Goal: Share content: Share content

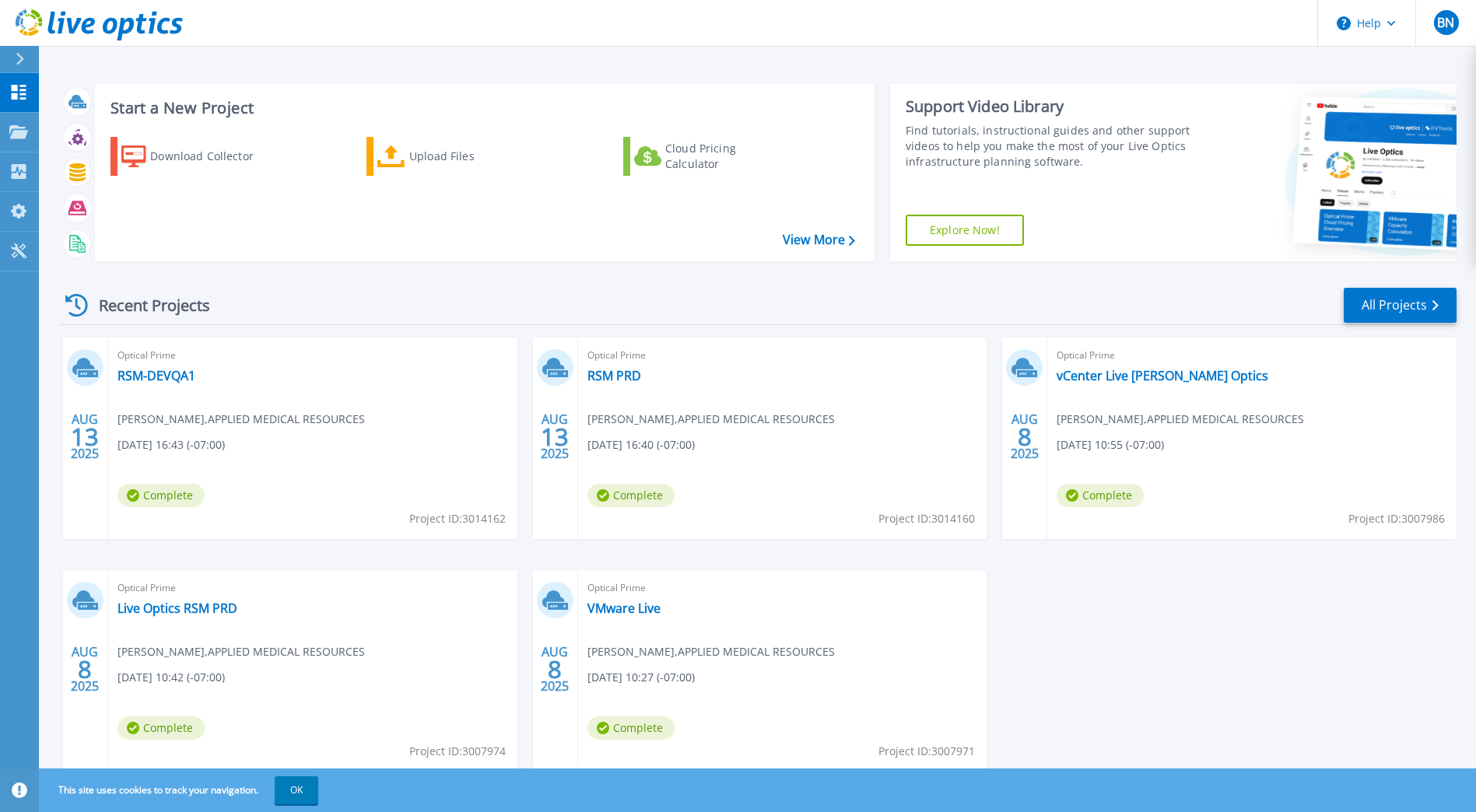
click at [851, 289] on div "Recent Projects All Projects" at bounding box center [758, 305] width 1396 height 39
click at [180, 154] on div "Download Collector" at bounding box center [212, 156] width 125 height 31
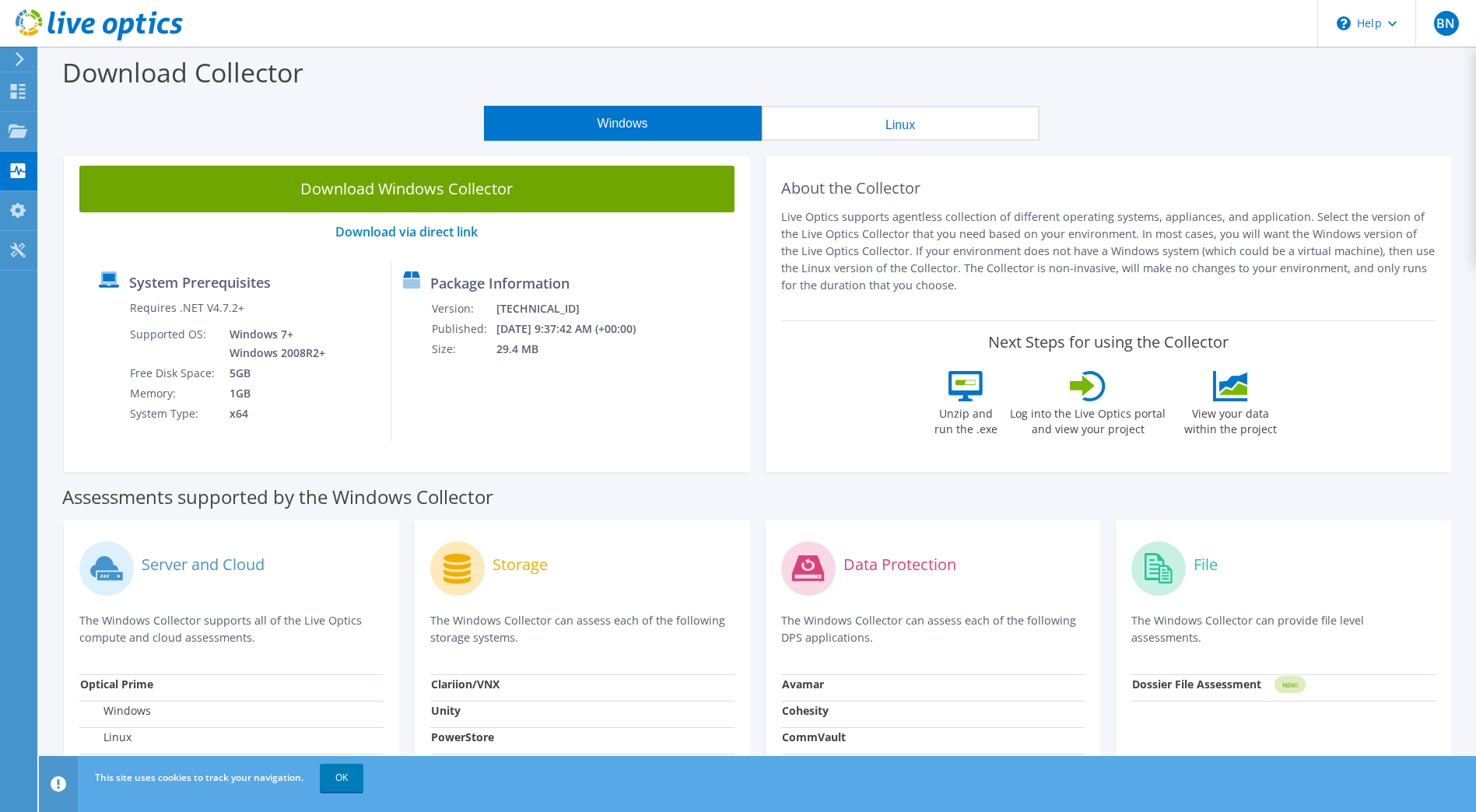
click at [880, 125] on button "Linux" at bounding box center [901, 123] width 278 height 35
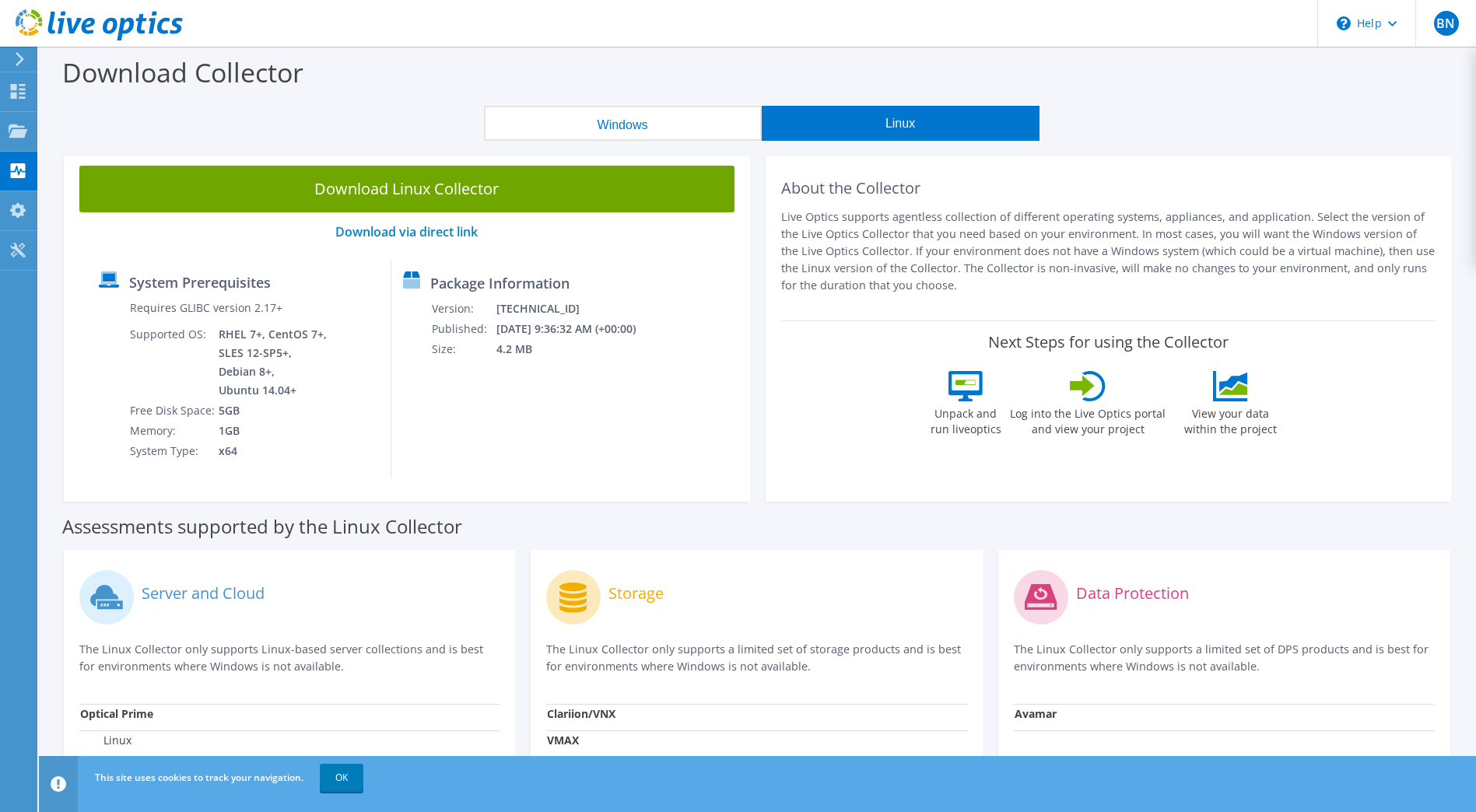
scroll to position [105, 0]
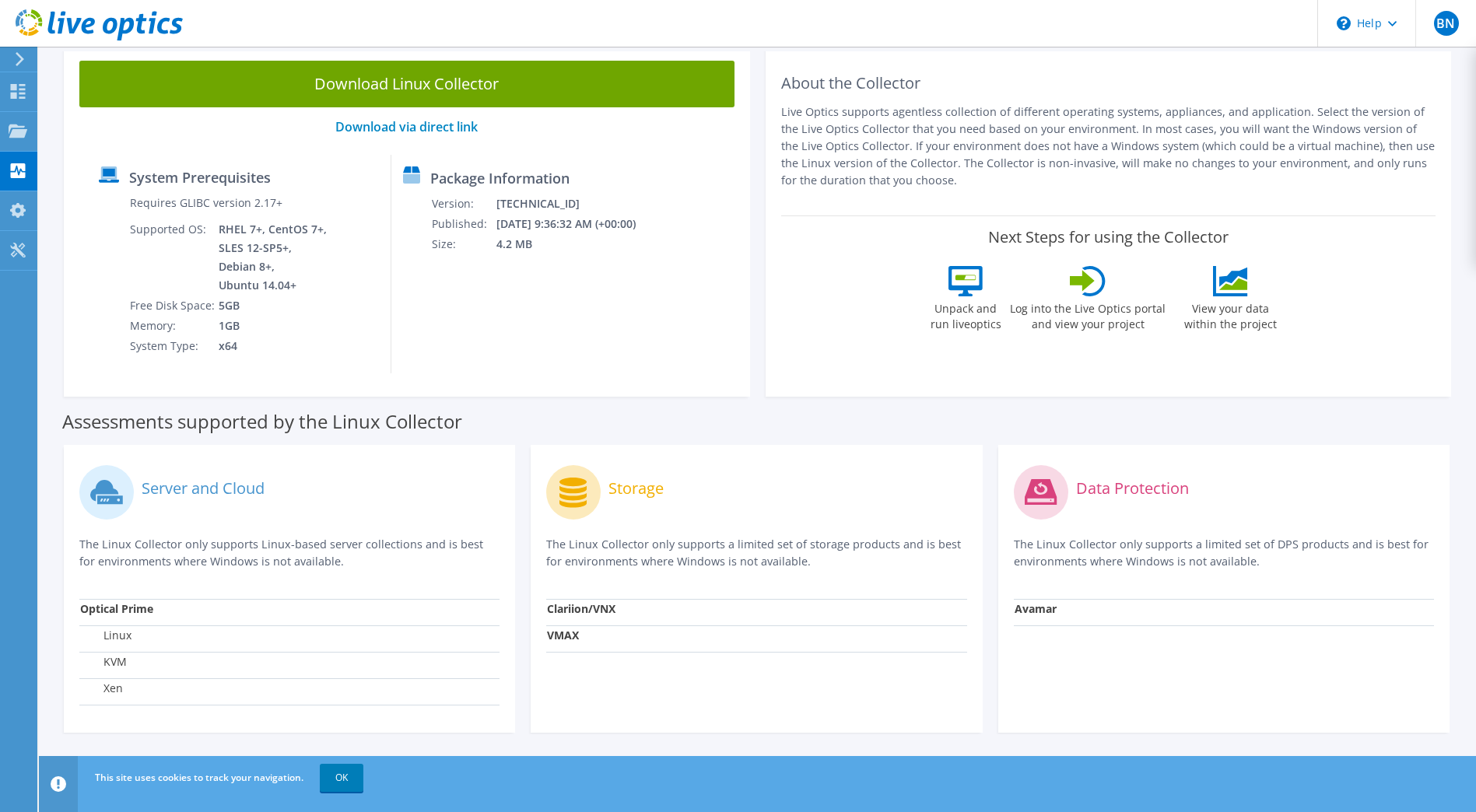
click at [942, 412] on div "Assessments supported by the Linux Collector" at bounding box center [756, 417] width 1390 height 39
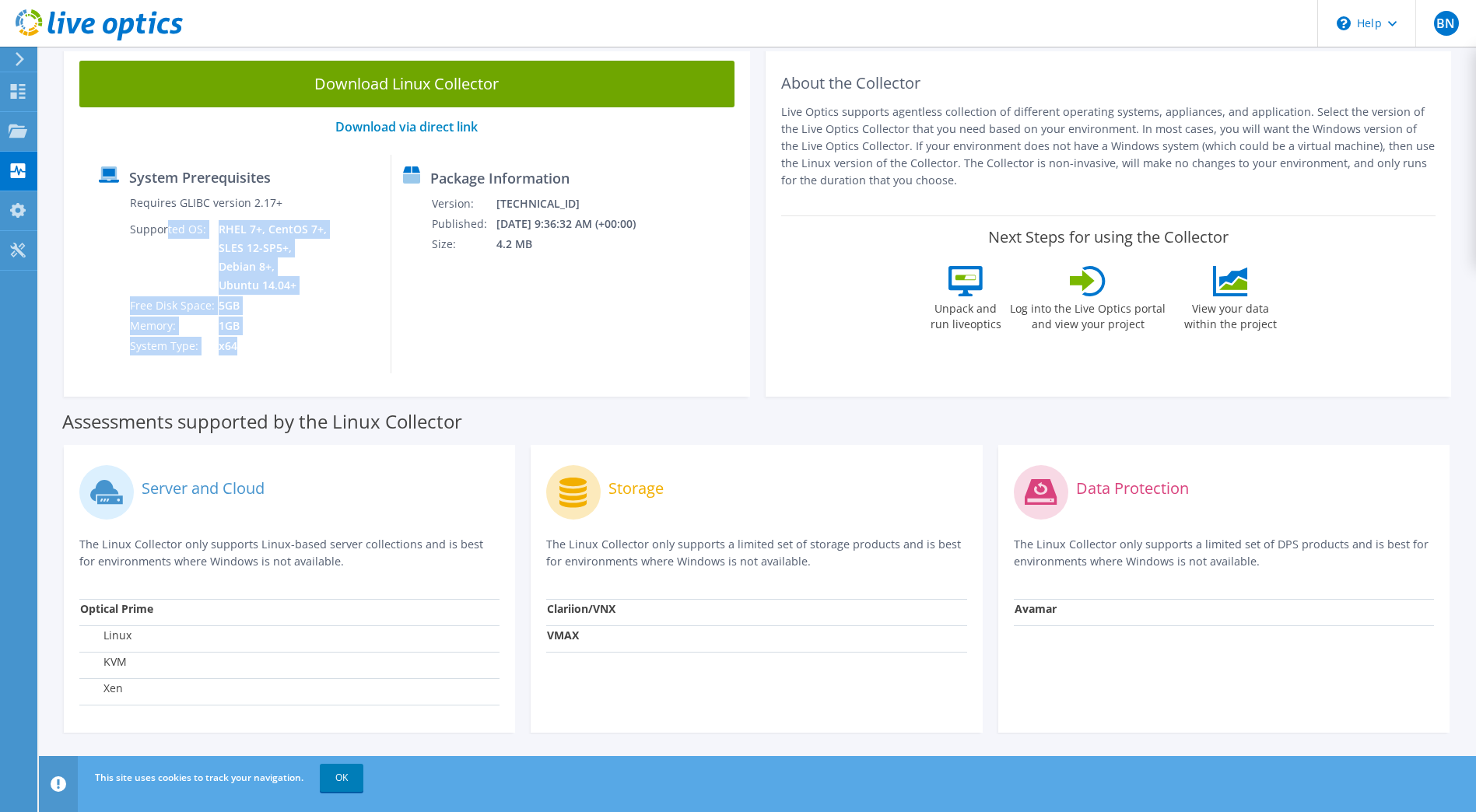
drag, startPoint x: 298, startPoint y: 342, endPoint x: 169, endPoint y: 241, distance: 163.8
click at [169, 241] on tbody "Requires GLIBC version 2.17+ Supported OS: RHEL 7+, CentOS 7+, SLES 12-SP5+, De…" at bounding box center [230, 275] width 201 height 163
drag, startPoint x: 169, startPoint y: 241, endPoint x: 301, endPoint y: 318, distance: 152.8
click at [301, 318] on td "1GB" at bounding box center [274, 326] width 112 height 21
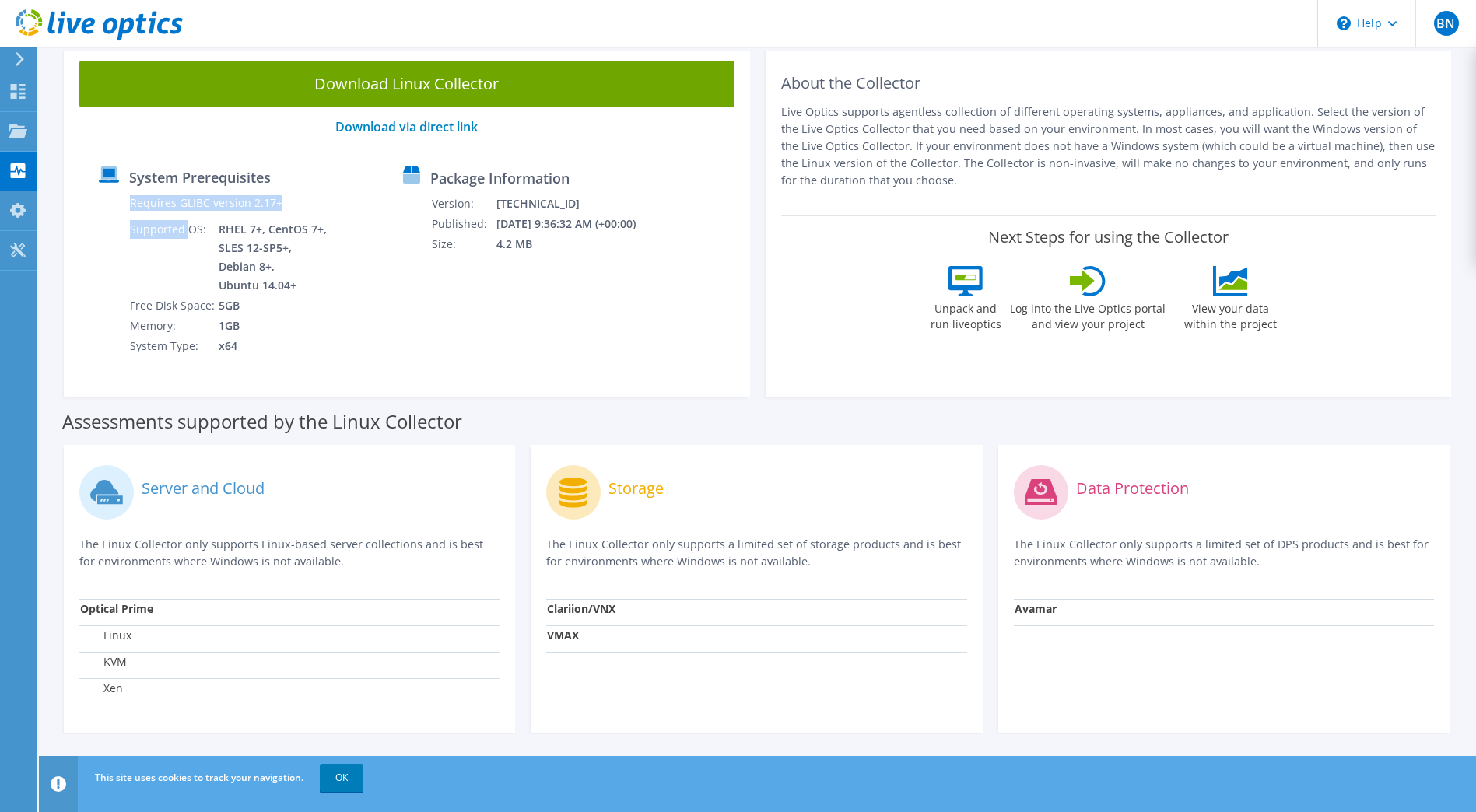
drag, startPoint x: 349, startPoint y: 342, endPoint x: 188, endPoint y: 231, distance: 195.6
click at [188, 231] on div "System Prerequisites Requires GLIBC version 2.17+ Supported OS: RHEL 7+, CentOS…" at bounding box center [239, 265] width 304 height 219
drag, startPoint x: 188, startPoint y: 231, endPoint x: 312, endPoint y: 321, distance: 153.2
click at [312, 321] on td "1GB" at bounding box center [274, 326] width 112 height 21
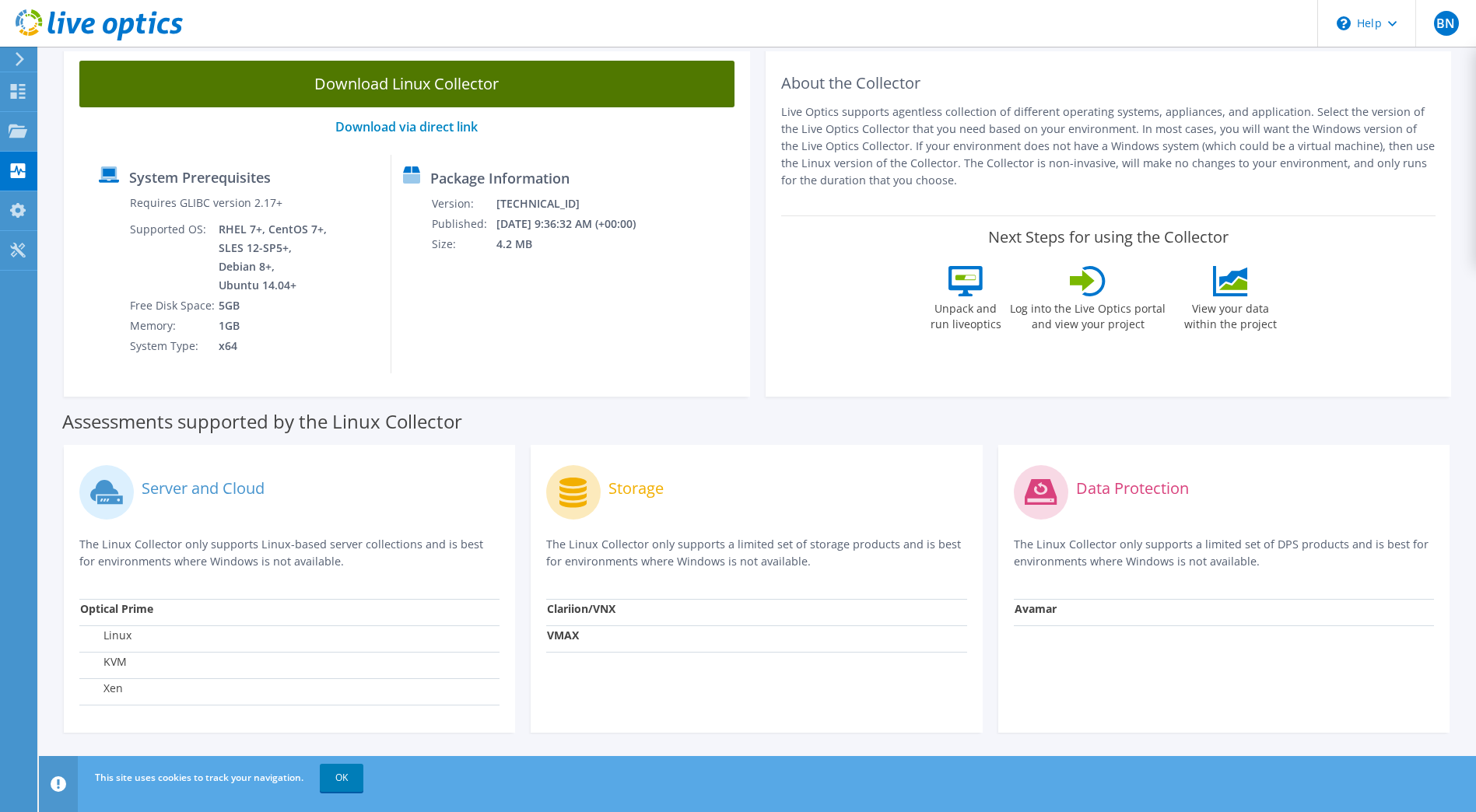
click at [430, 84] on link "Download Linux Collector" at bounding box center [406, 84] width 655 height 47
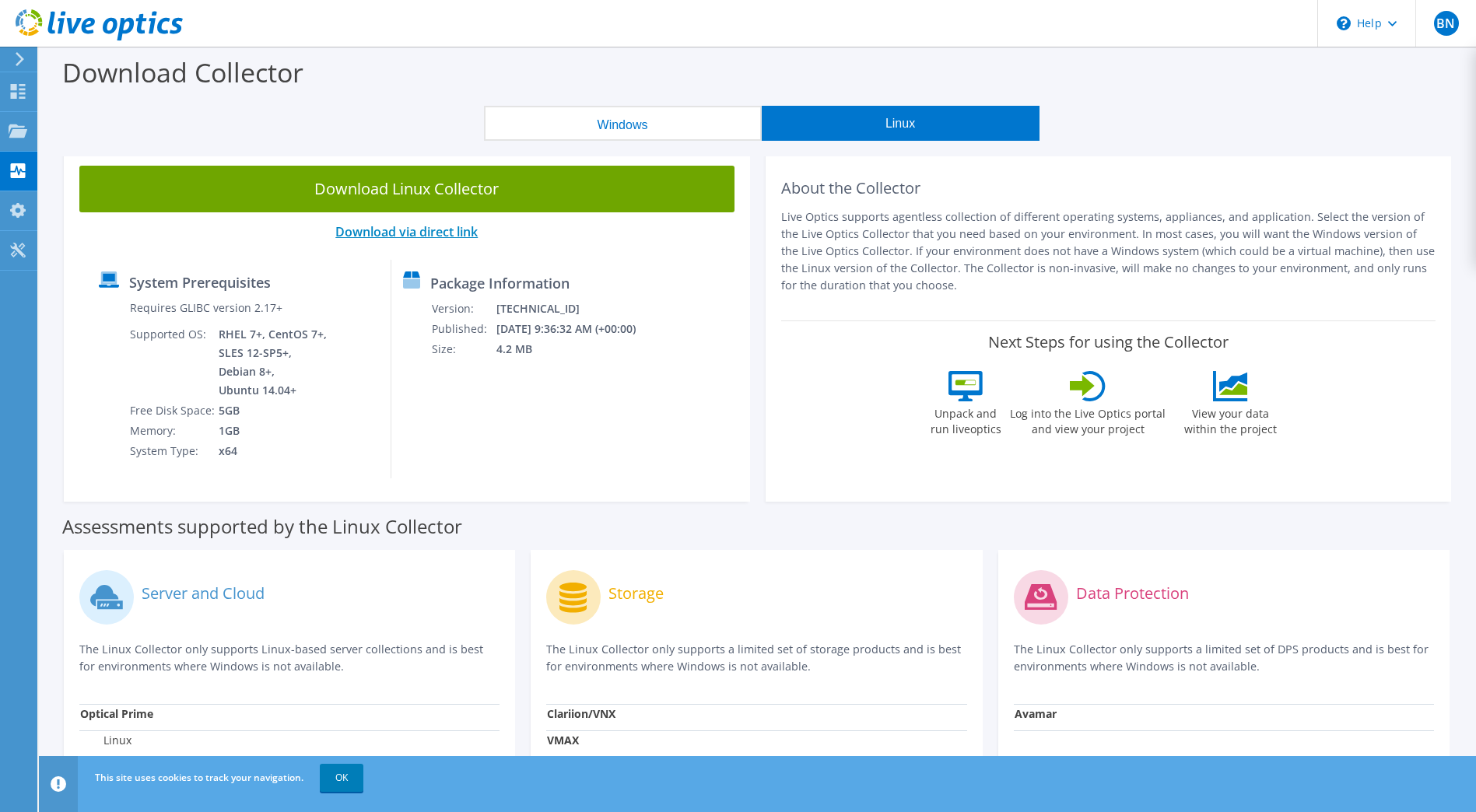
click at [422, 237] on link "Download via direct link" at bounding box center [406, 231] width 143 height 17
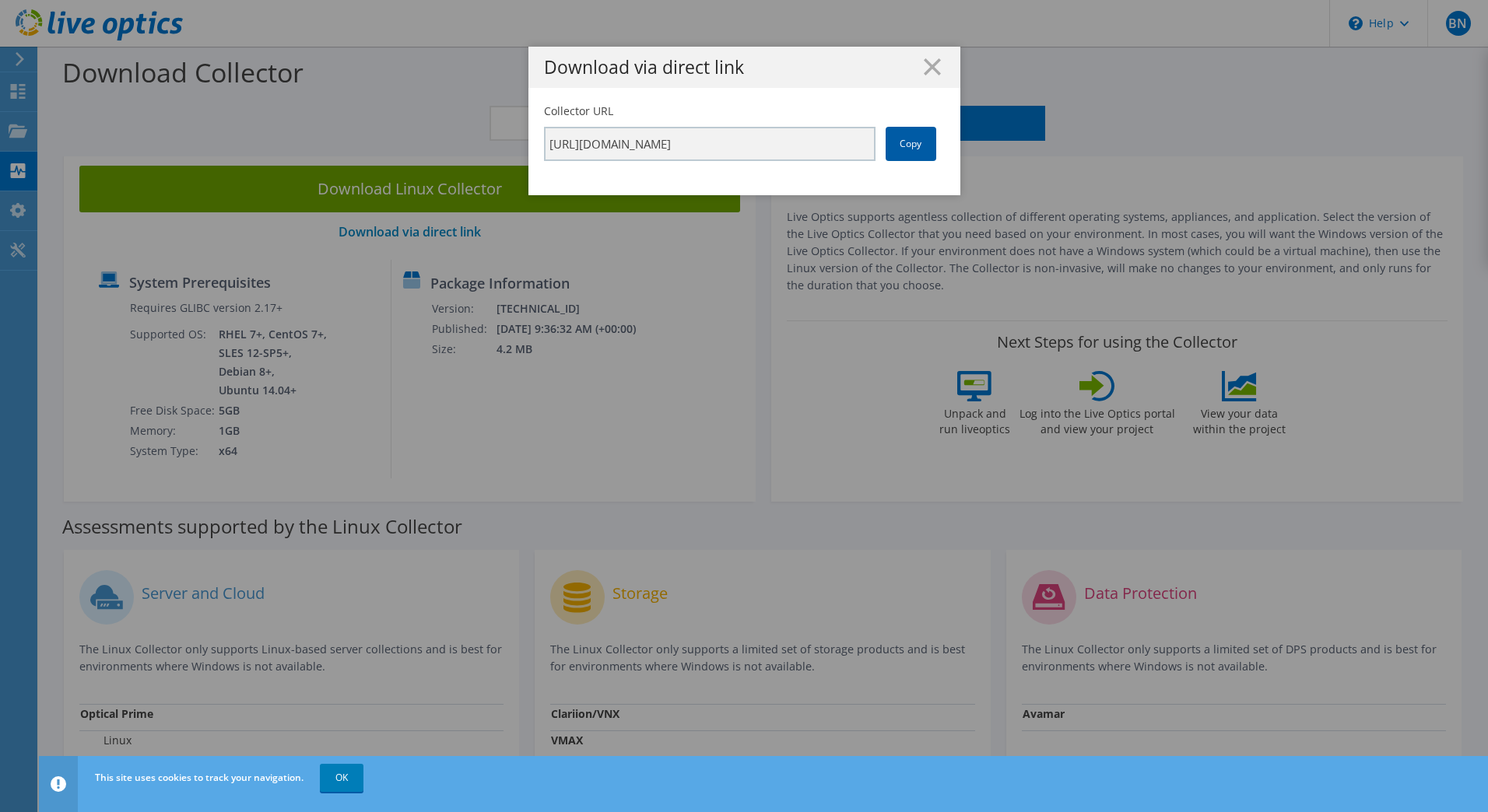
click at [906, 155] on link "Copy" at bounding box center [911, 144] width 50 height 34
click at [1049, 231] on div "Download via direct link Collector URL https://app.liveoptics.com/collector/dir…" at bounding box center [744, 406] width 1488 height 719
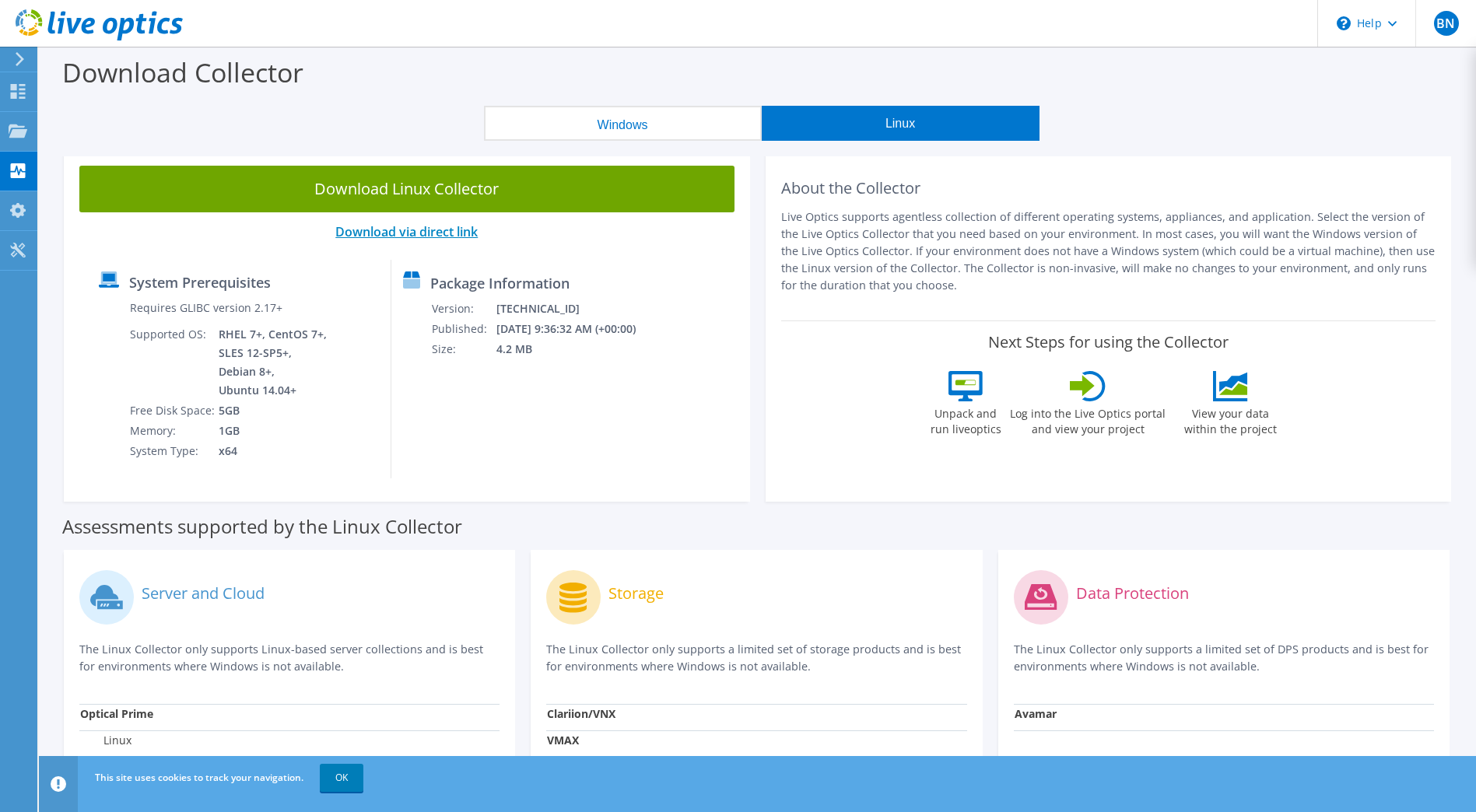
click at [428, 232] on link "Download via direct link" at bounding box center [406, 231] width 143 height 17
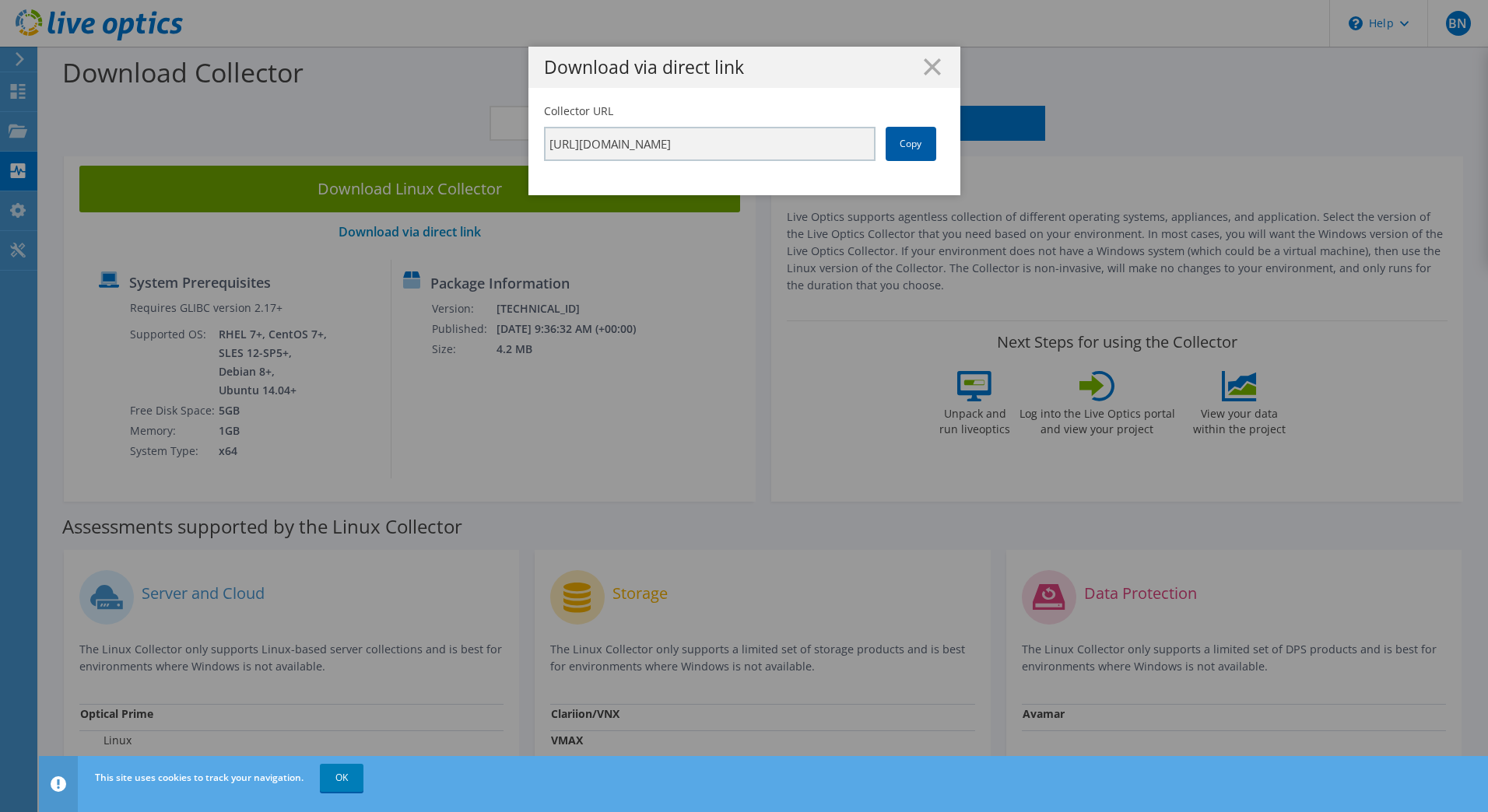
click at [903, 147] on link "Copy" at bounding box center [911, 144] width 50 height 34
click at [745, 144] on input "https://app.liveoptics.com/collector/direct?request=c182e5b4-4aaa-4408-ad1a-beb…" at bounding box center [709, 144] width 331 height 34
drag, startPoint x: 659, startPoint y: 147, endPoint x: 880, endPoint y: 137, distance: 221.2
click at [880, 137] on div "Collector URL https://app.liveoptics.com/collector/direct?request=c182e5b4-4aaa…" at bounding box center [744, 132] width 400 height 57
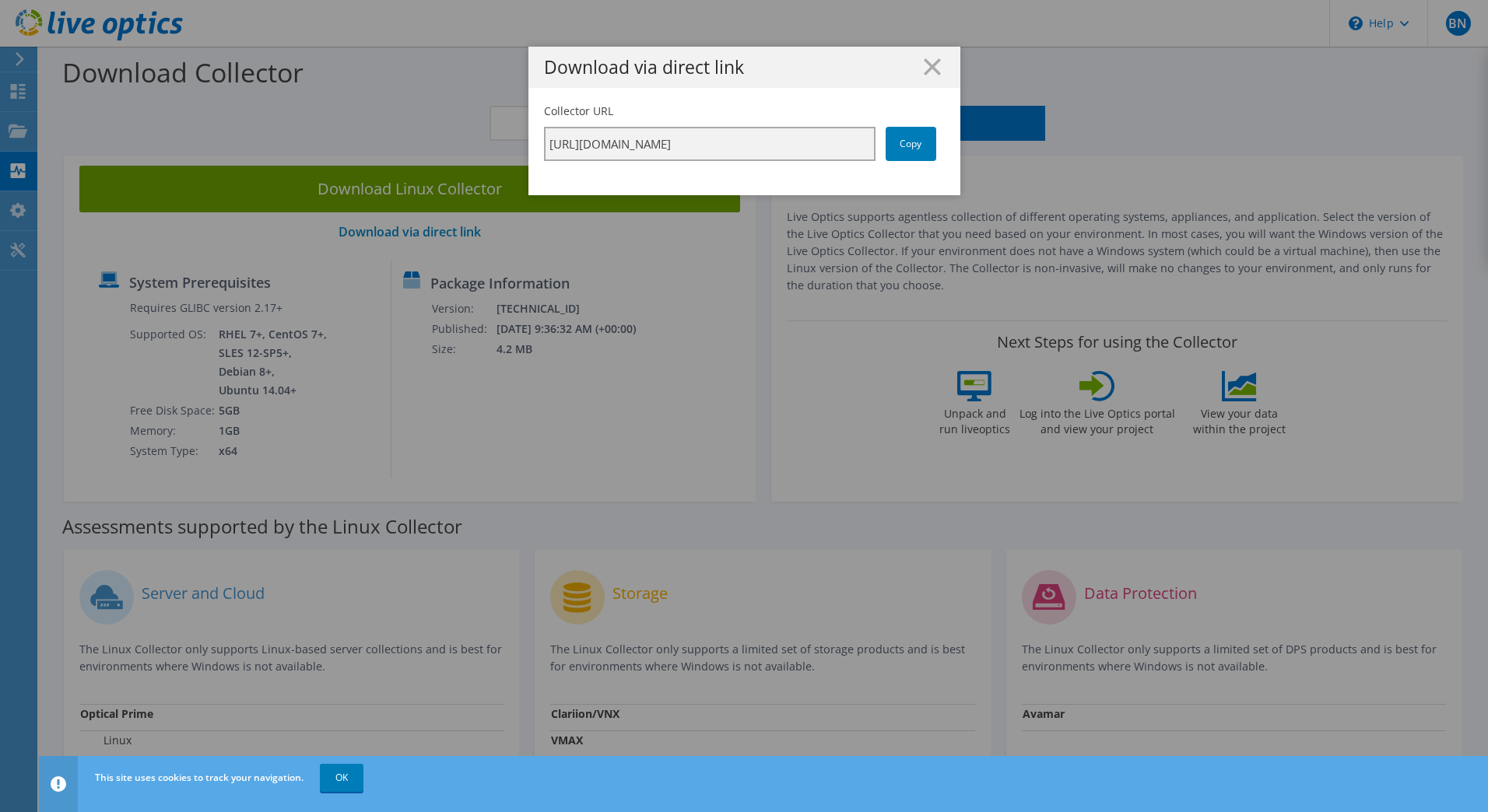
drag, startPoint x: 880, startPoint y: 137, endPoint x: 811, endPoint y: 149, distance: 70.0
click at [811, 149] on input "https://app.liveoptics.com/collector/direct?request=c182e5b4-4aaa-4408-ad1a-beb…" at bounding box center [709, 144] width 331 height 34
click at [933, 63] on icon at bounding box center [932, 66] width 17 height 17
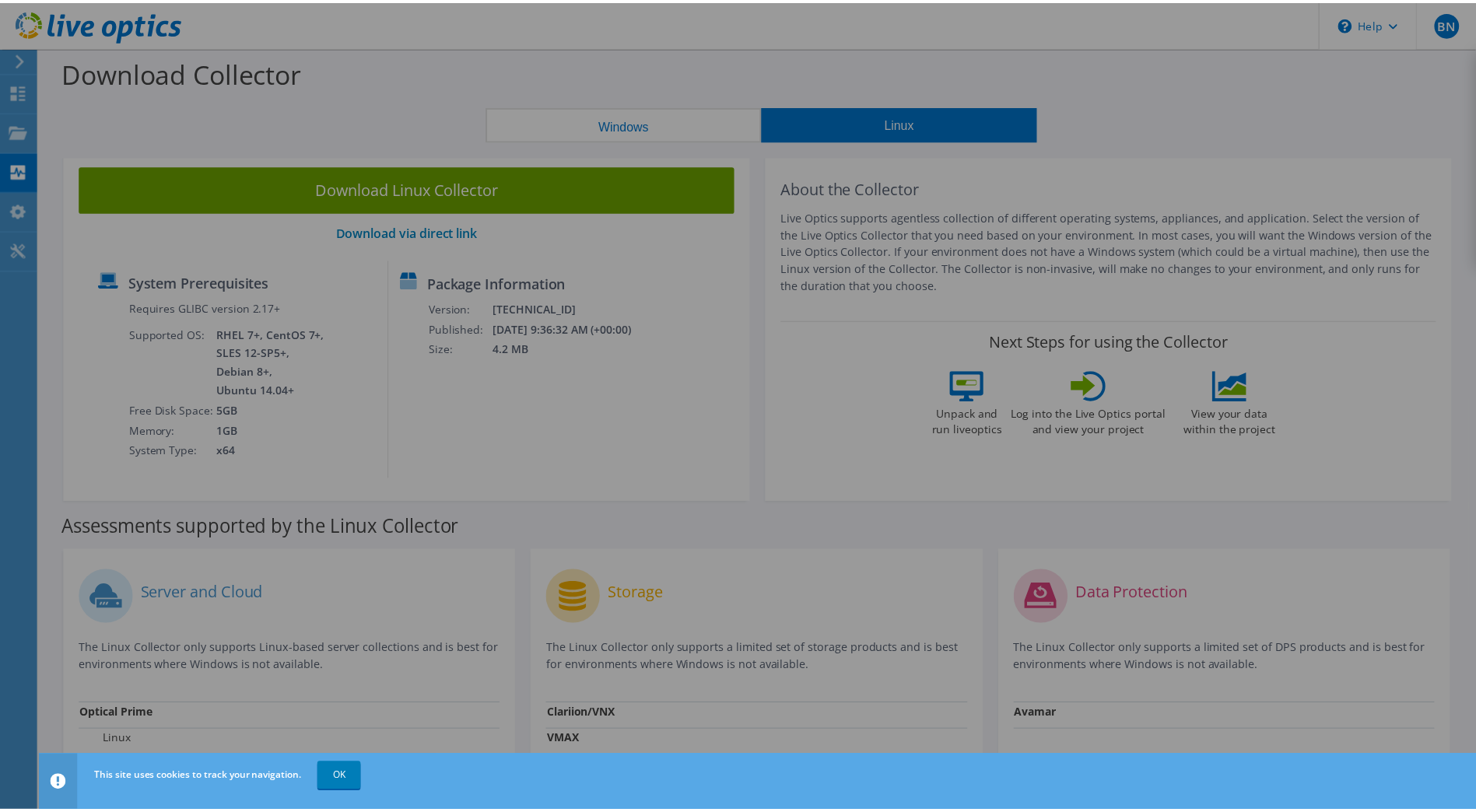
scroll to position [0, 0]
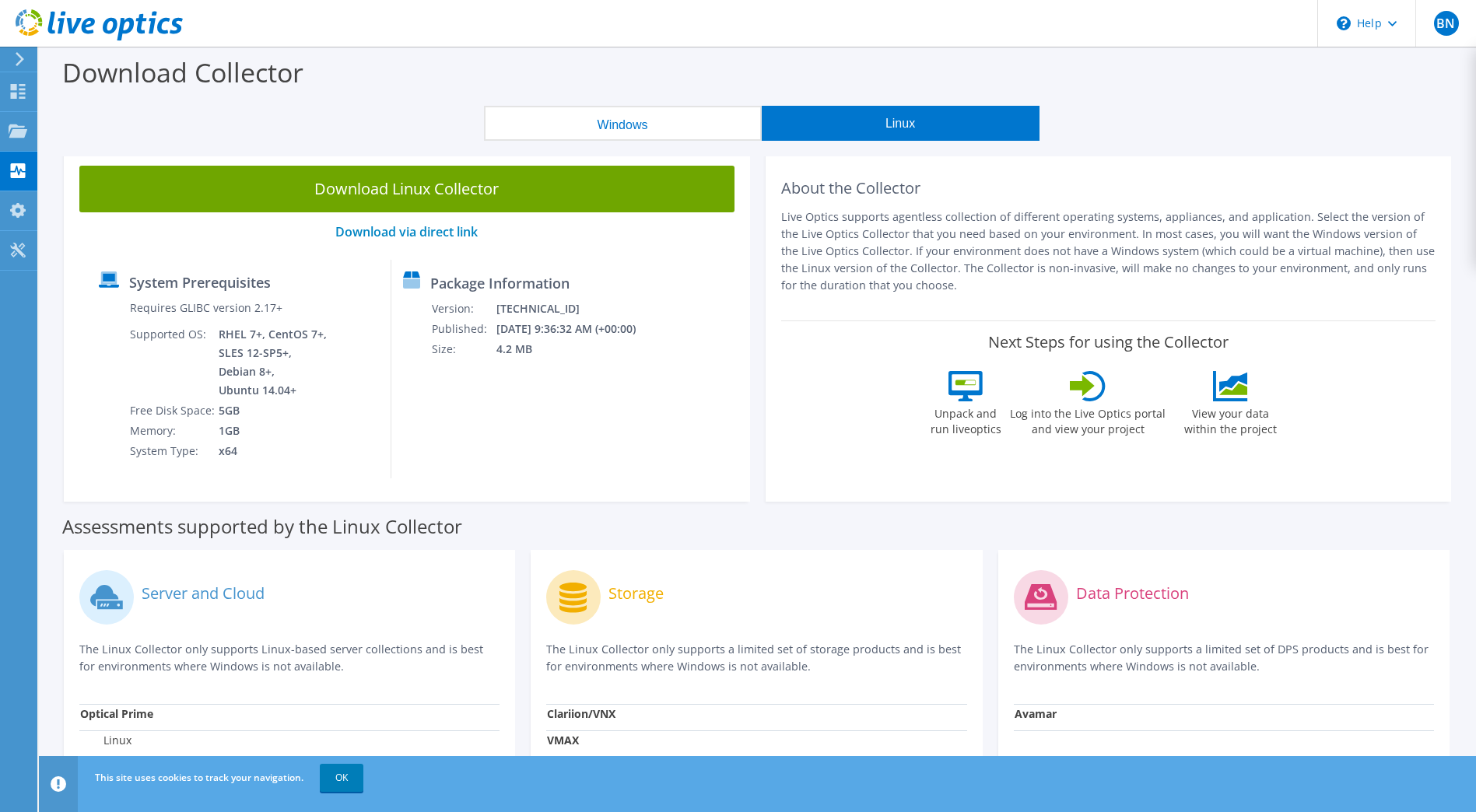
click at [315, 402] on td "5GB" at bounding box center [274, 410] width 112 height 21
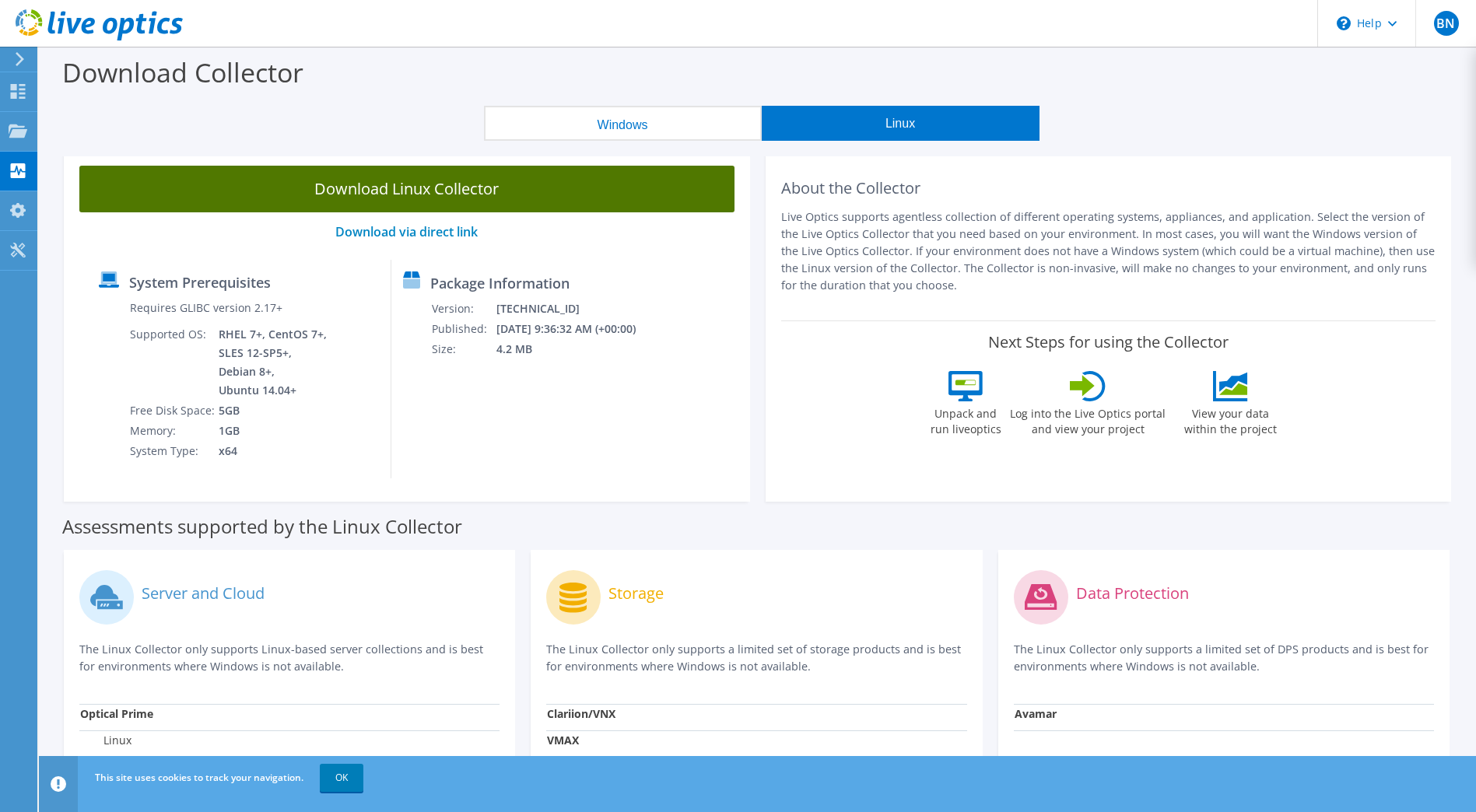
click at [488, 192] on link "Download Linux Collector" at bounding box center [406, 189] width 655 height 47
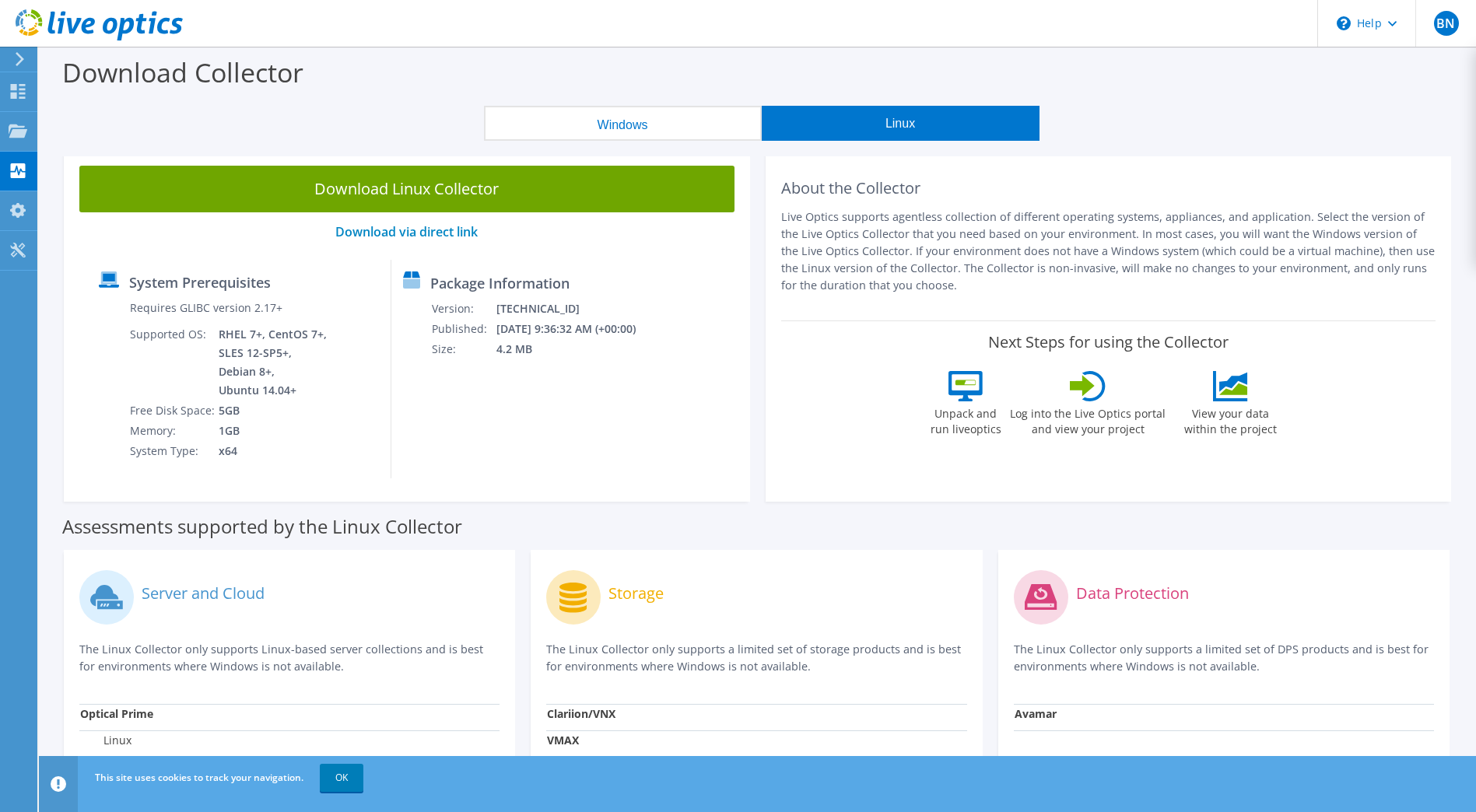
click at [629, 129] on button "Windows" at bounding box center [623, 123] width 278 height 35
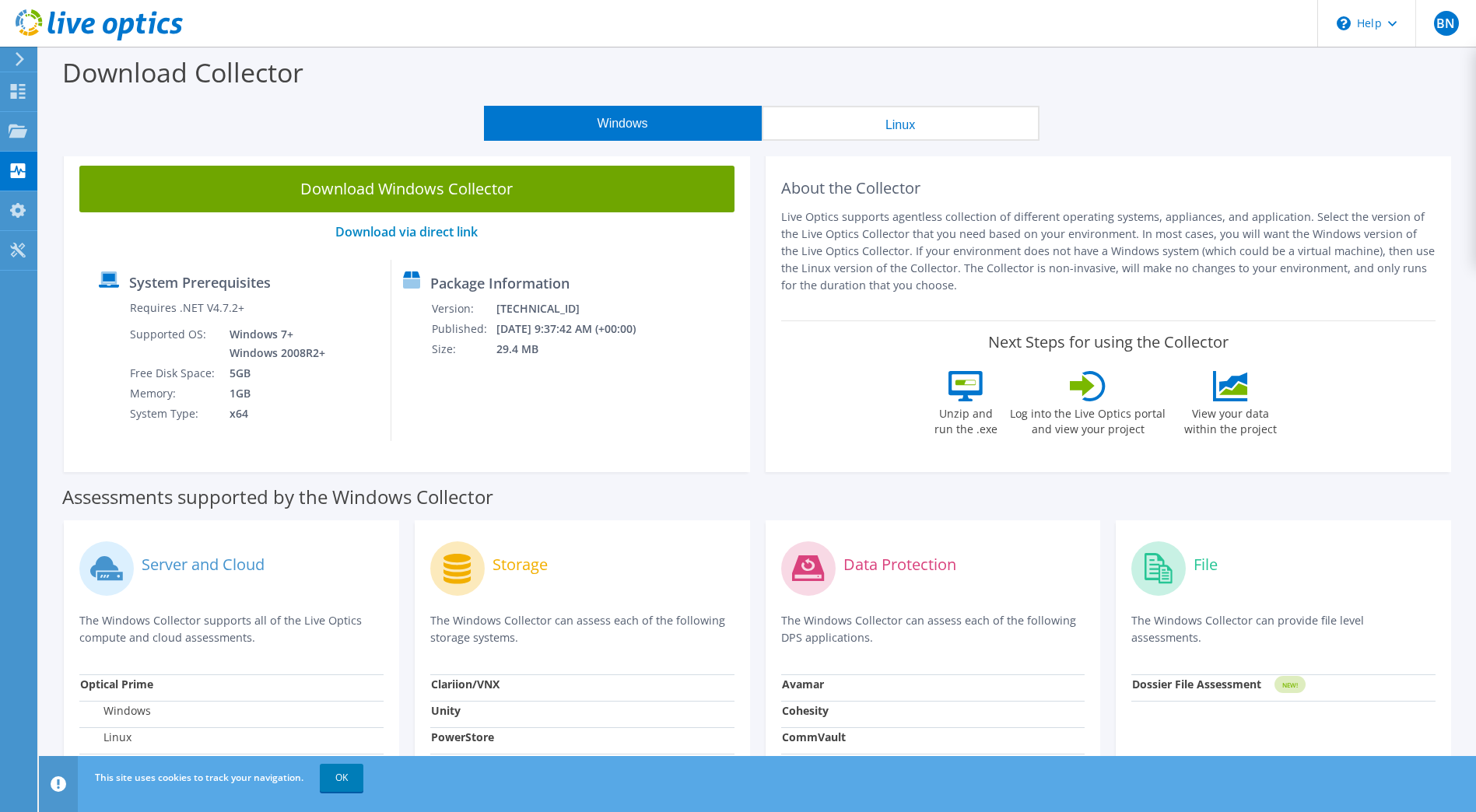
click at [885, 128] on button "Linux" at bounding box center [901, 123] width 278 height 35
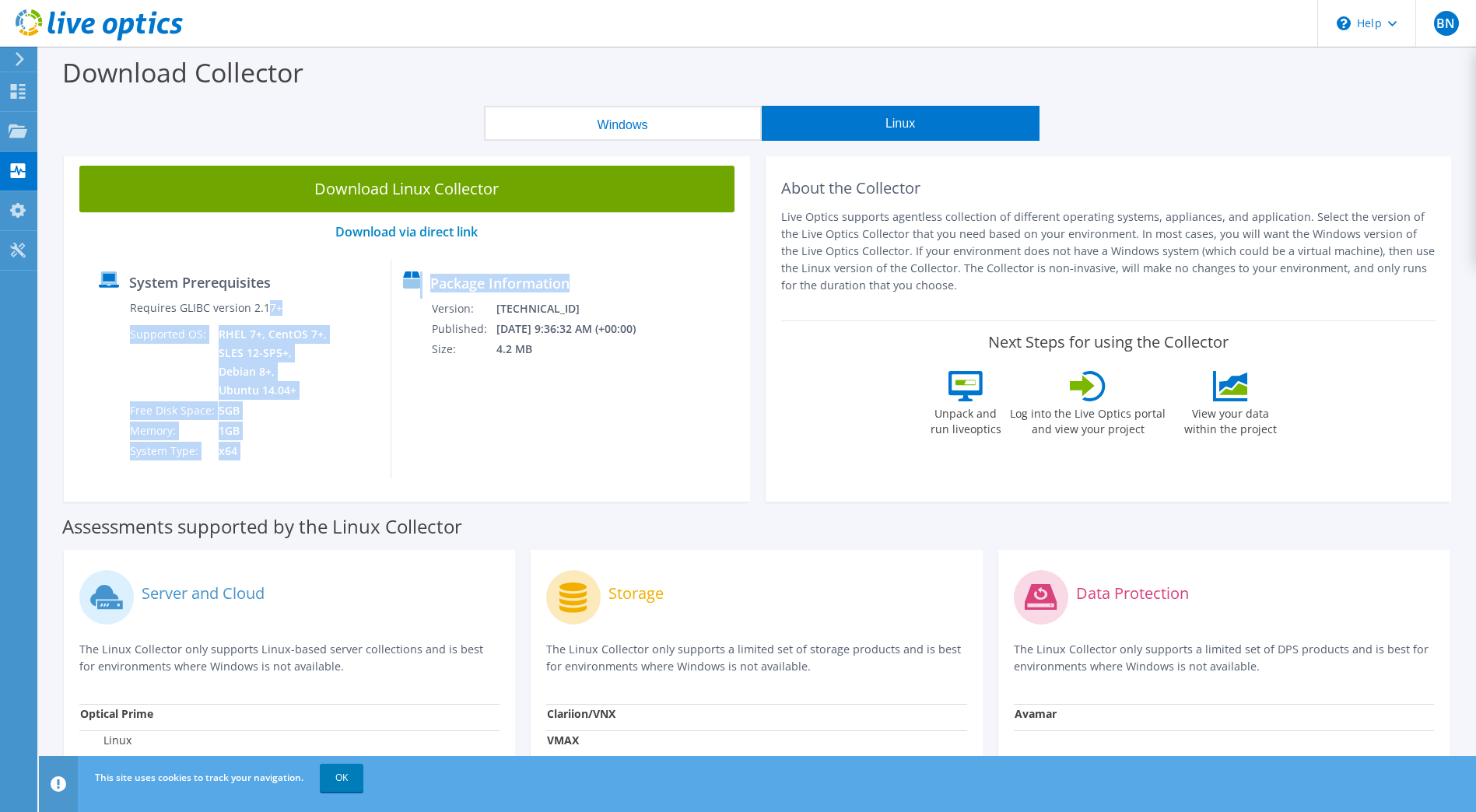
drag, startPoint x: 634, startPoint y: 439, endPoint x: 268, endPoint y: 310, distance: 388.1
click at [268, 310] on div "System Prerequisites Requires GLIBC version 2.17+ Supported OS: RHEL 7+, CentOS…" at bounding box center [406, 370] width 640 height 219
drag, startPoint x: 268, startPoint y: 310, endPoint x: 367, endPoint y: 422, distance: 149.5
click at [367, 422] on div "System Prerequisites Requires GLIBC version 2.17+ Supported OS: RHEL 7+, CentOS…" at bounding box center [239, 370] width 304 height 219
drag, startPoint x: 708, startPoint y: 424, endPoint x: 289, endPoint y: 283, distance: 442.1
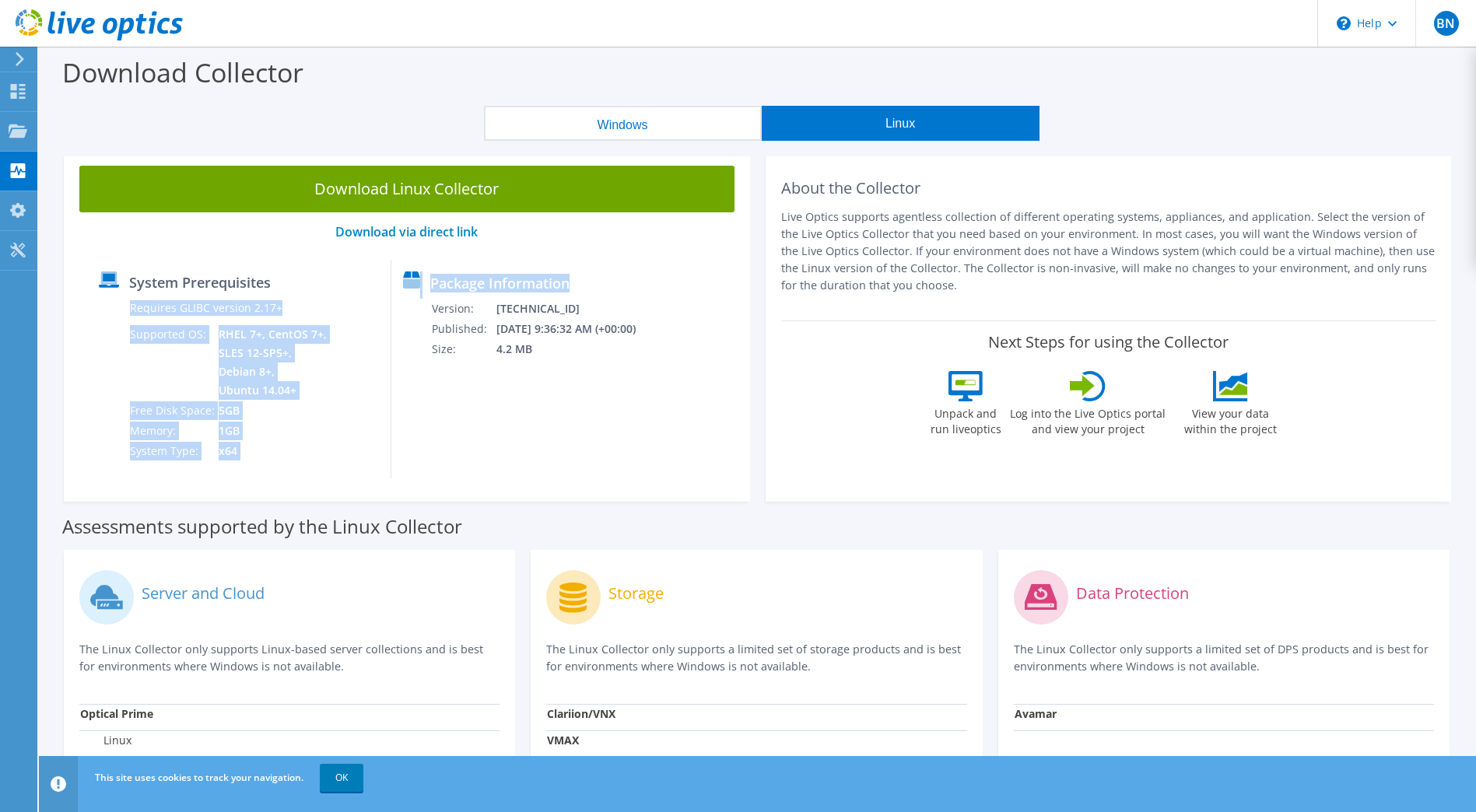
click at [289, 283] on div "System Prerequisites Requires GLIBC version 2.17+ Supported OS: RHEL 7+, CentOS…" at bounding box center [406, 370] width 640 height 219
drag, startPoint x: 289, startPoint y: 283, endPoint x: 395, endPoint y: 423, distance: 175.6
click at [391, 423] on div "System Prerequisites Requires GLIBC version 2.17+ Supported OS: RHEL 7+, CentOS…" at bounding box center [239, 370] width 304 height 219
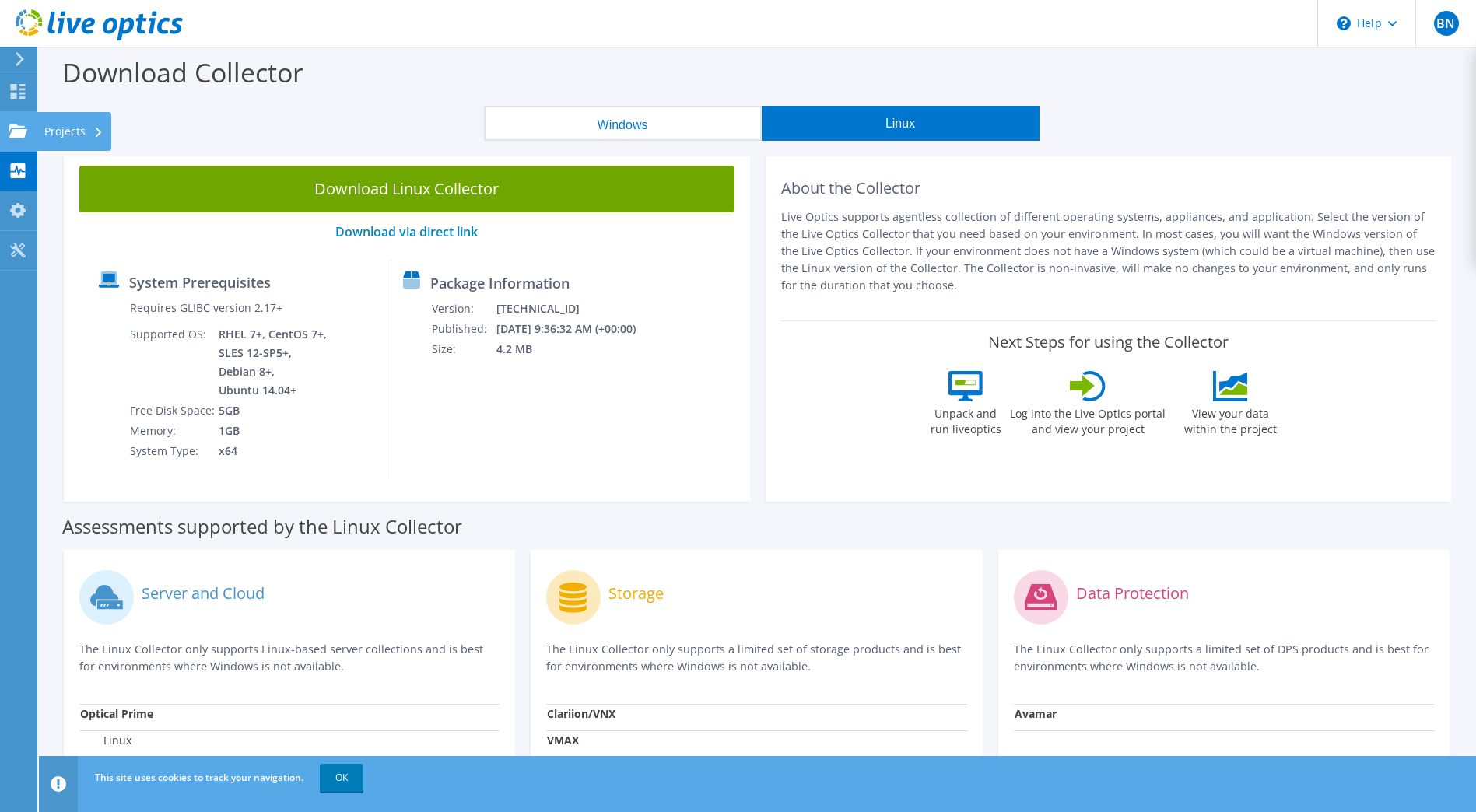
click at [20, 131] on use at bounding box center [18, 130] width 19 height 13
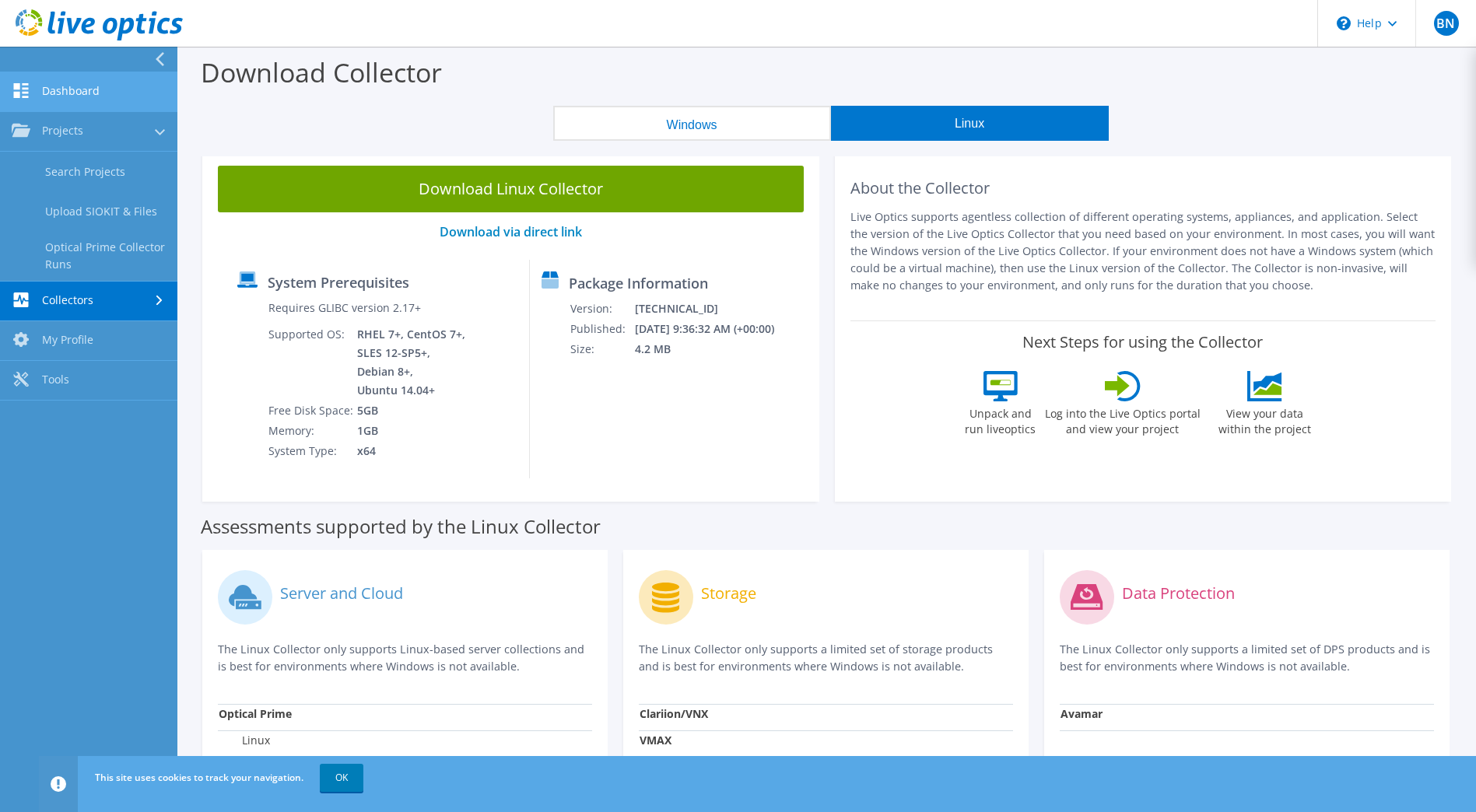
click at [90, 85] on link "Dashboard" at bounding box center [89, 92] width 178 height 39
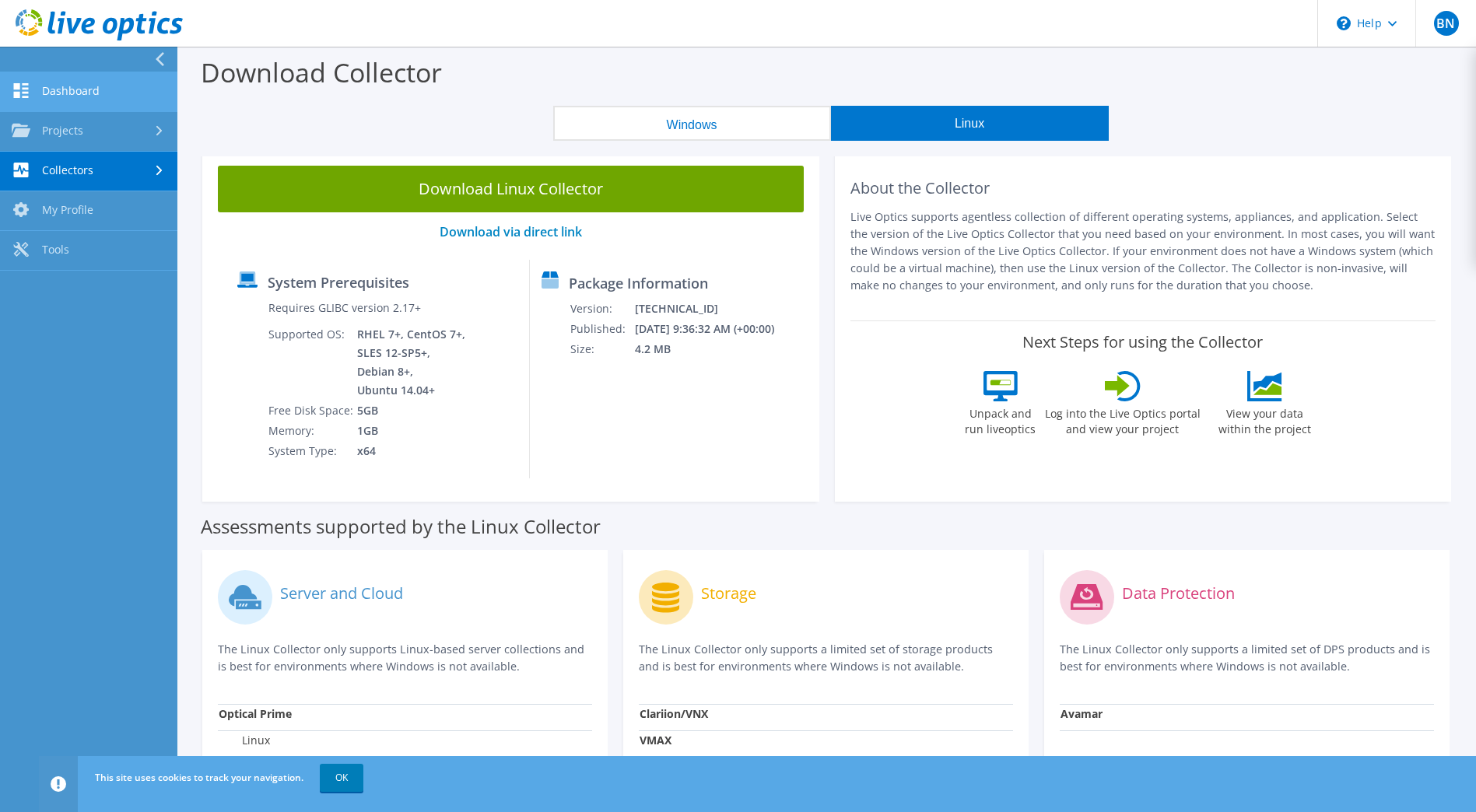
click at [63, 85] on link "Dashboard" at bounding box center [89, 92] width 178 height 39
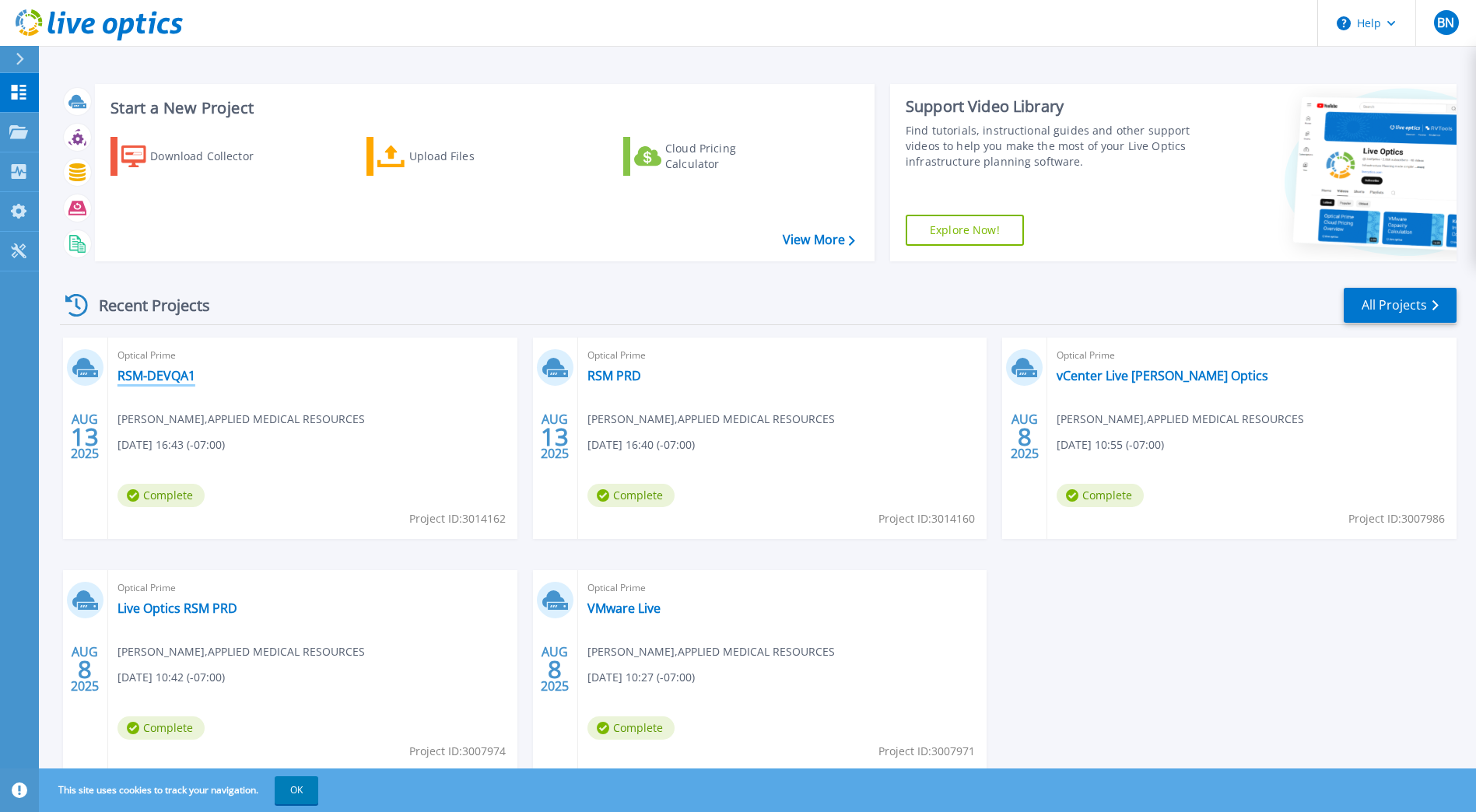
click at [184, 374] on link "RSM-DEVQA1" at bounding box center [156, 375] width 78 height 15
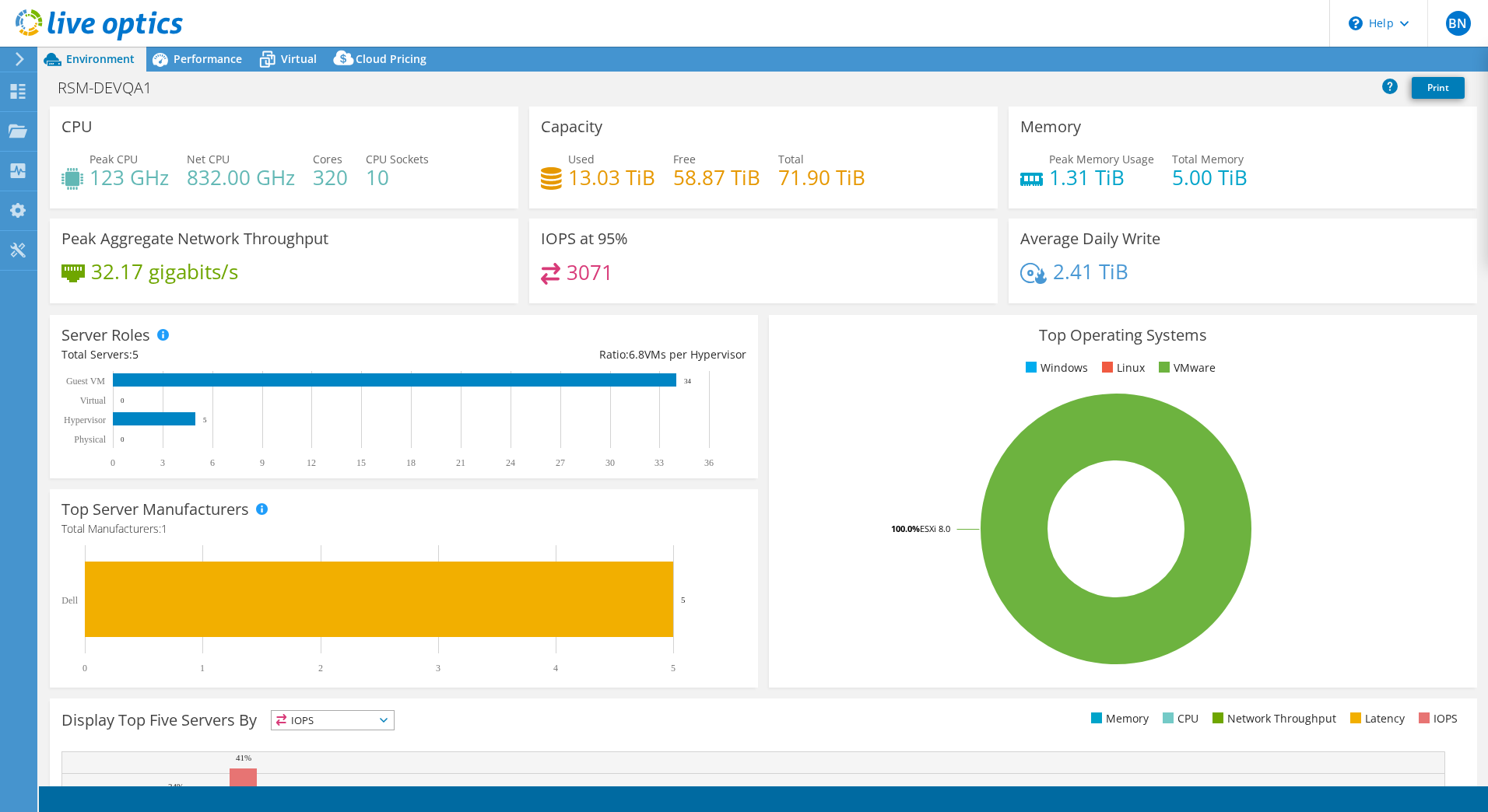
select select "USD"
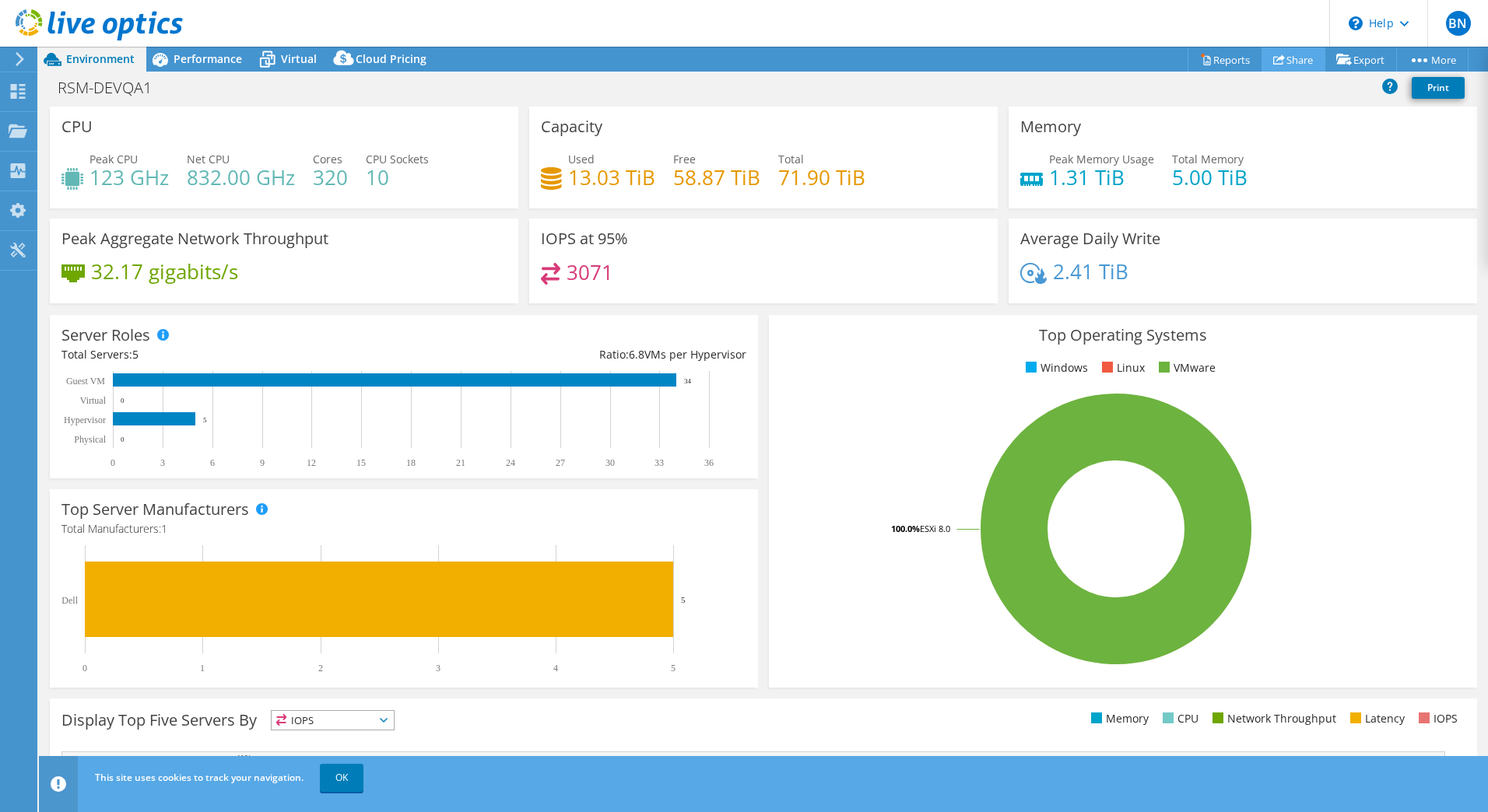
click at [1291, 58] on link "Share" at bounding box center [1292, 59] width 64 height 24
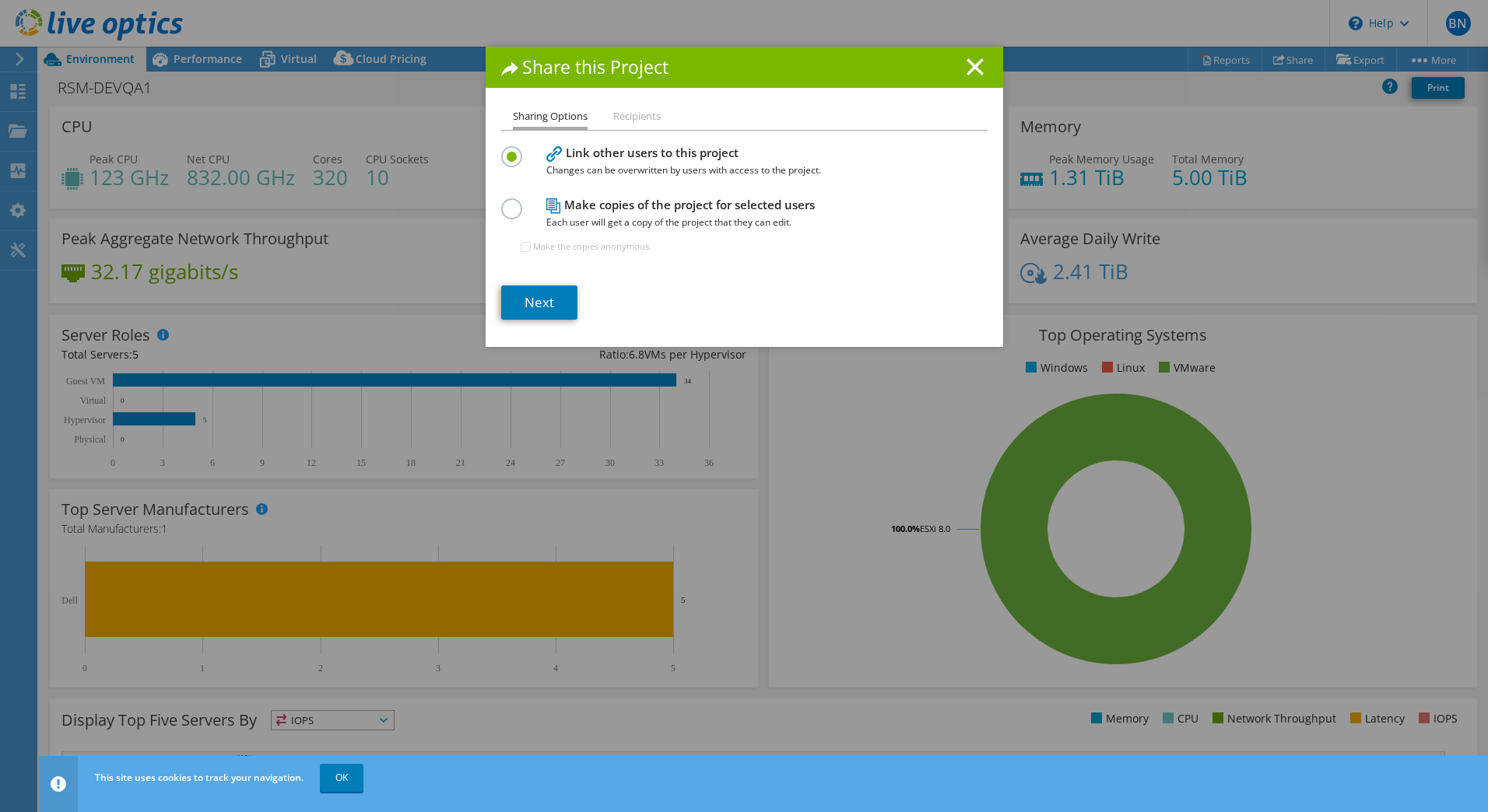
click at [1304, 141] on div "Share this Project Sharing Options Recipients Link other users to this project …" at bounding box center [744, 406] width 1488 height 719
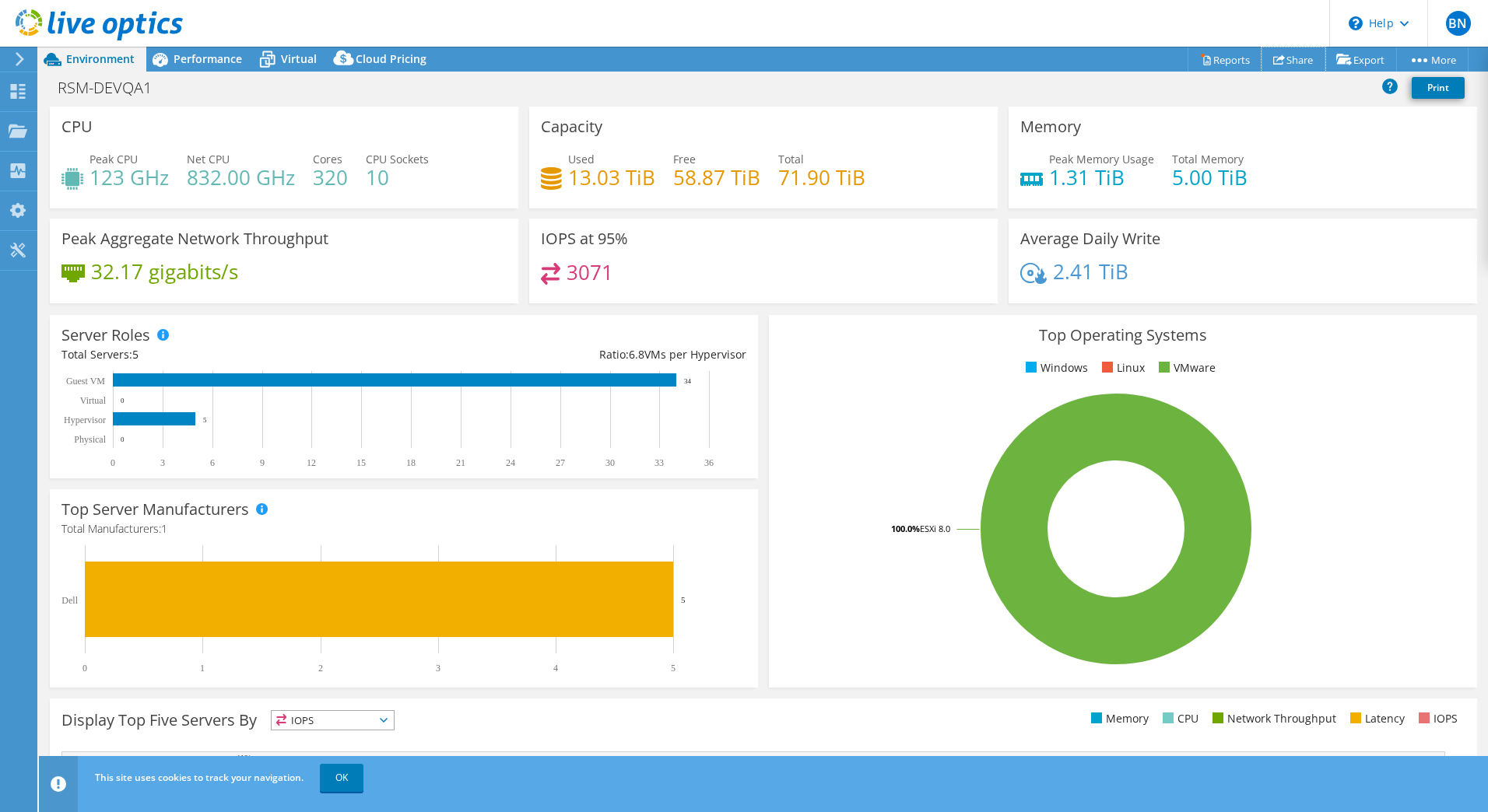
click at [1298, 60] on link "Share" at bounding box center [1292, 59] width 64 height 24
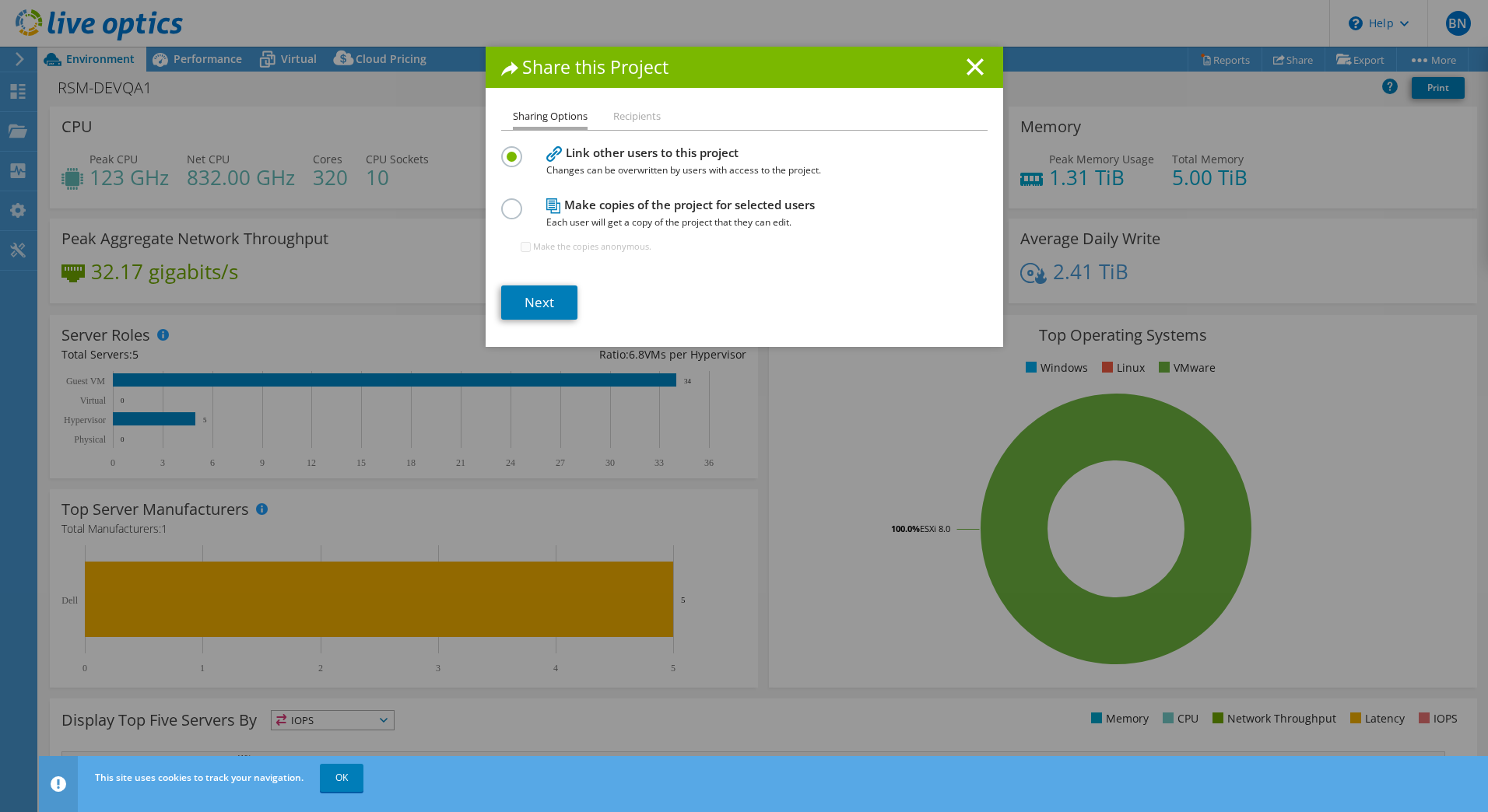
click at [640, 109] on li "Recipients" at bounding box center [636, 118] width 48 height 20
click at [640, 114] on li "Recipients" at bounding box center [636, 118] width 48 height 20
click at [638, 118] on li "Recipients" at bounding box center [636, 118] width 48 height 20
click at [540, 305] on link "Next" at bounding box center [538, 302] width 76 height 34
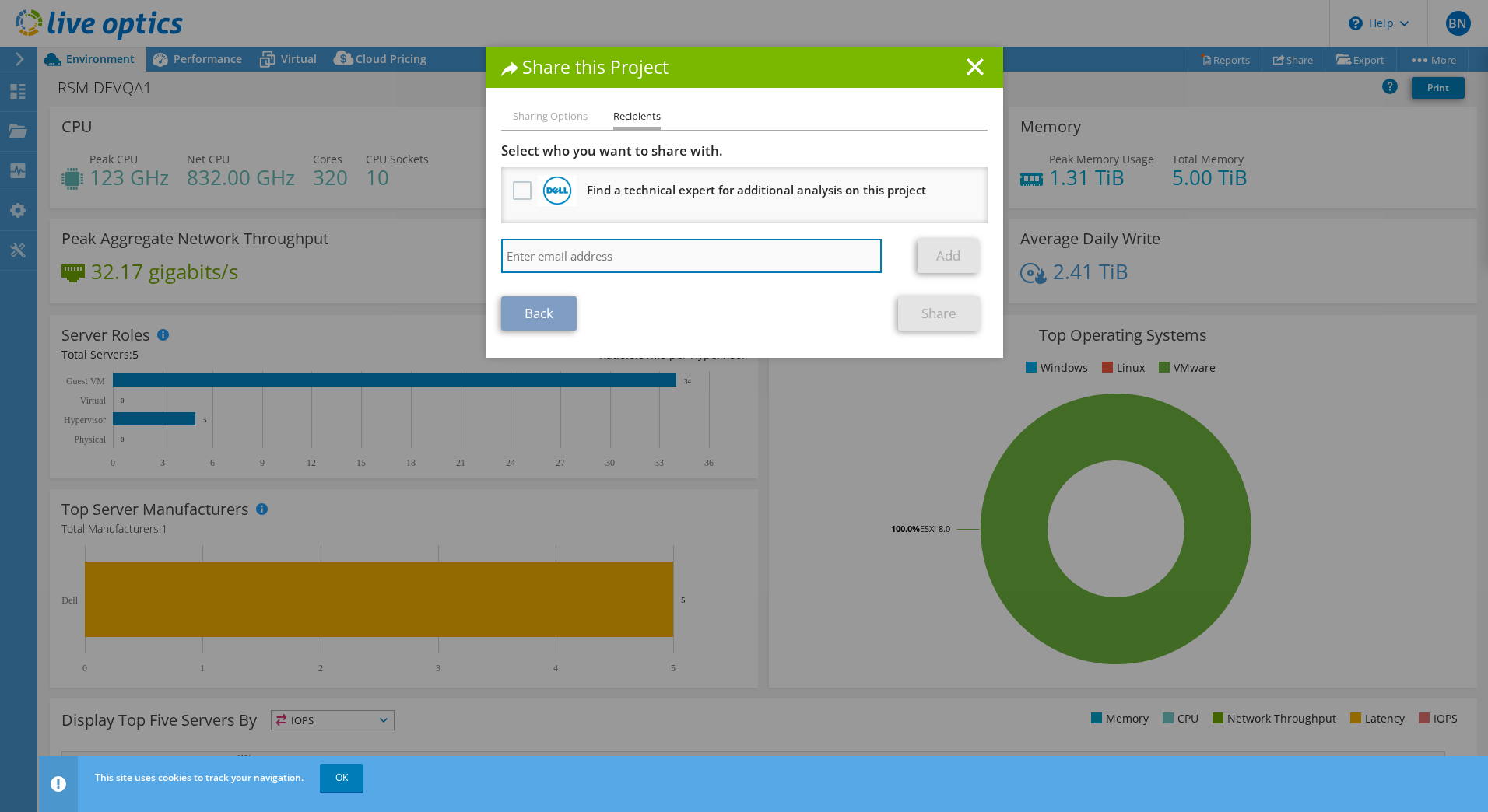
click at [600, 258] on input "search" at bounding box center [691, 256] width 381 height 34
paste input "matt@sidepath.com"
type input "matt@sidepath.com"
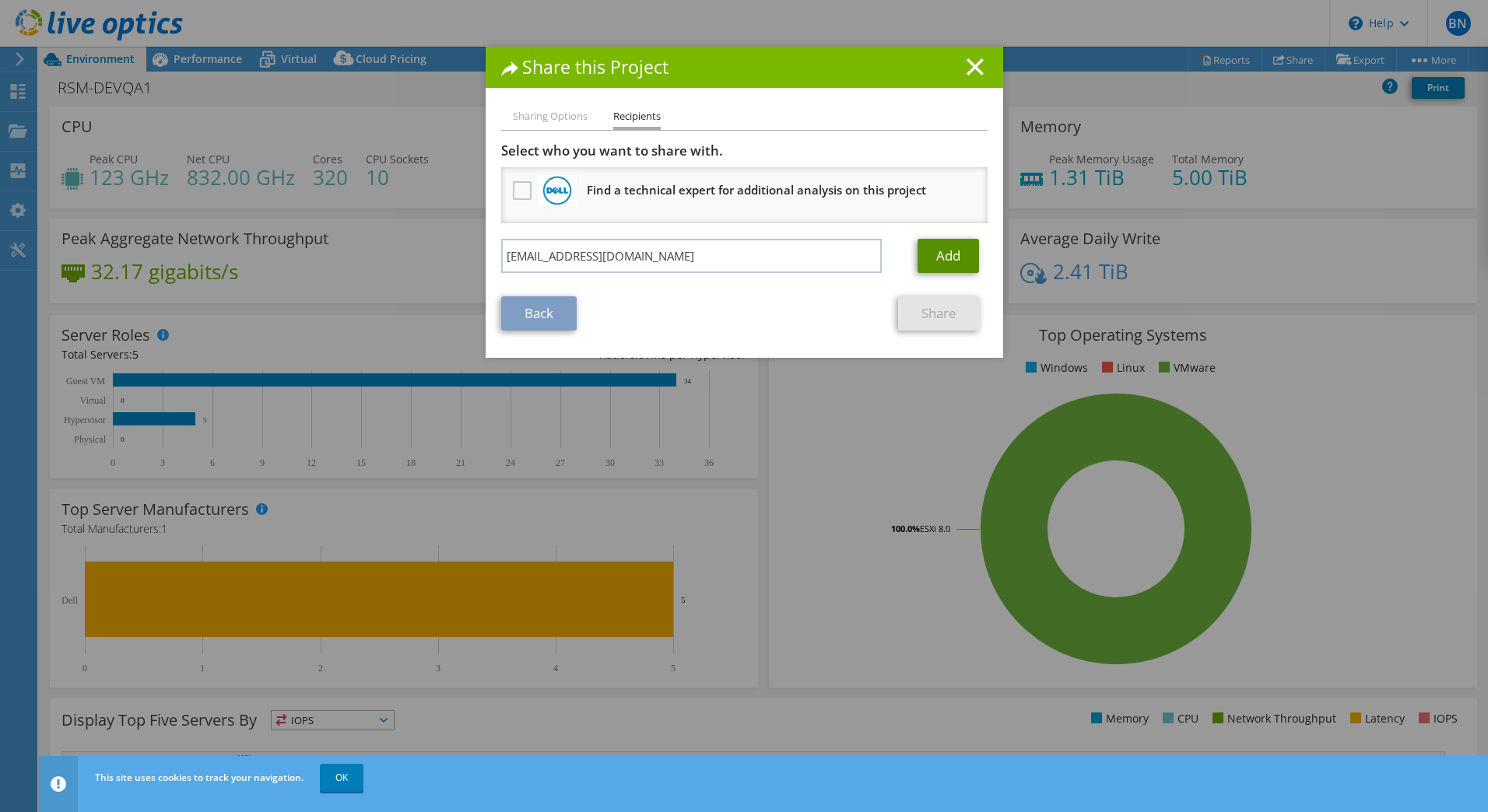
click at [956, 256] on link "Add" at bounding box center [948, 256] width 61 height 34
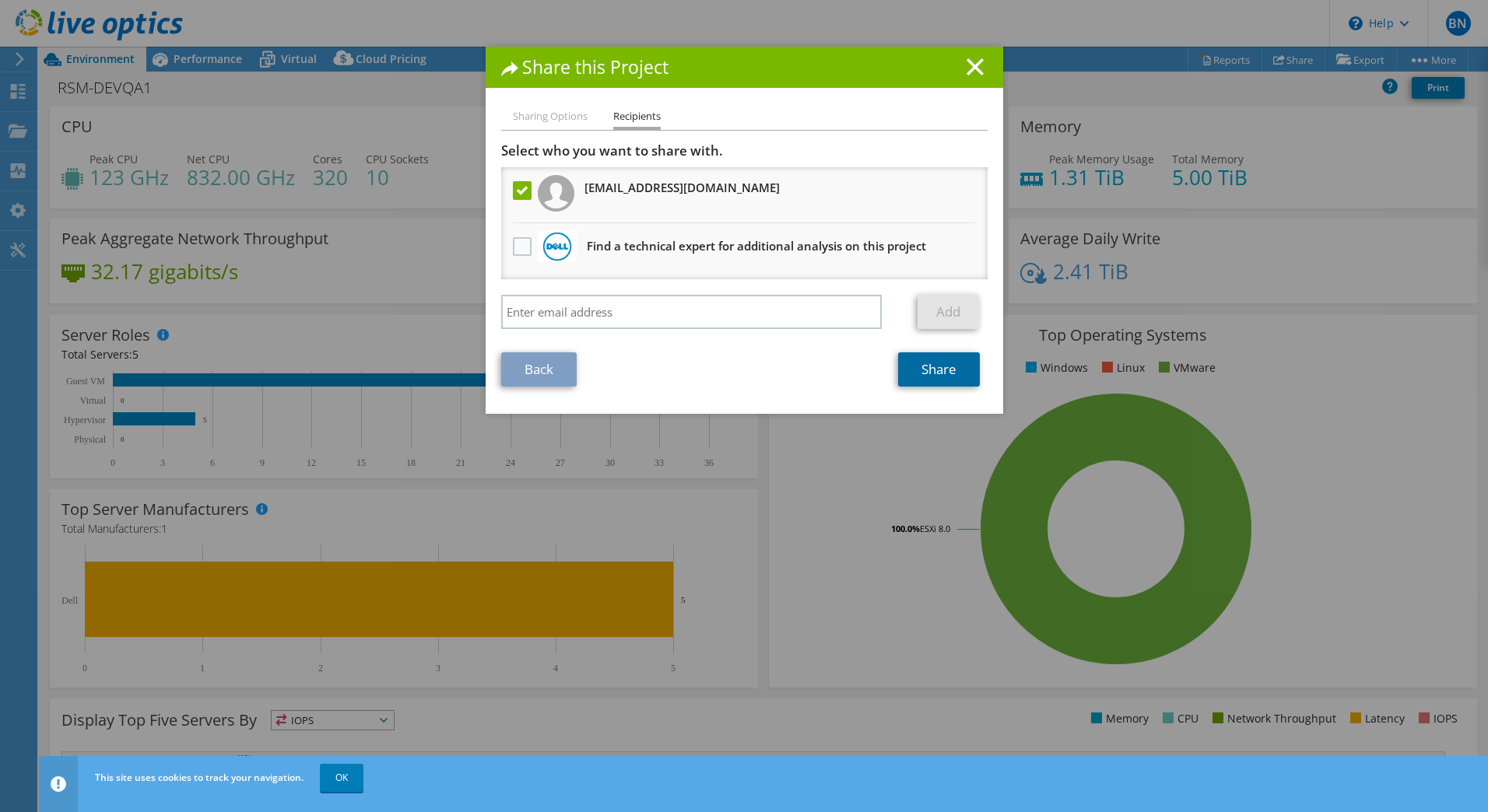
click at [935, 374] on link "Share" at bounding box center [938, 370] width 82 height 34
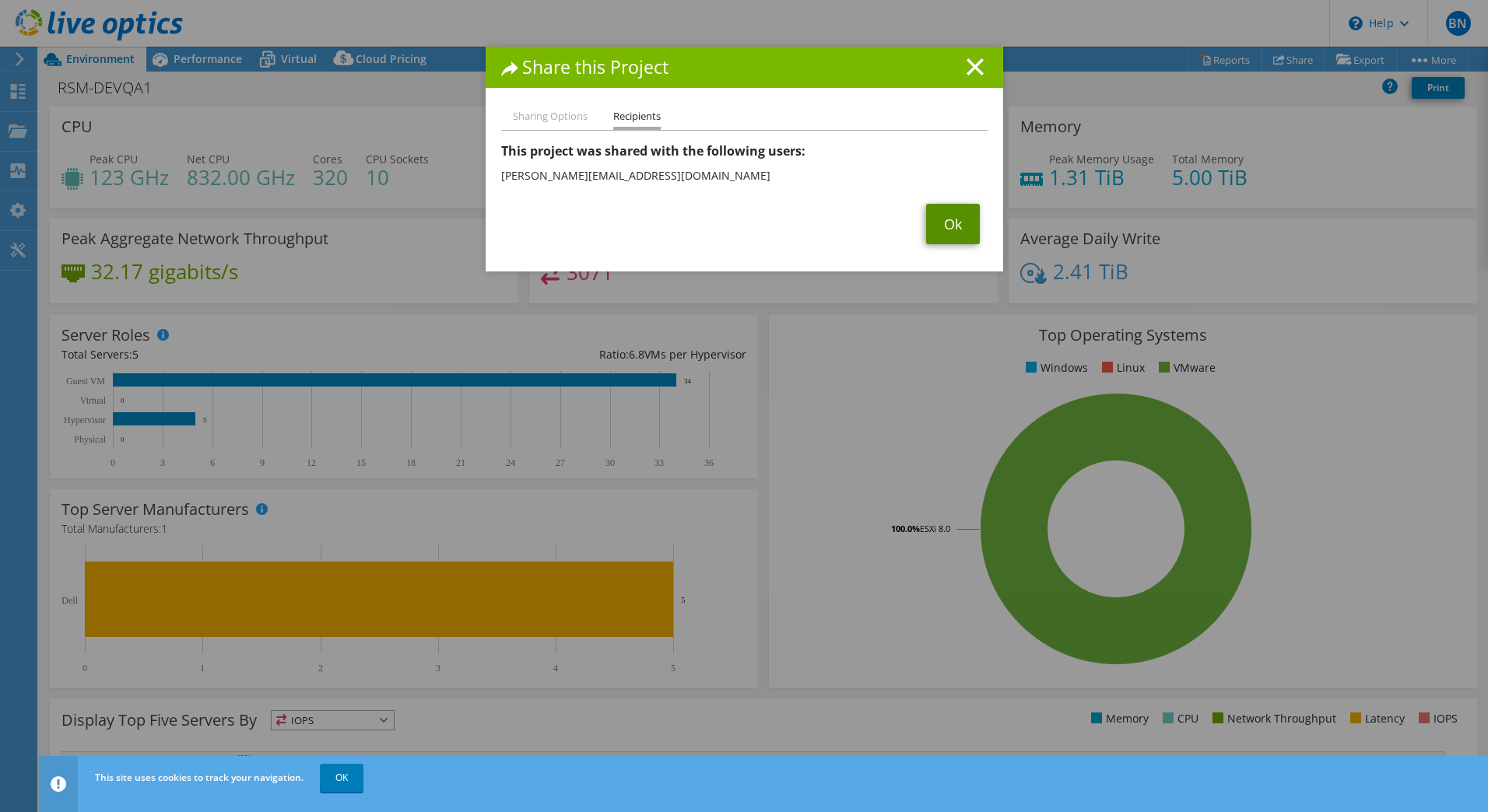
click at [951, 227] on link "Ok" at bounding box center [953, 223] width 54 height 40
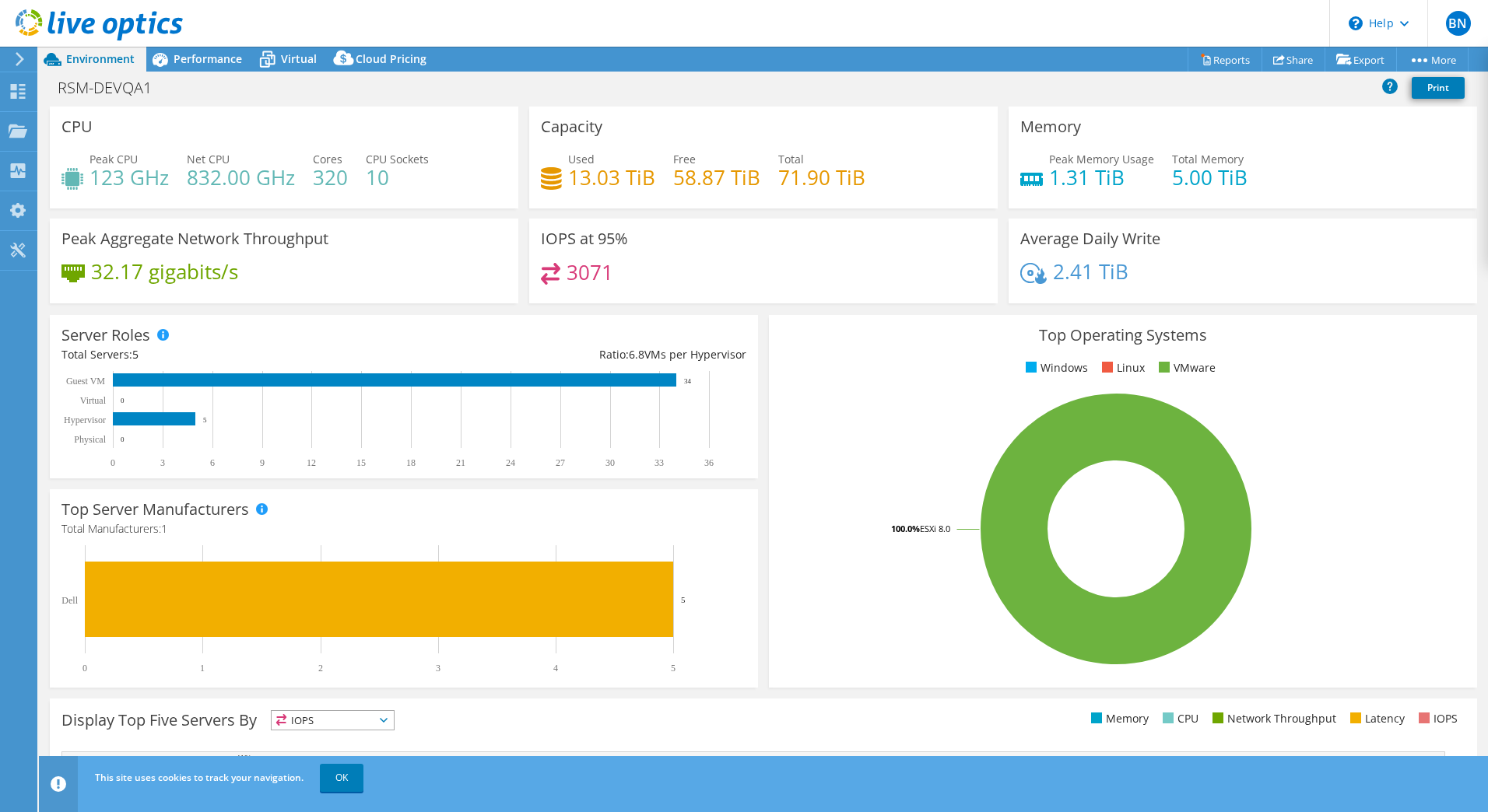
scroll to position [78, 0]
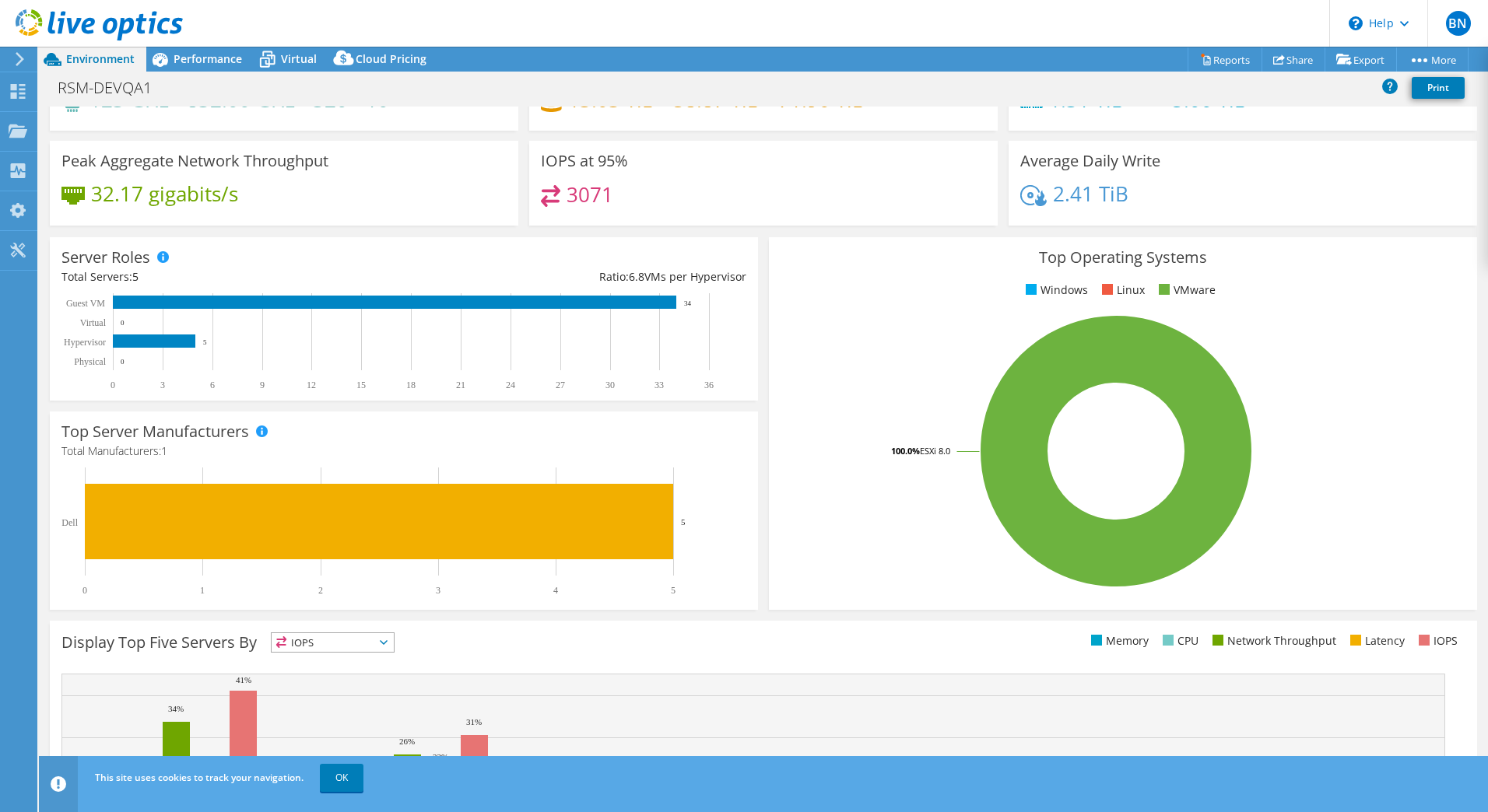
click at [737, 73] on div "RSM-DEVQA1 Print" at bounding box center [763, 87] width 1449 height 29
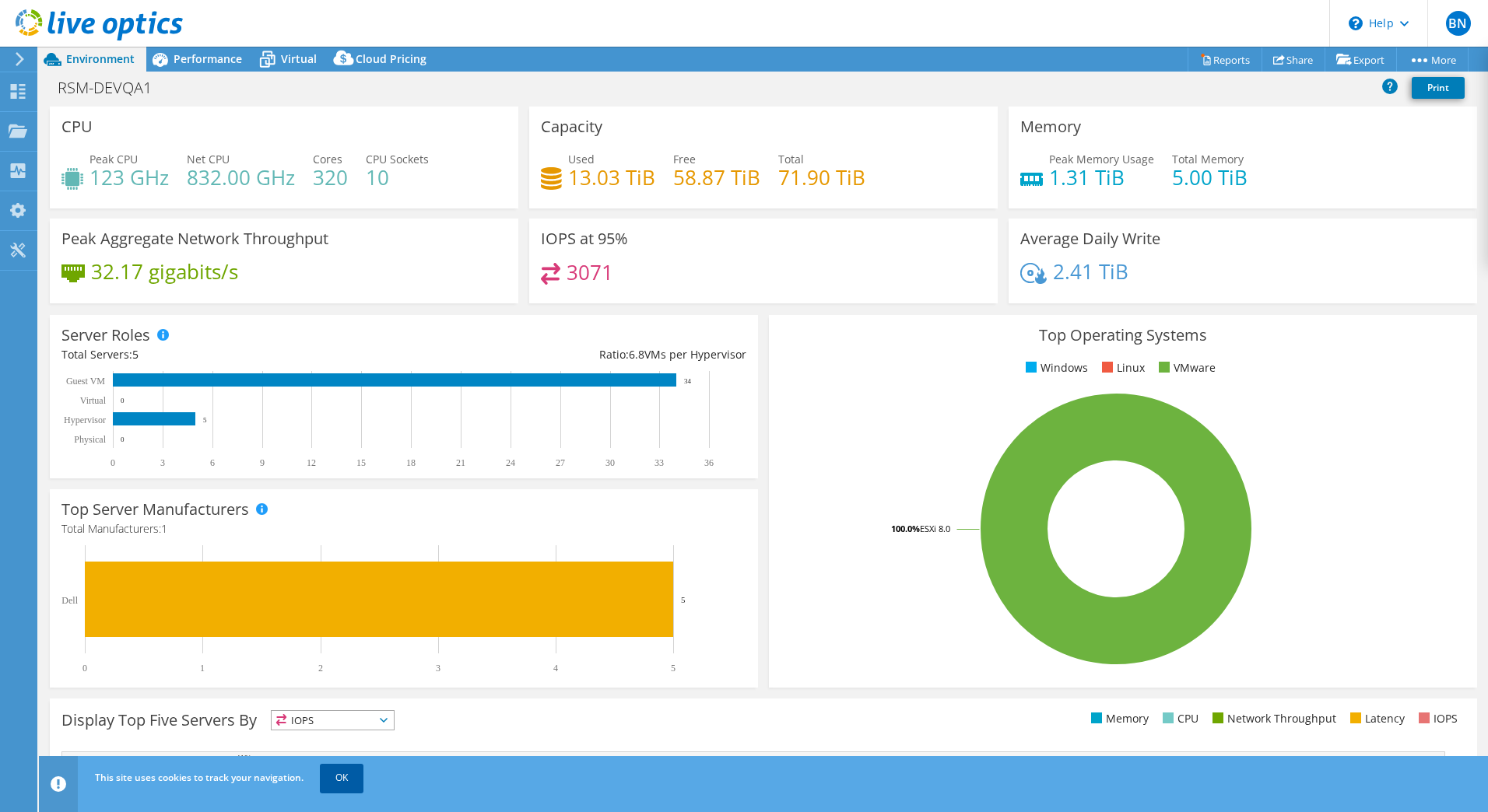
click at [332, 779] on link "OK" at bounding box center [341, 777] width 44 height 28
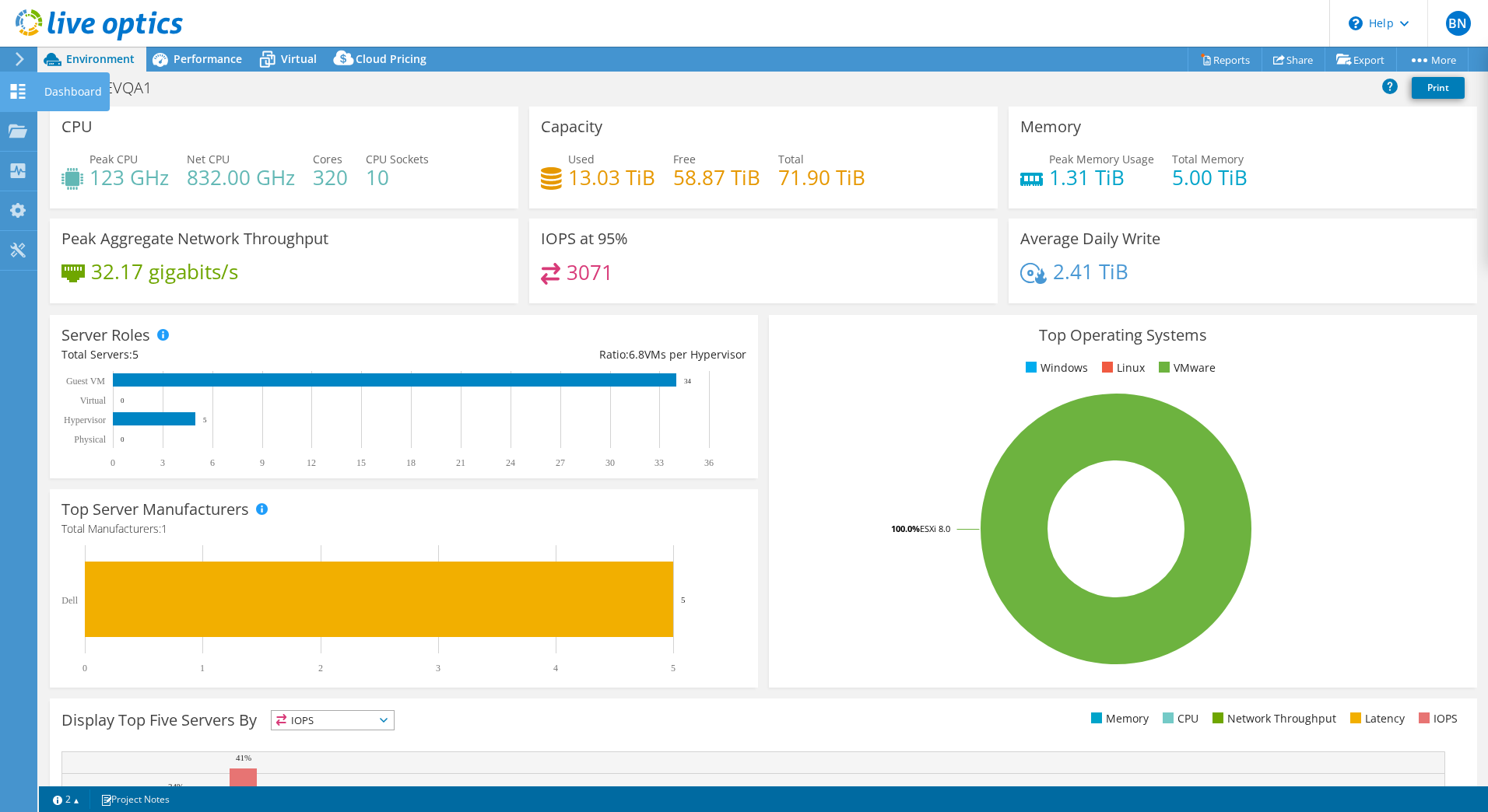
click at [19, 94] on icon at bounding box center [18, 92] width 19 height 14
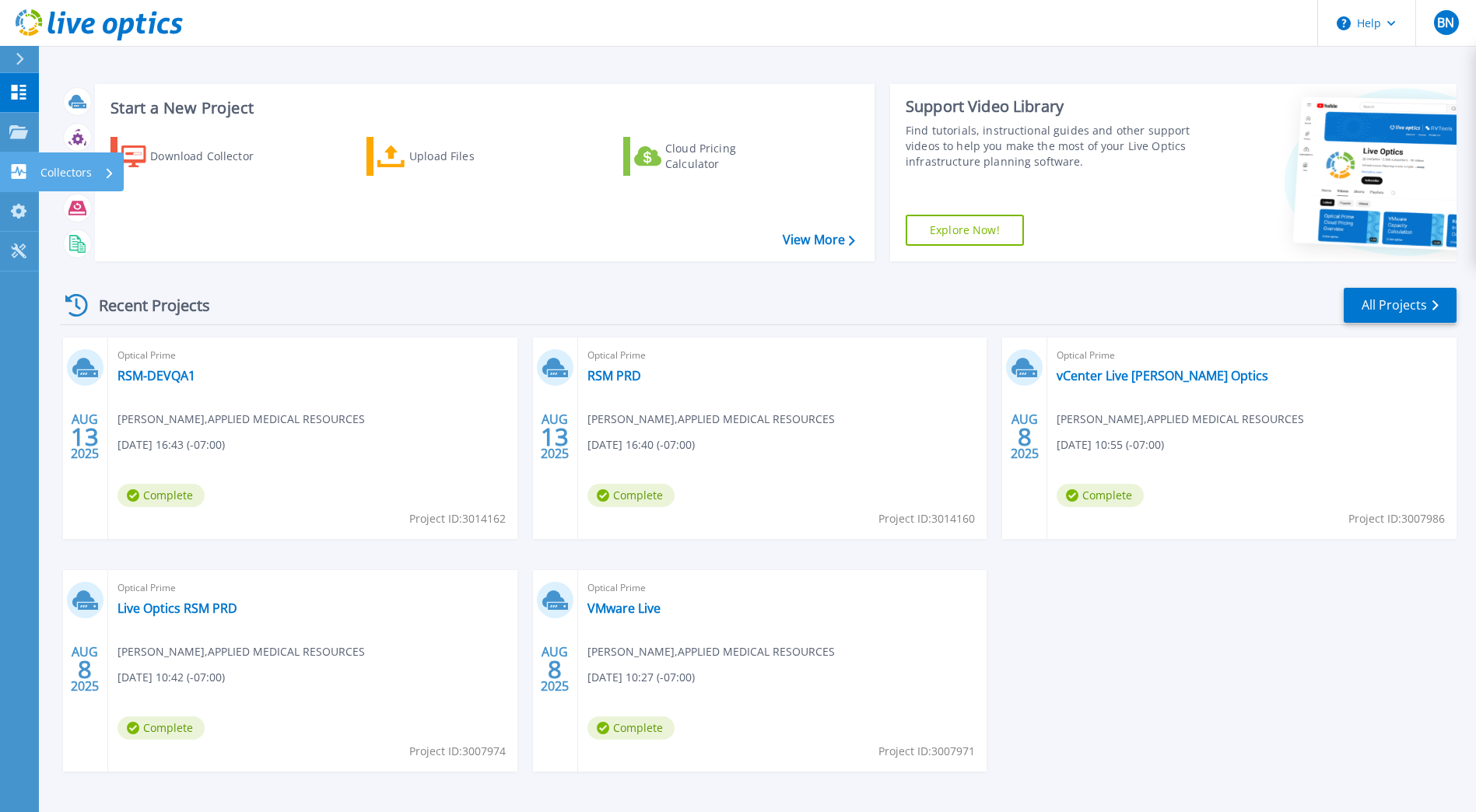
click at [25, 167] on icon at bounding box center [19, 171] width 14 height 14
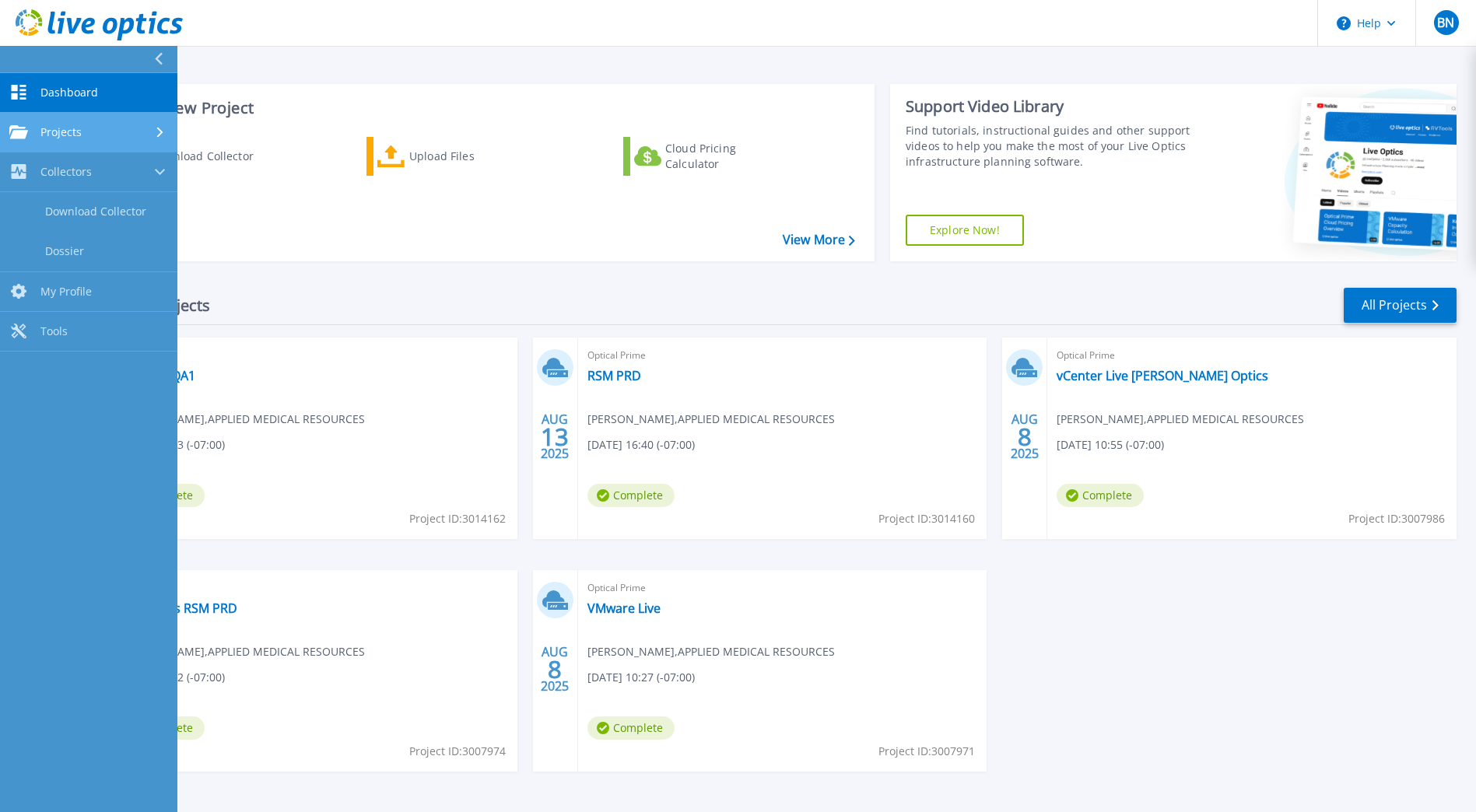
click at [78, 126] on span "Projects" at bounding box center [61, 133] width 41 height 14
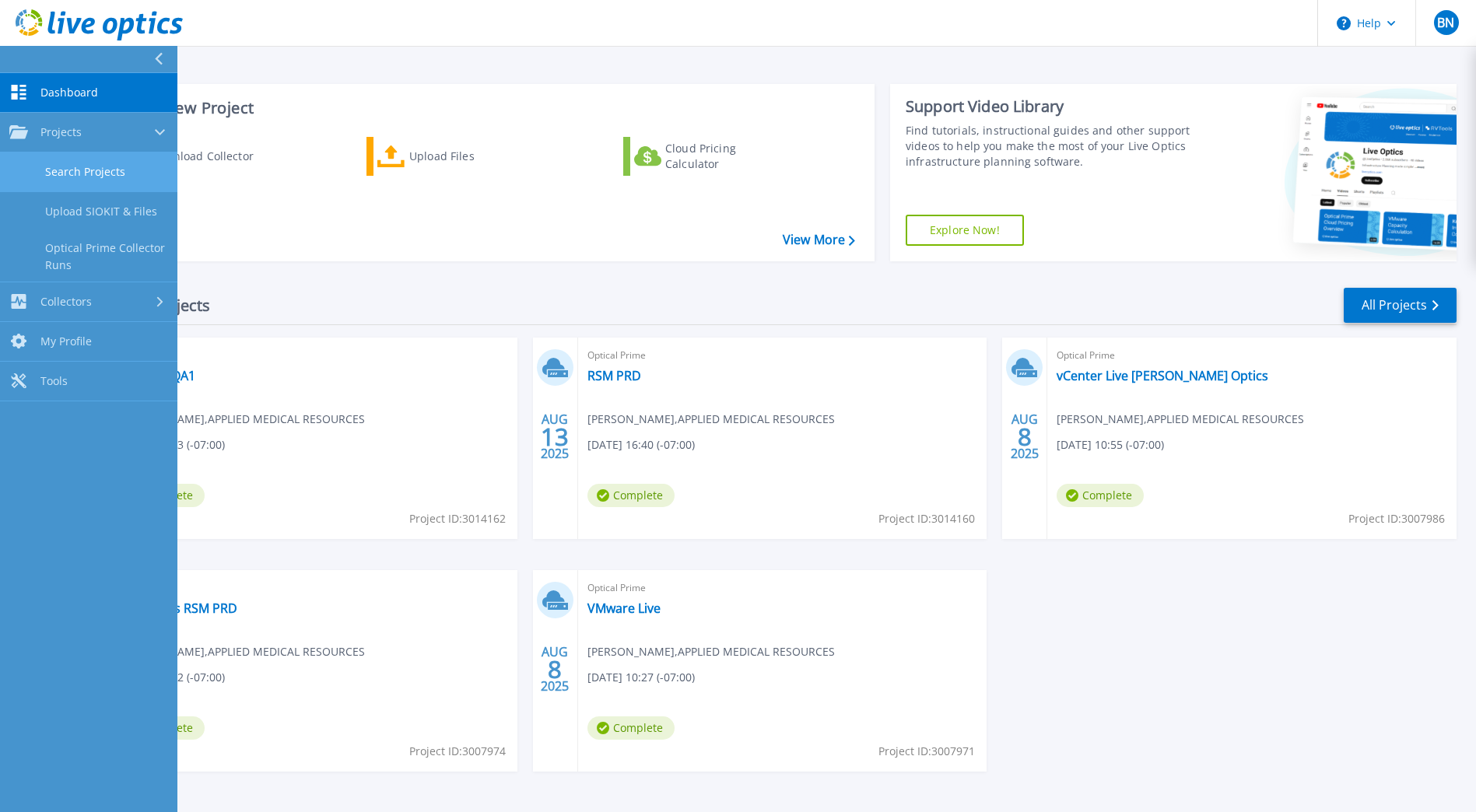
click at [97, 169] on link "Search Projects" at bounding box center [89, 172] width 178 height 39
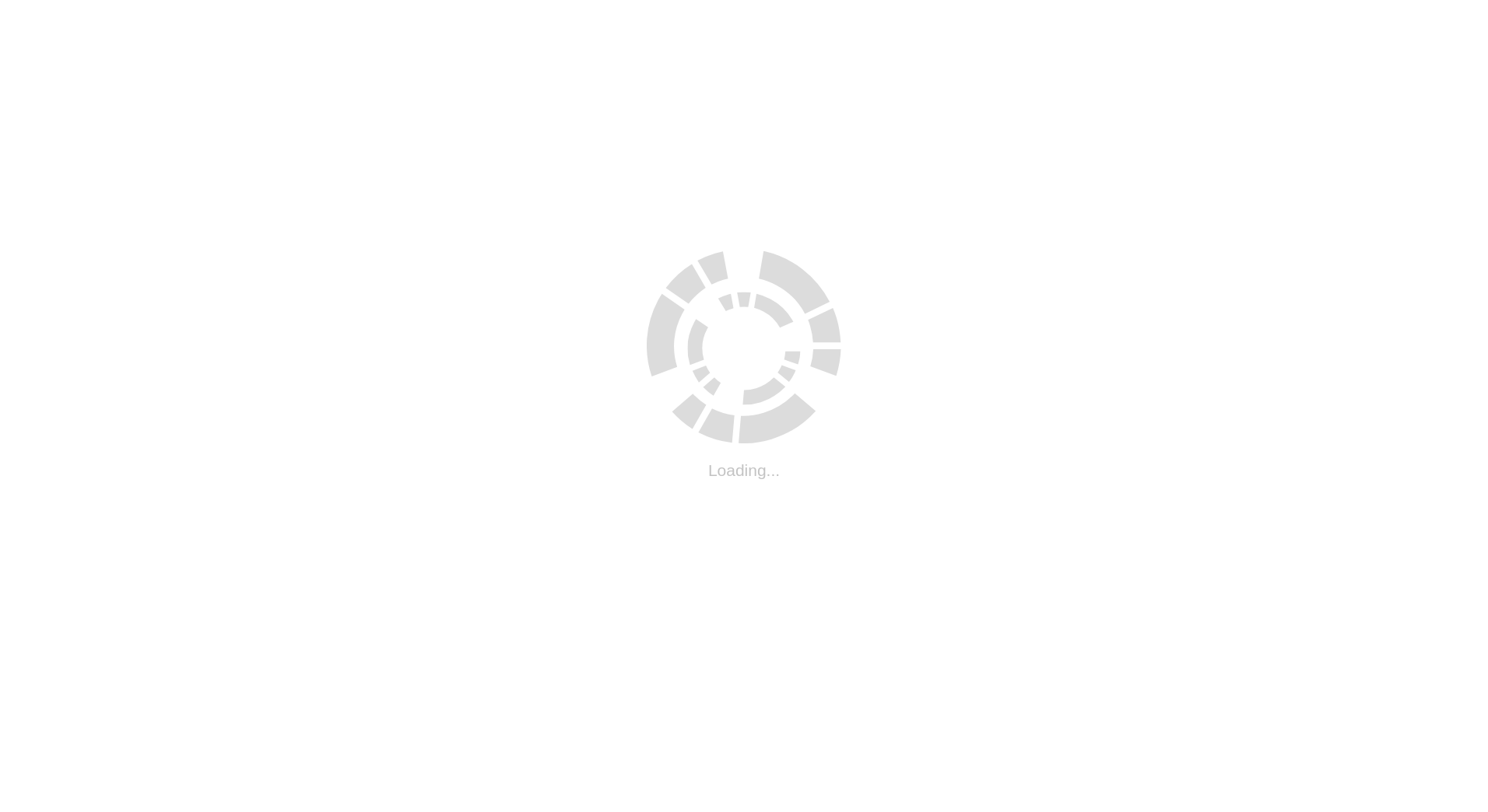
click at [57, 6] on html ".cls-1 { fill: #cecece; } .cls-1 { fill: #cecece; } Loading..." at bounding box center [744, 3] width 1488 height 6
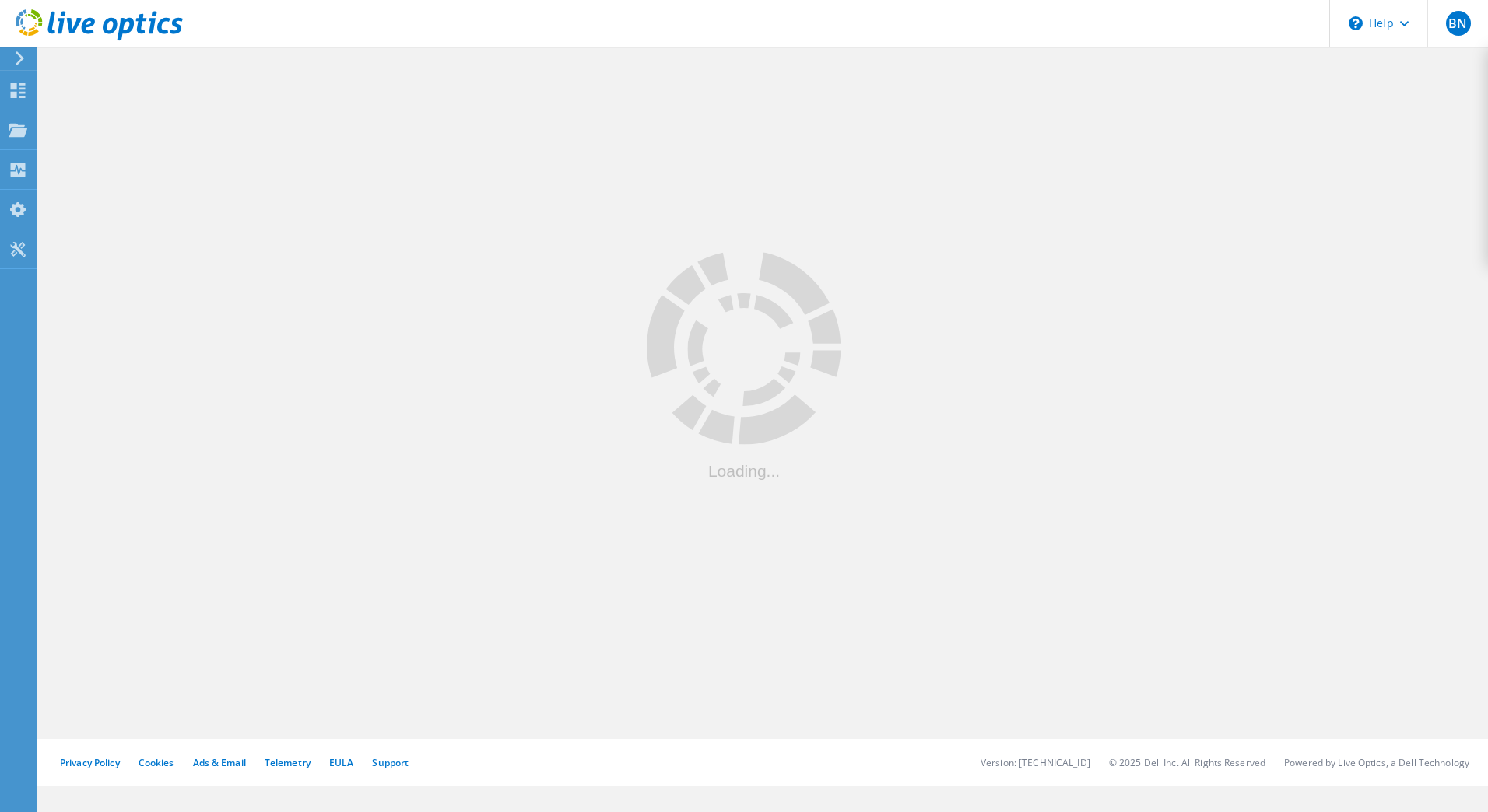
click at [9, 56] on div at bounding box center [17, 58] width 23 height 14
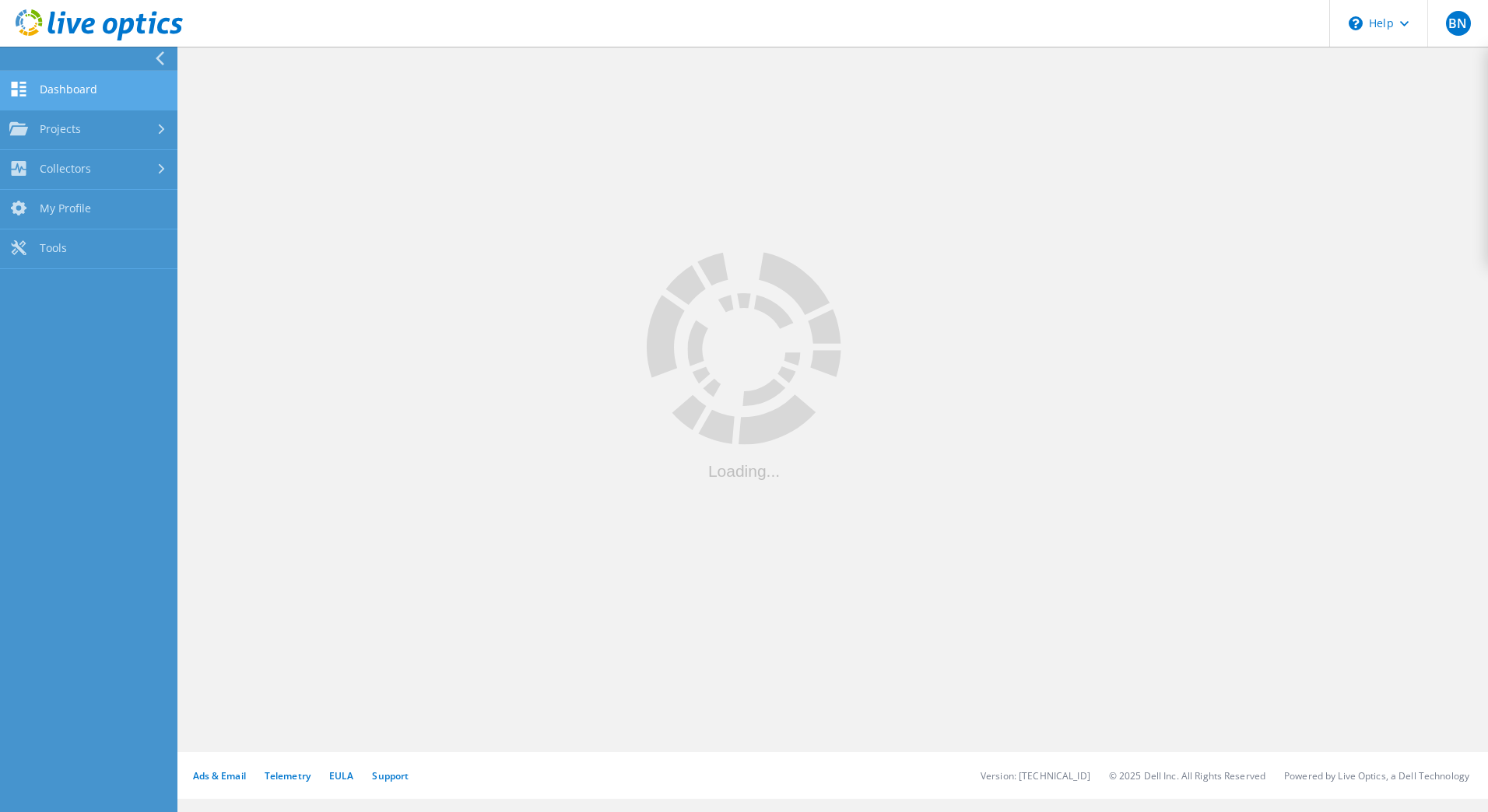
click at [77, 94] on link "Dashboard" at bounding box center [89, 91] width 178 height 39
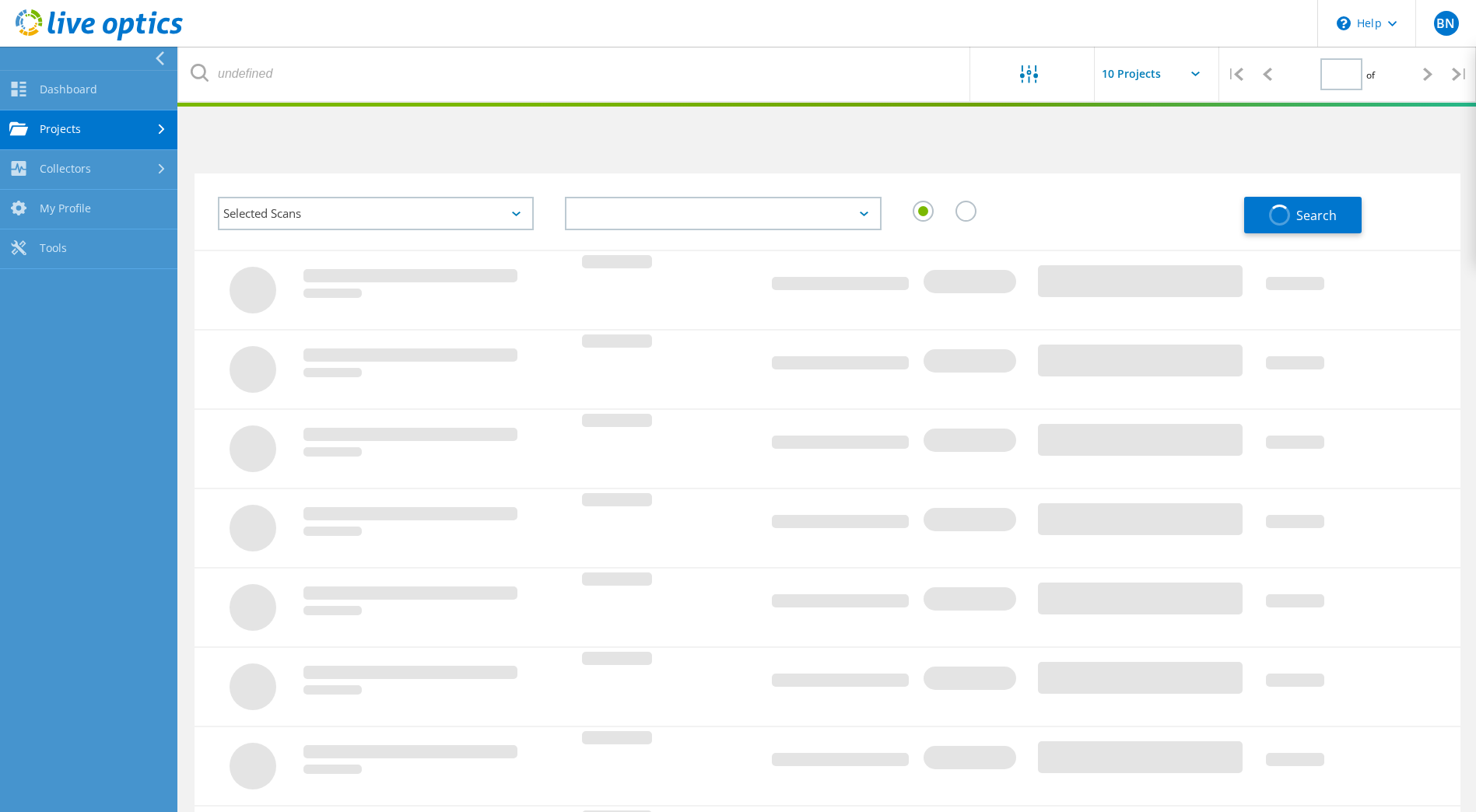
type input "1"
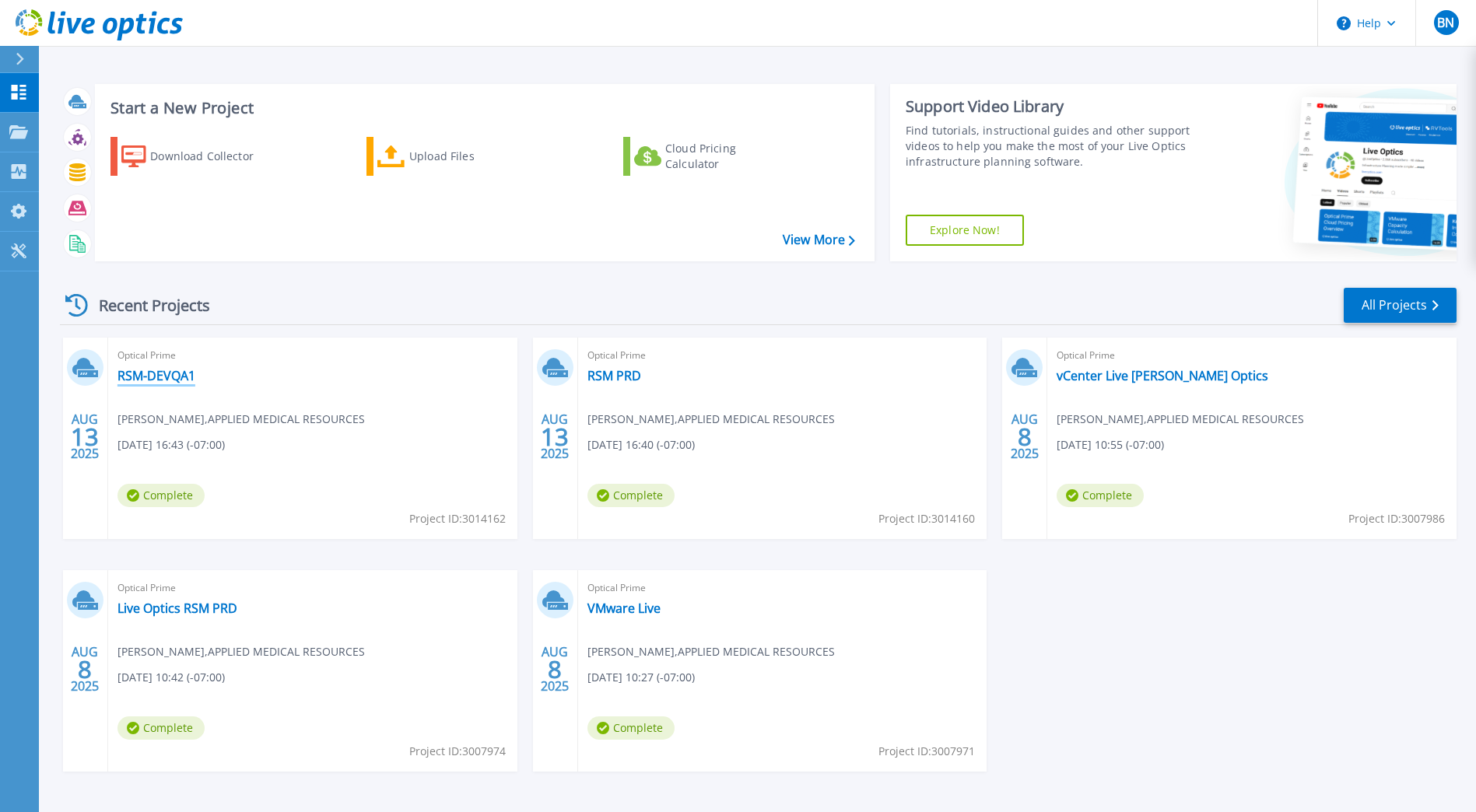
click at [118, 371] on link "RSM-DEVQA1" at bounding box center [156, 375] width 78 height 15
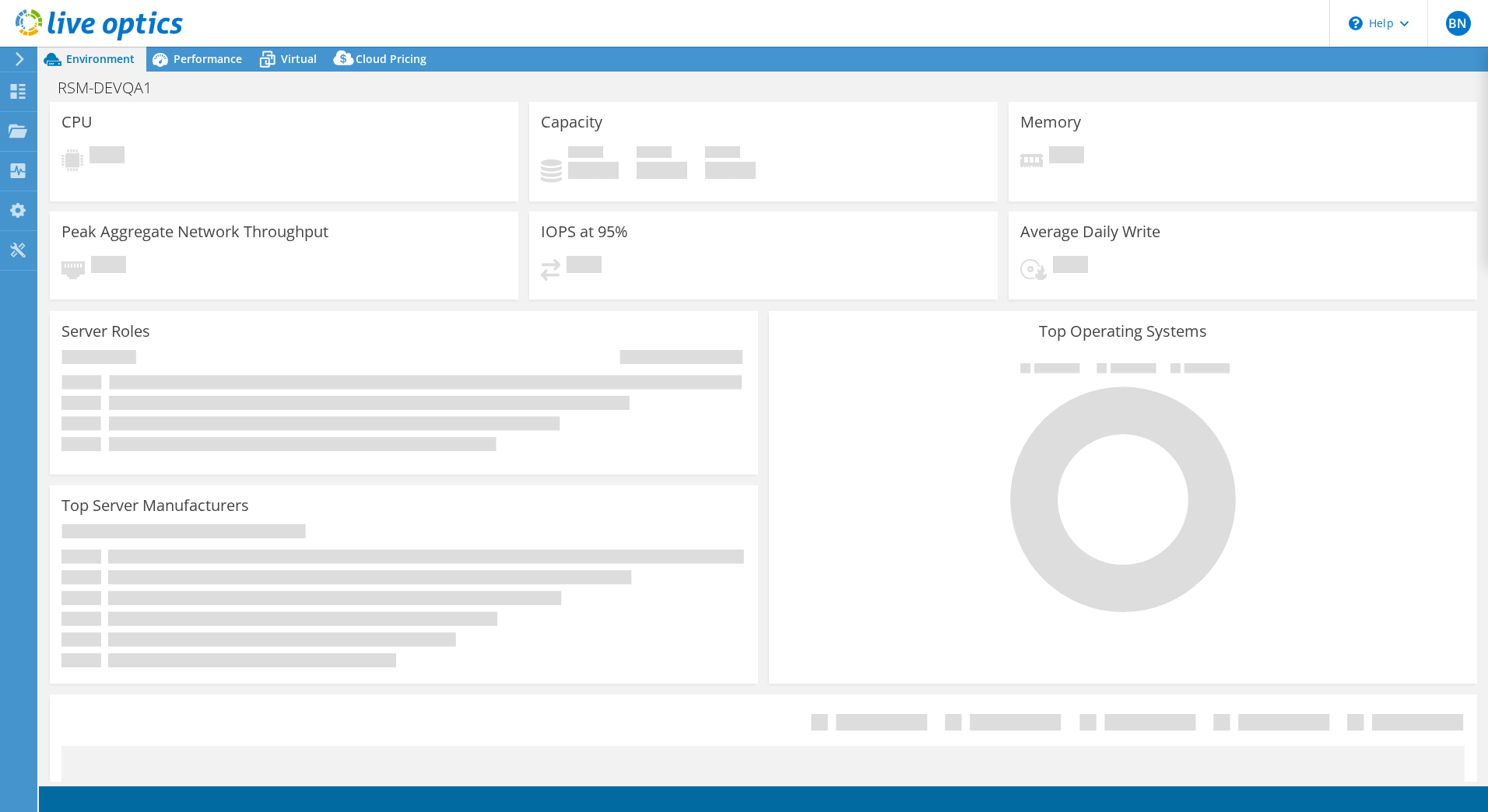
select select "USD"
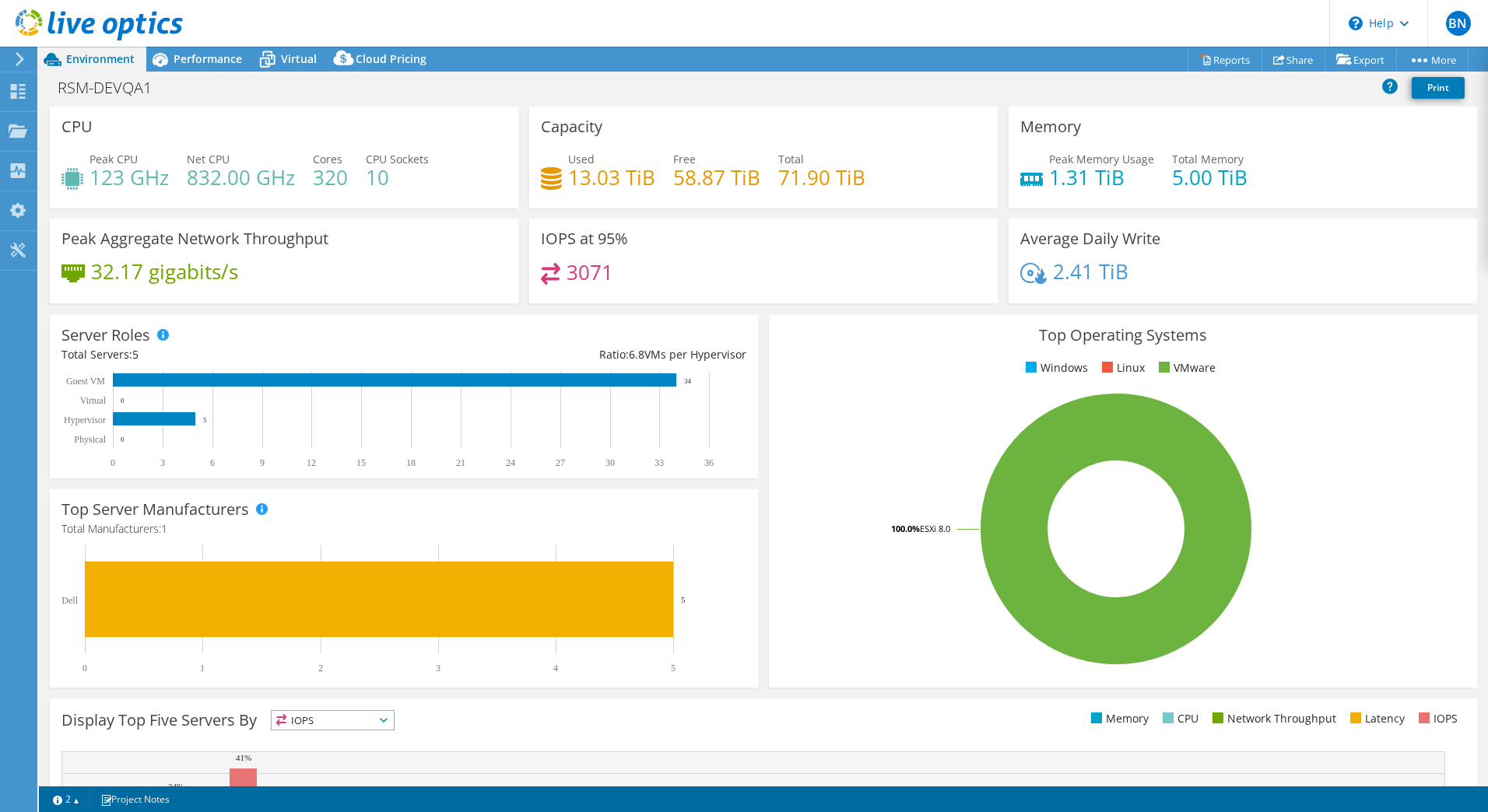
scroll to position [226, 0]
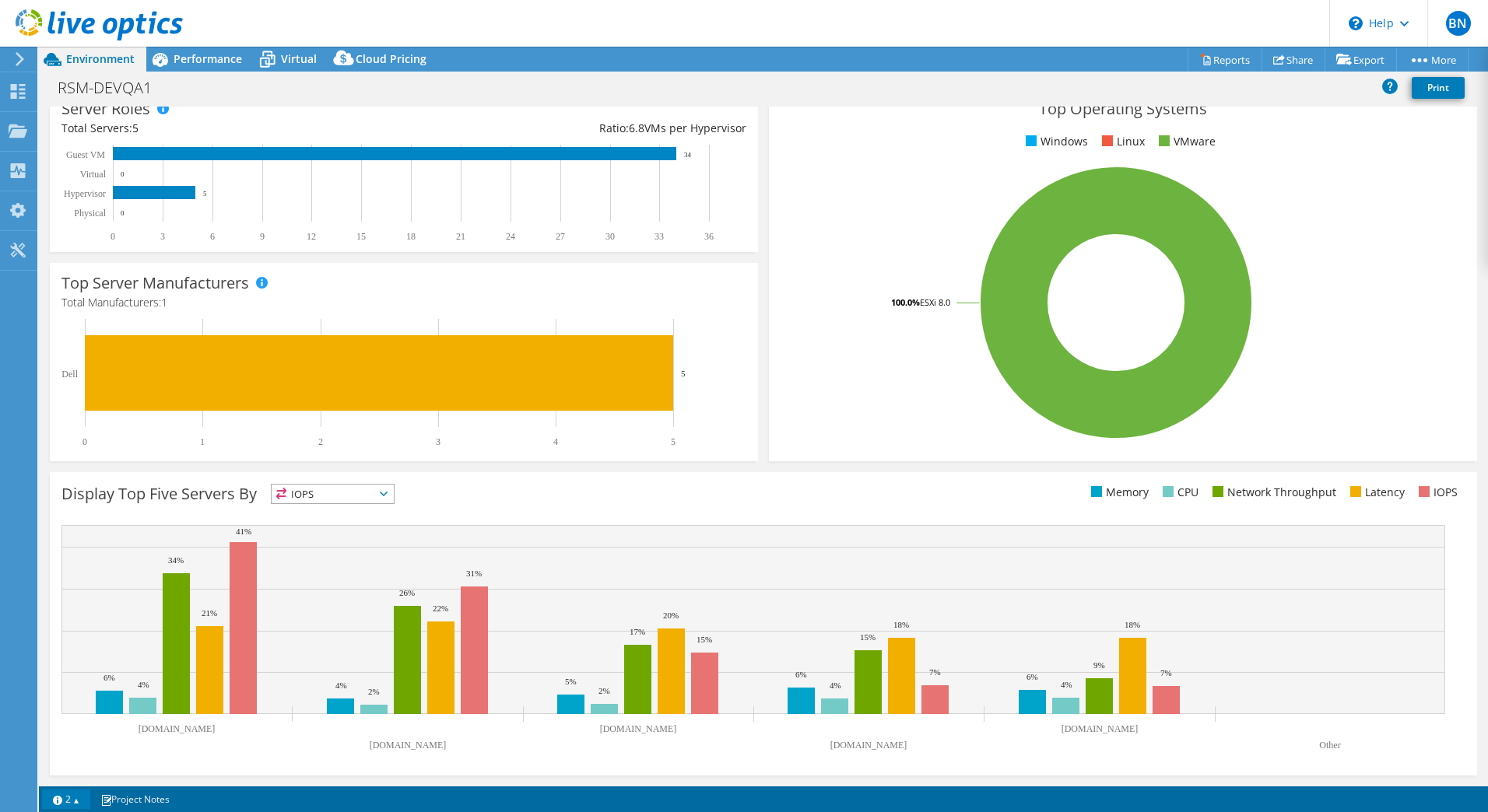
click at [71, 799] on link "2" at bounding box center [66, 799] width 48 height 20
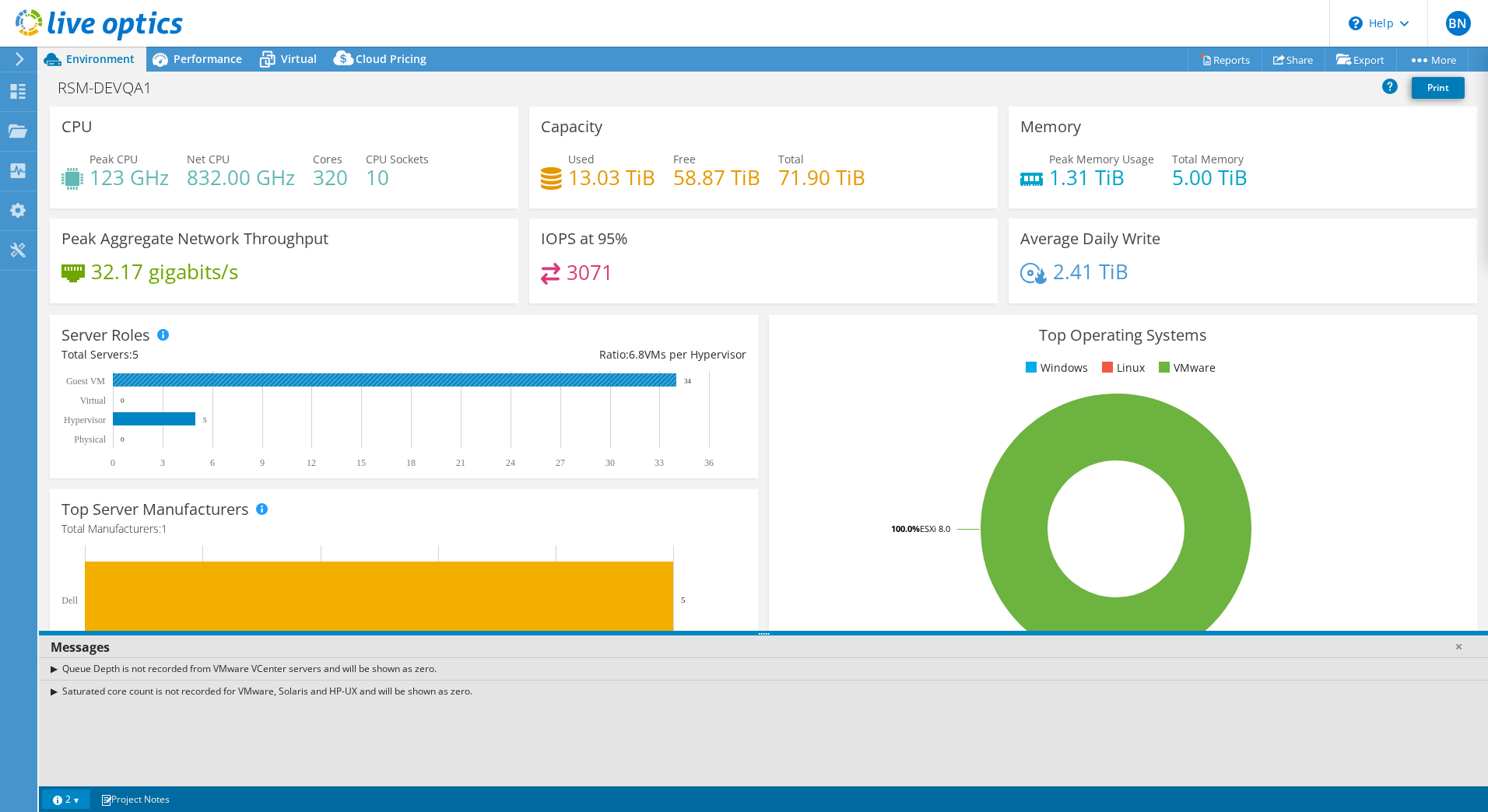
click at [232, 380] on rect at bounding box center [395, 380] width 564 height 13
click at [239, 379] on rect at bounding box center [395, 380] width 564 height 13
click at [629, 354] on span "6.8" at bounding box center [636, 354] width 15 height 14
click at [311, 52] on span "Virtual" at bounding box center [299, 58] width 36 height 14
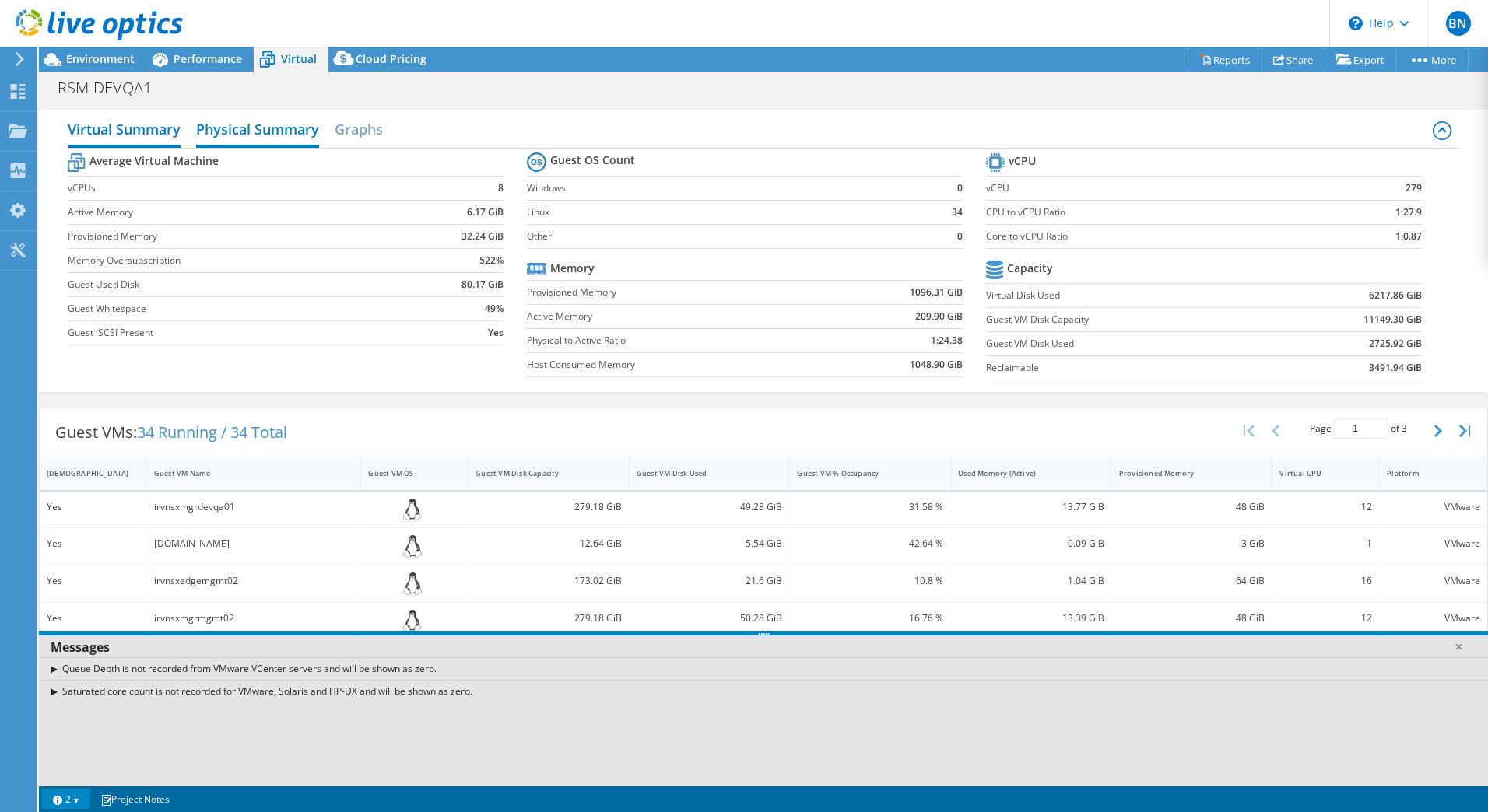
click at [248, 130] on h2 "Physical Summary" at bounding box center [257, 131] width 123 height 34
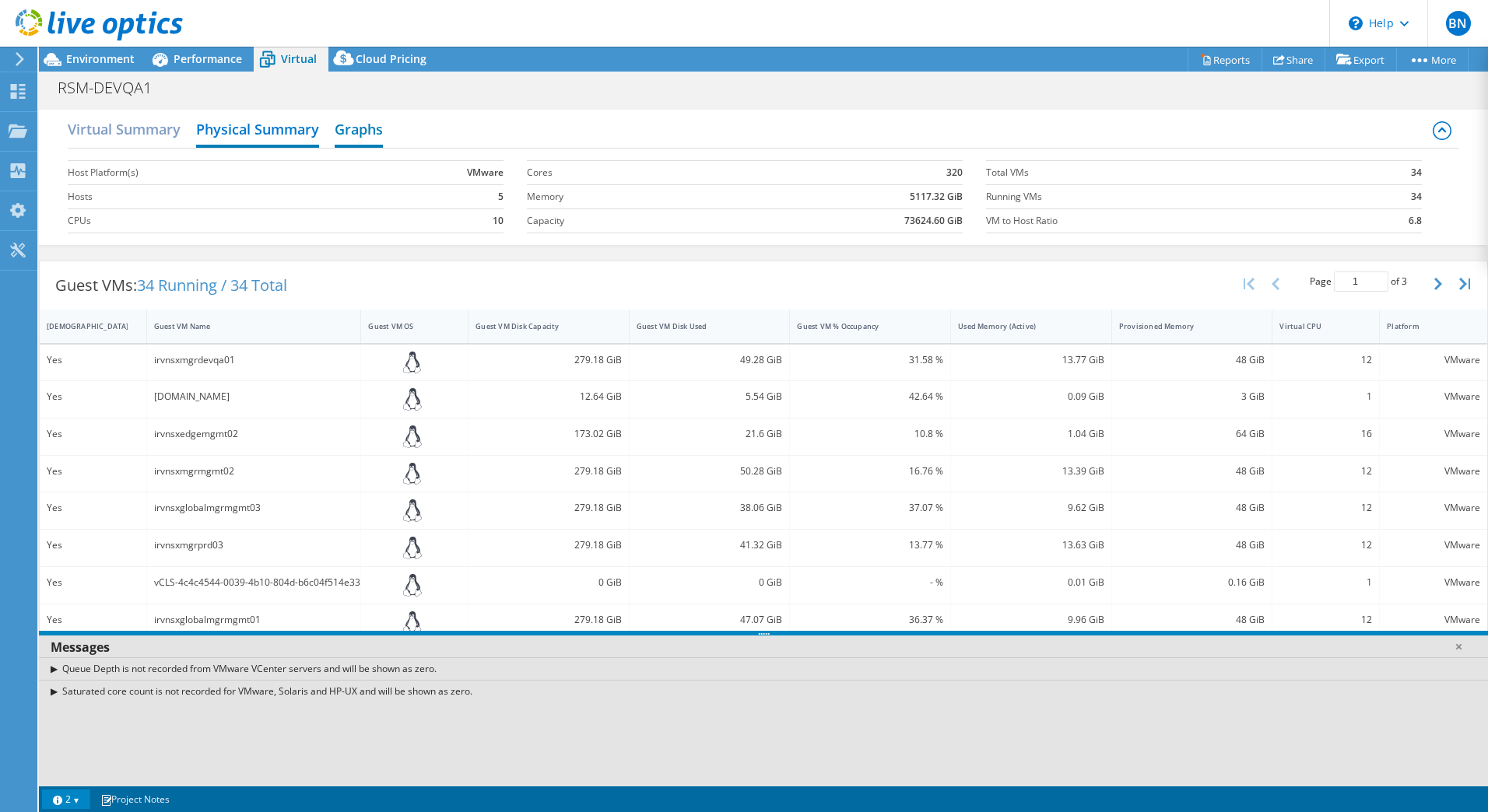
click at [372, 133] on h2 "Graphs" at bounding box center [359, 131] width 48 height 34
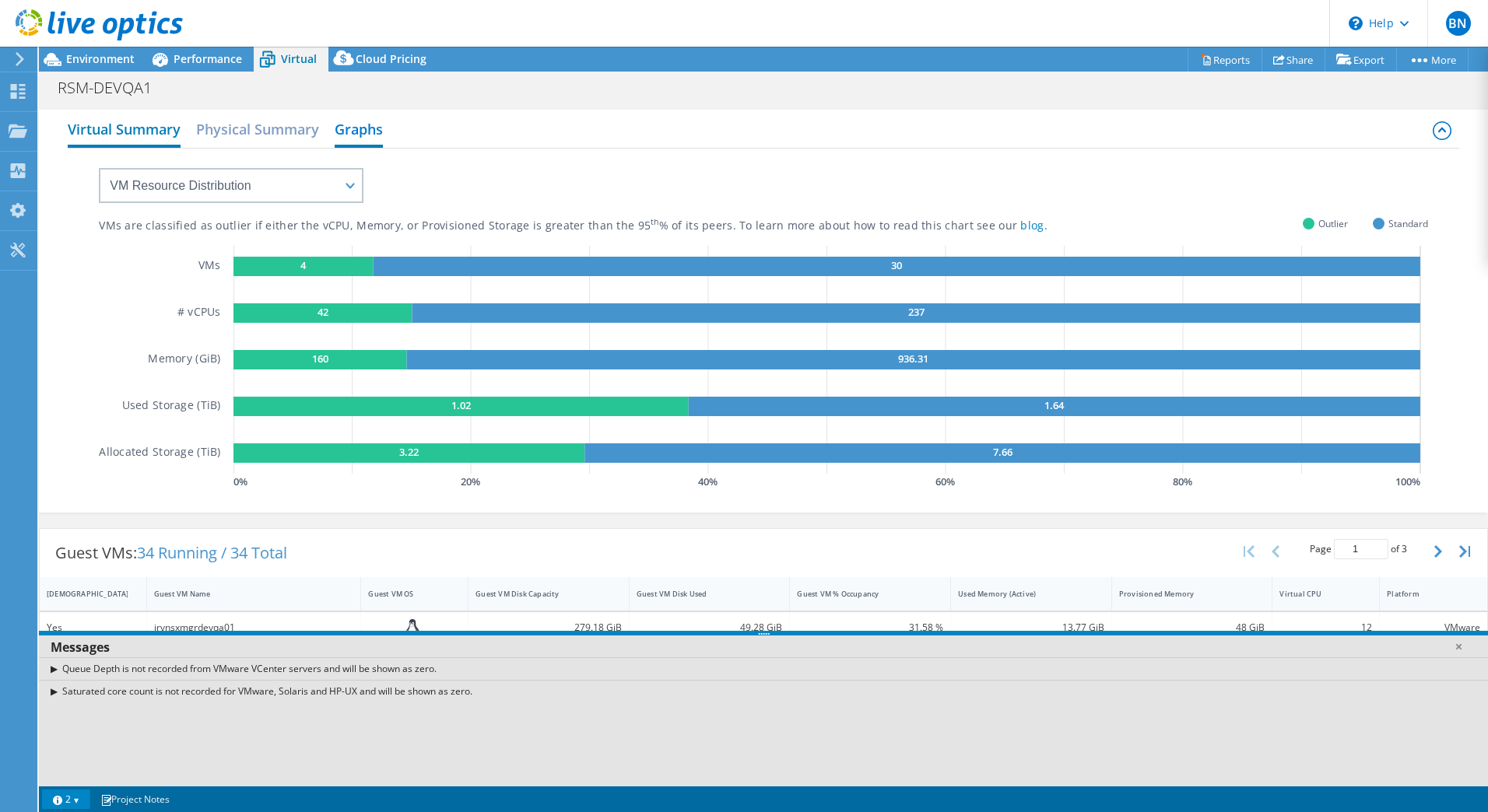
click at [141, 132] on h2 "Virtual Summary" at bounding box center [124, 131] width 113 height 34
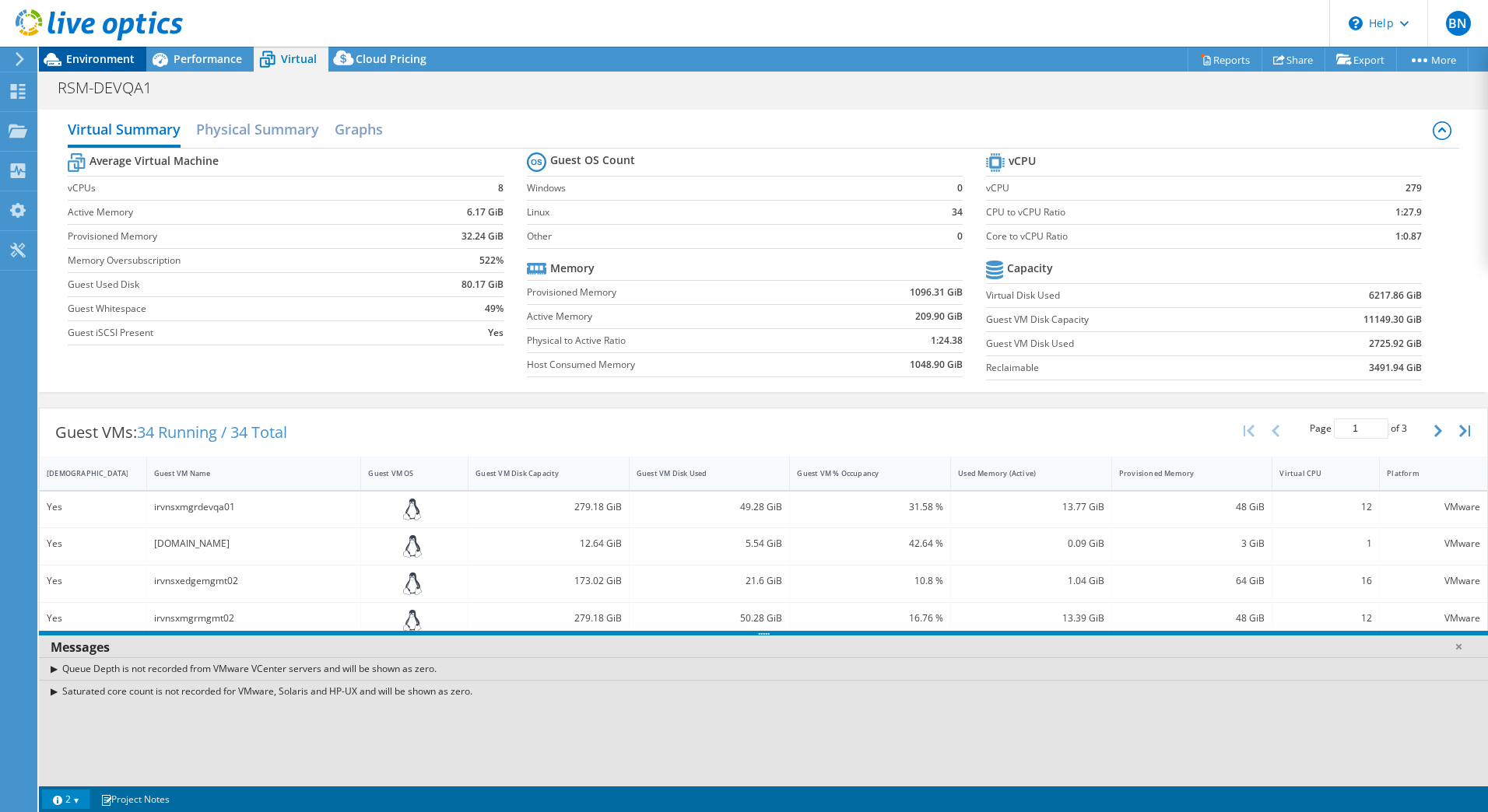
click at [125, 66] on div "Environment" at bounding box center [92, 59] width 108 height 25
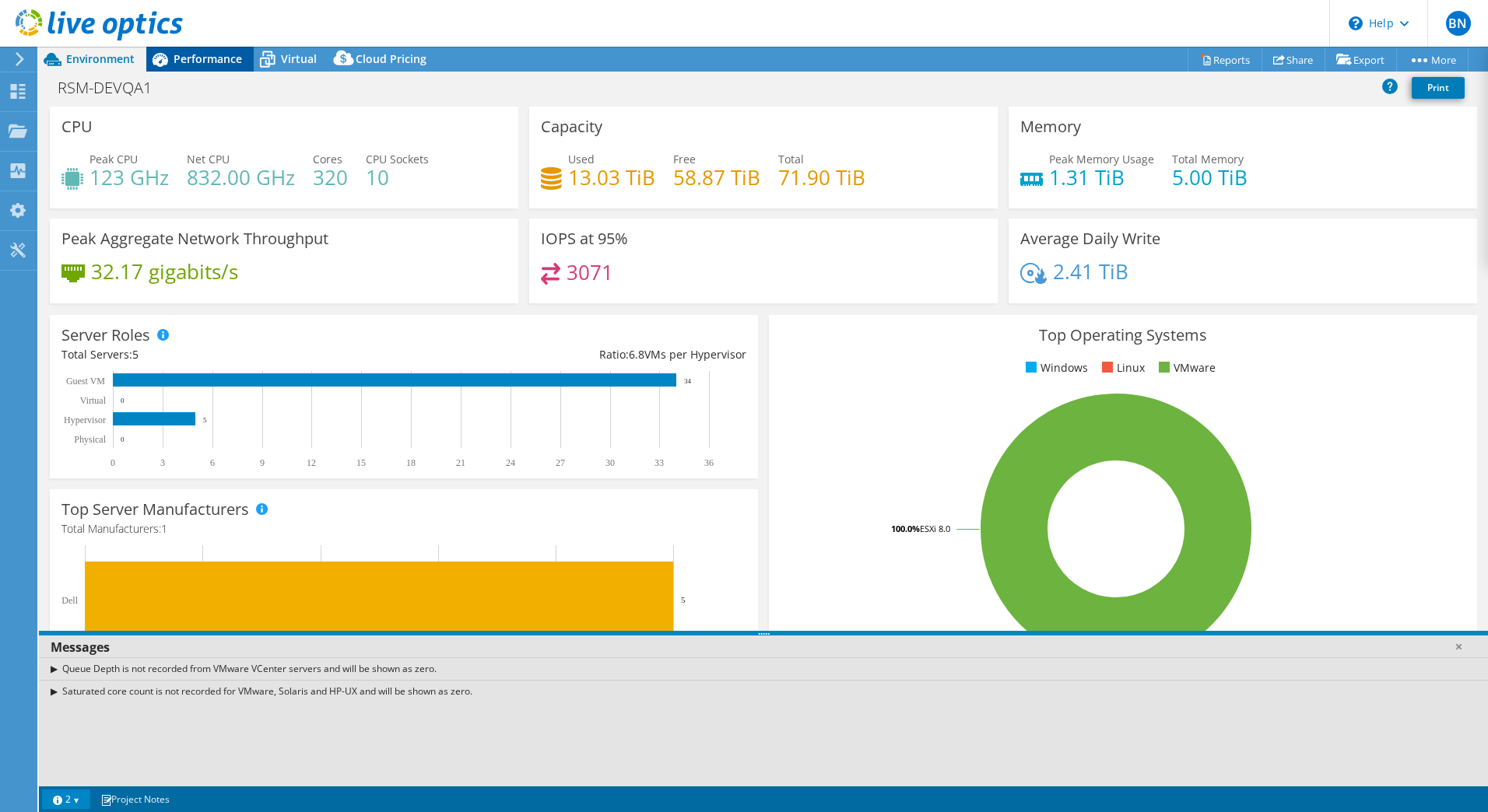
click at [199, 68] on div "Performance" at bounding box center [200, 59] width 108 height 25
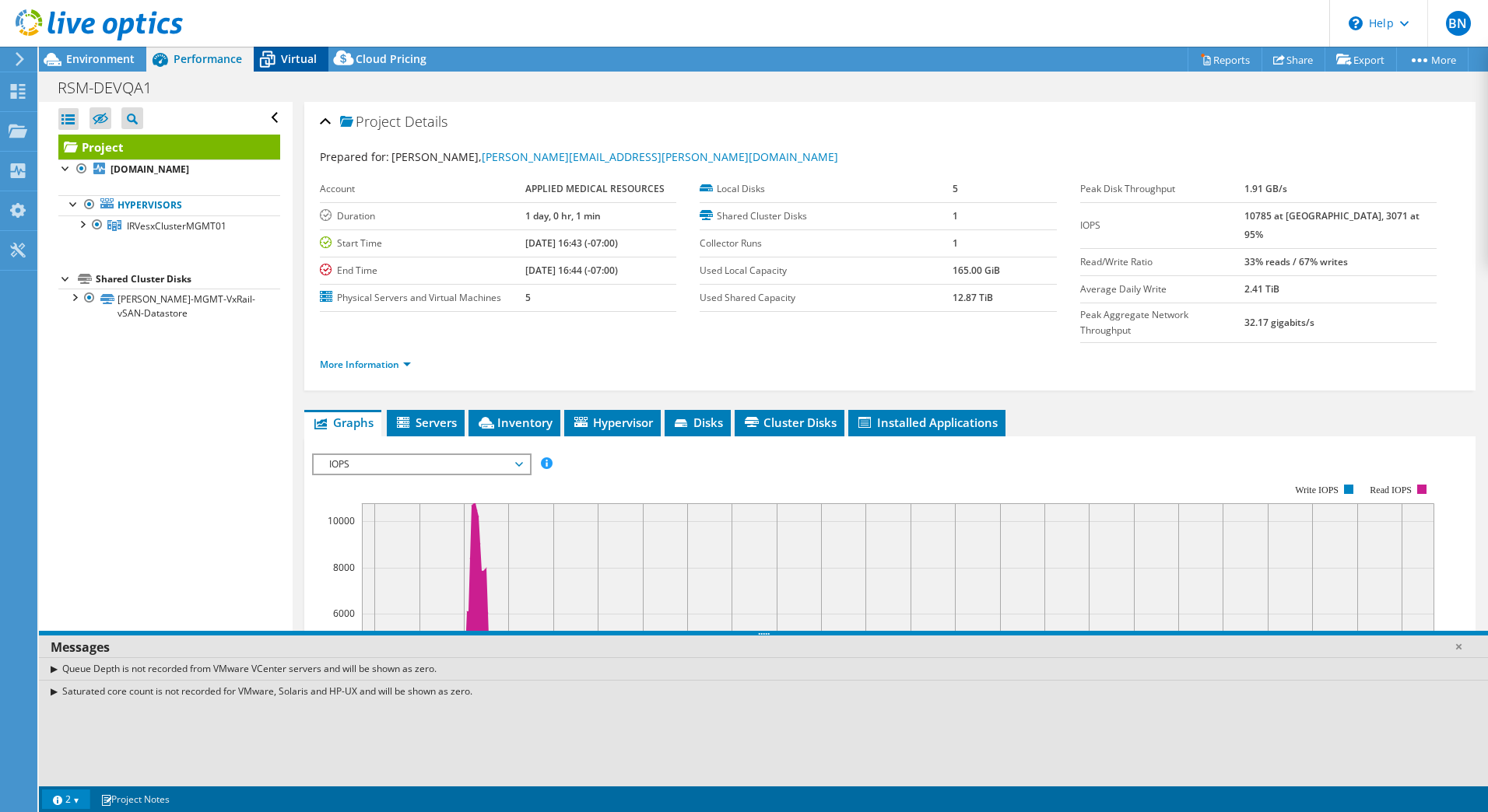
click at [295, 63] on span "Virtual" at bounding box center [299, 58] width 36 height 14
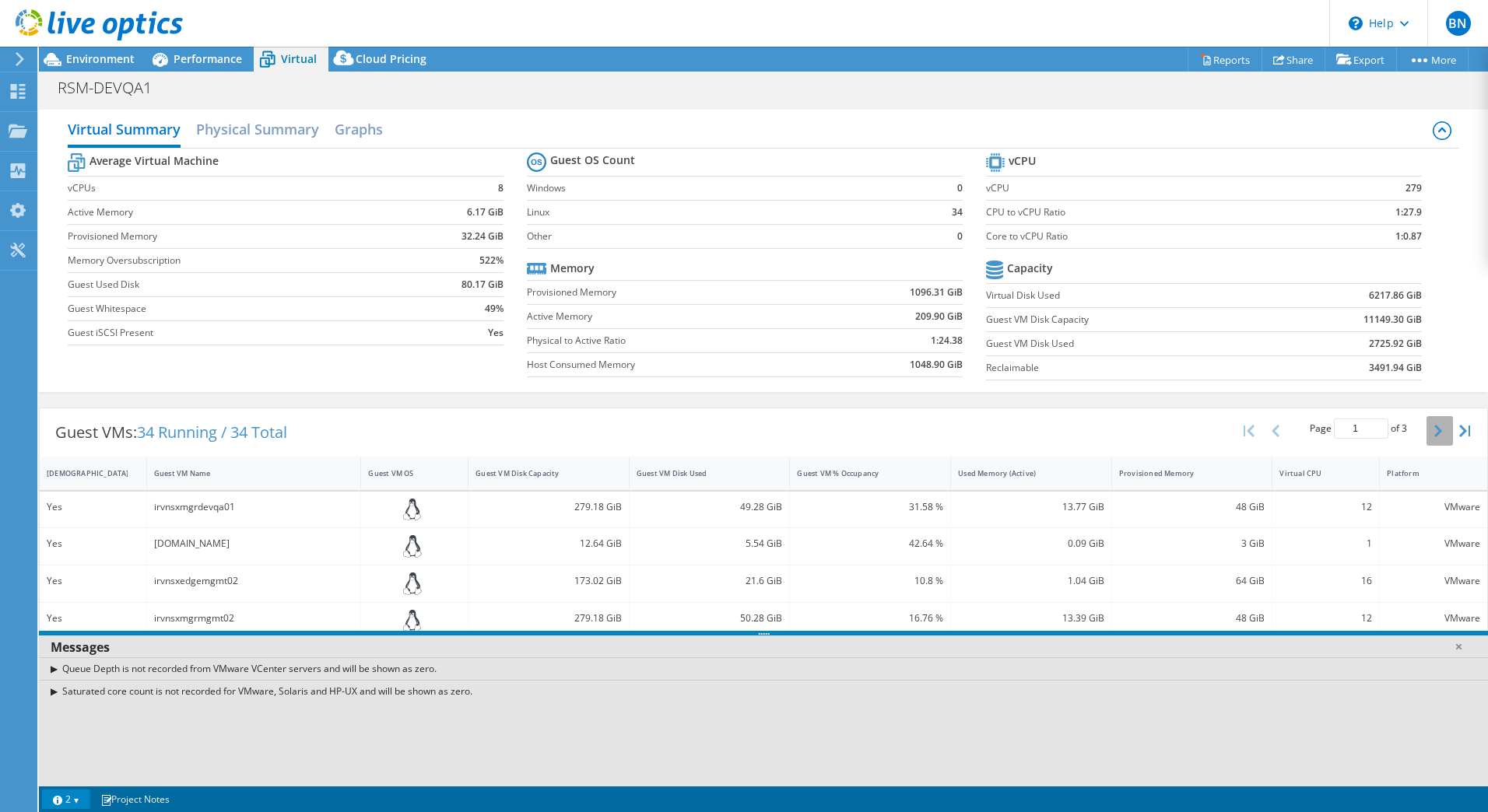
click at [1434, 430] on icon "button" at bounding box center [1438, 431] width 8 height 13
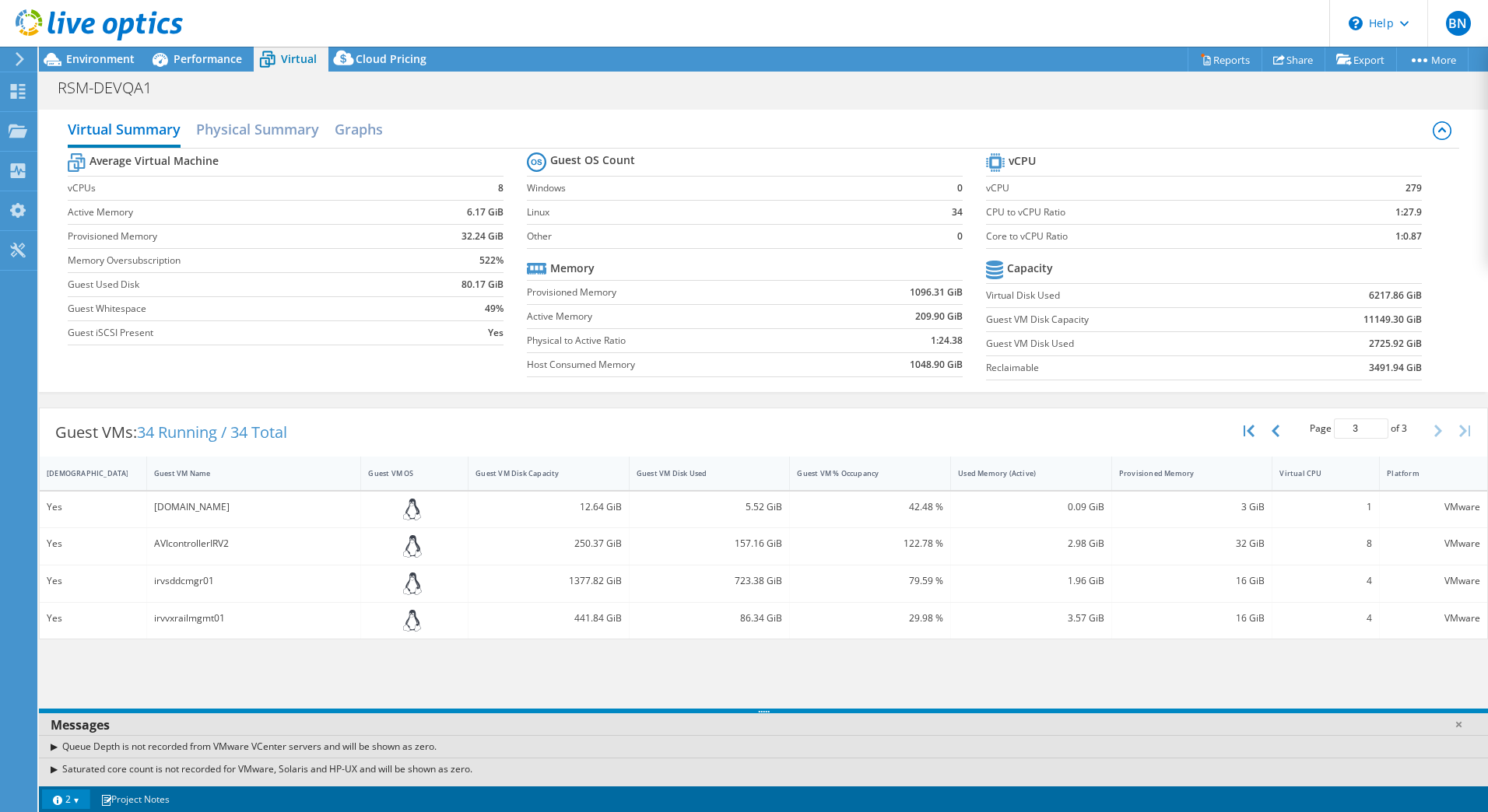
drag, startPoint x: 766, startPoint y: 635, endPoint x: 787, endPoint y: 752, distance: 118.9
click at [787, 752] on div "Messages Queue Depth is not recorded from VMware VCenter servers and will be sh…" at bounding box center [763, 747] width 1449 height 78
click at [1262, 432] on button "button" at bounding box center [1250, 431] width 26 height 30
type input "1"
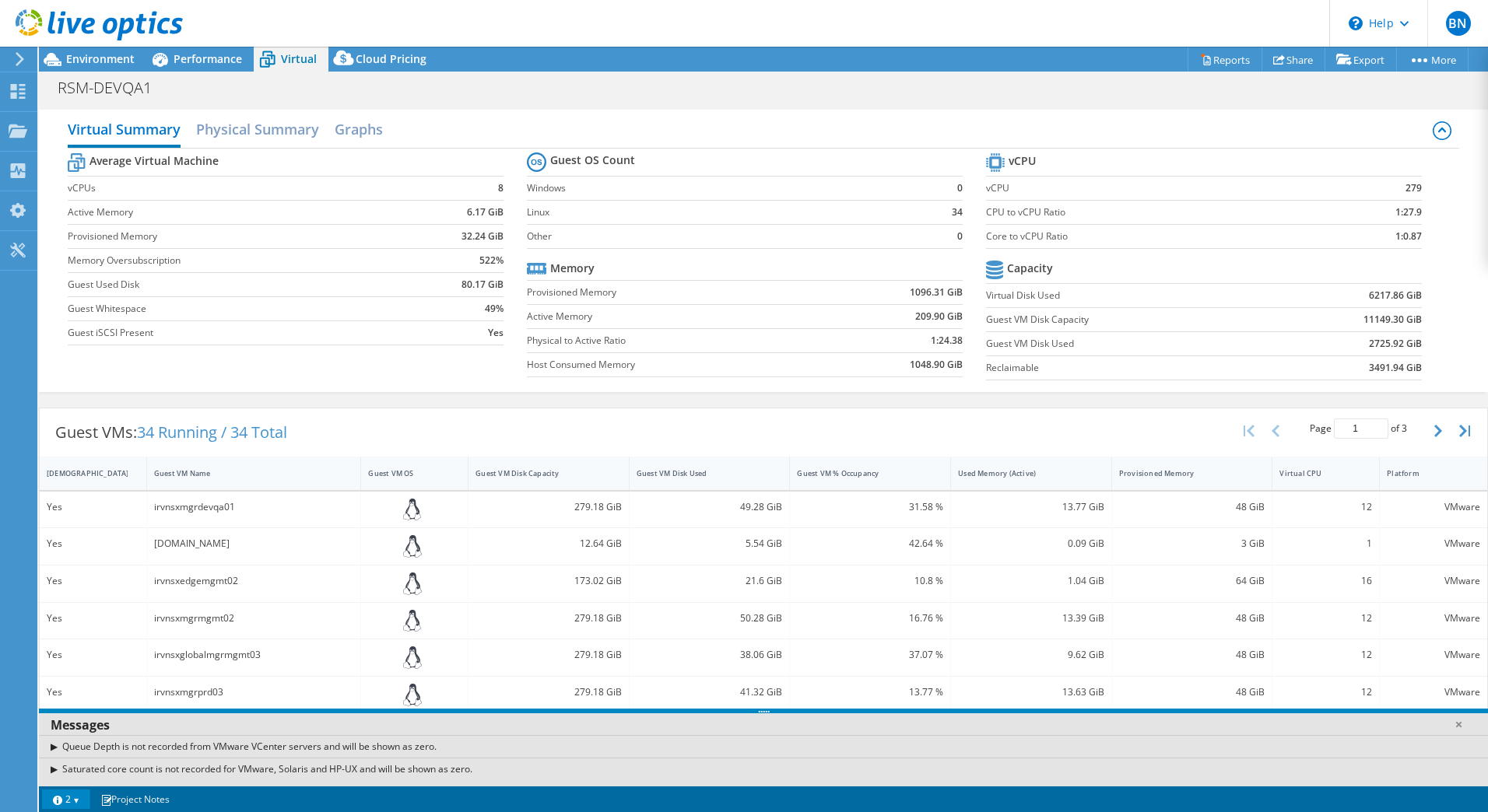
click at [20, 56] on use at bounding box center [20, 59] width 9 height 14
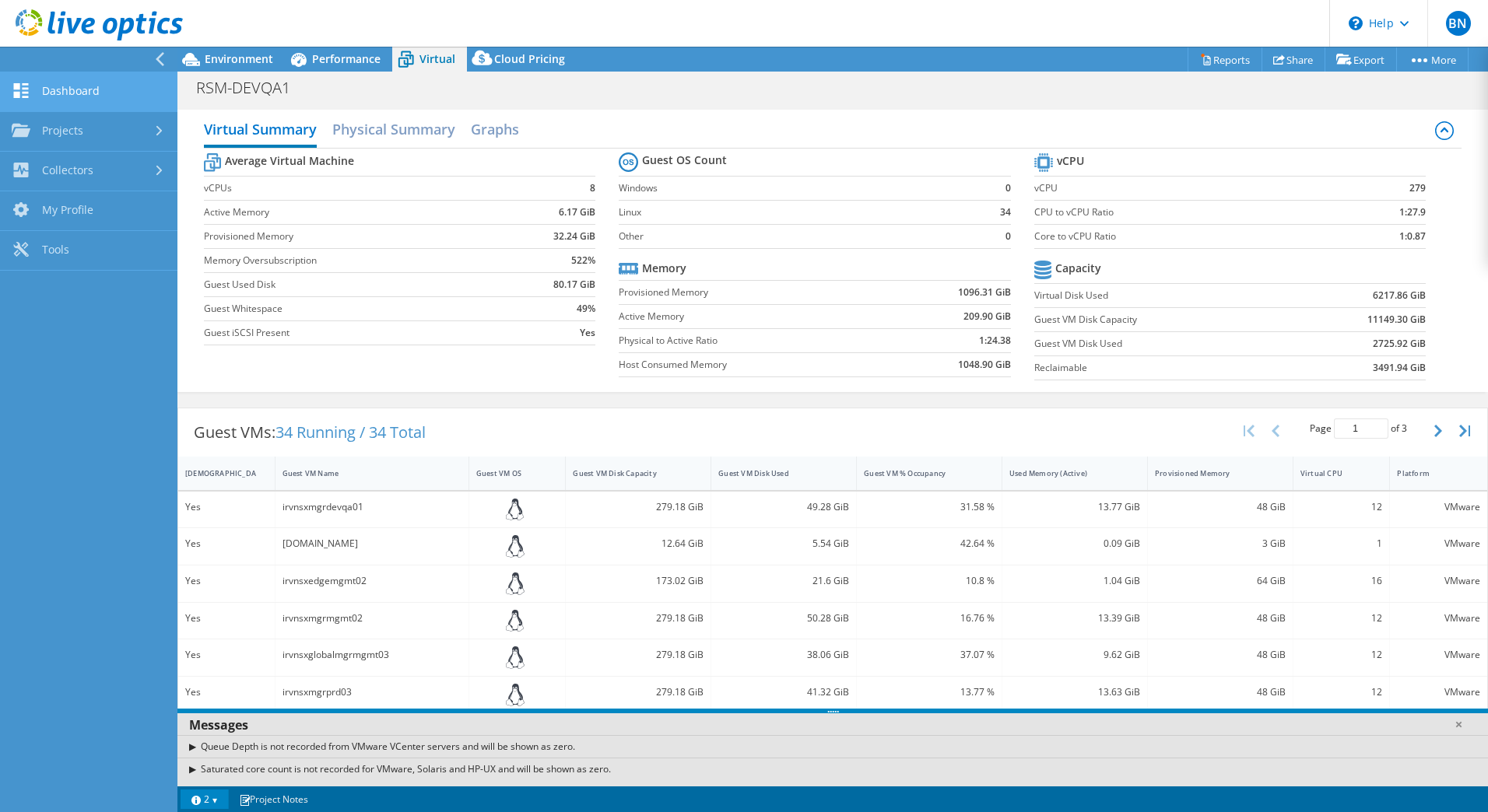
click at [64, 94] on link "Dashboard" at bounding box center [89, 92] width 178 height 39
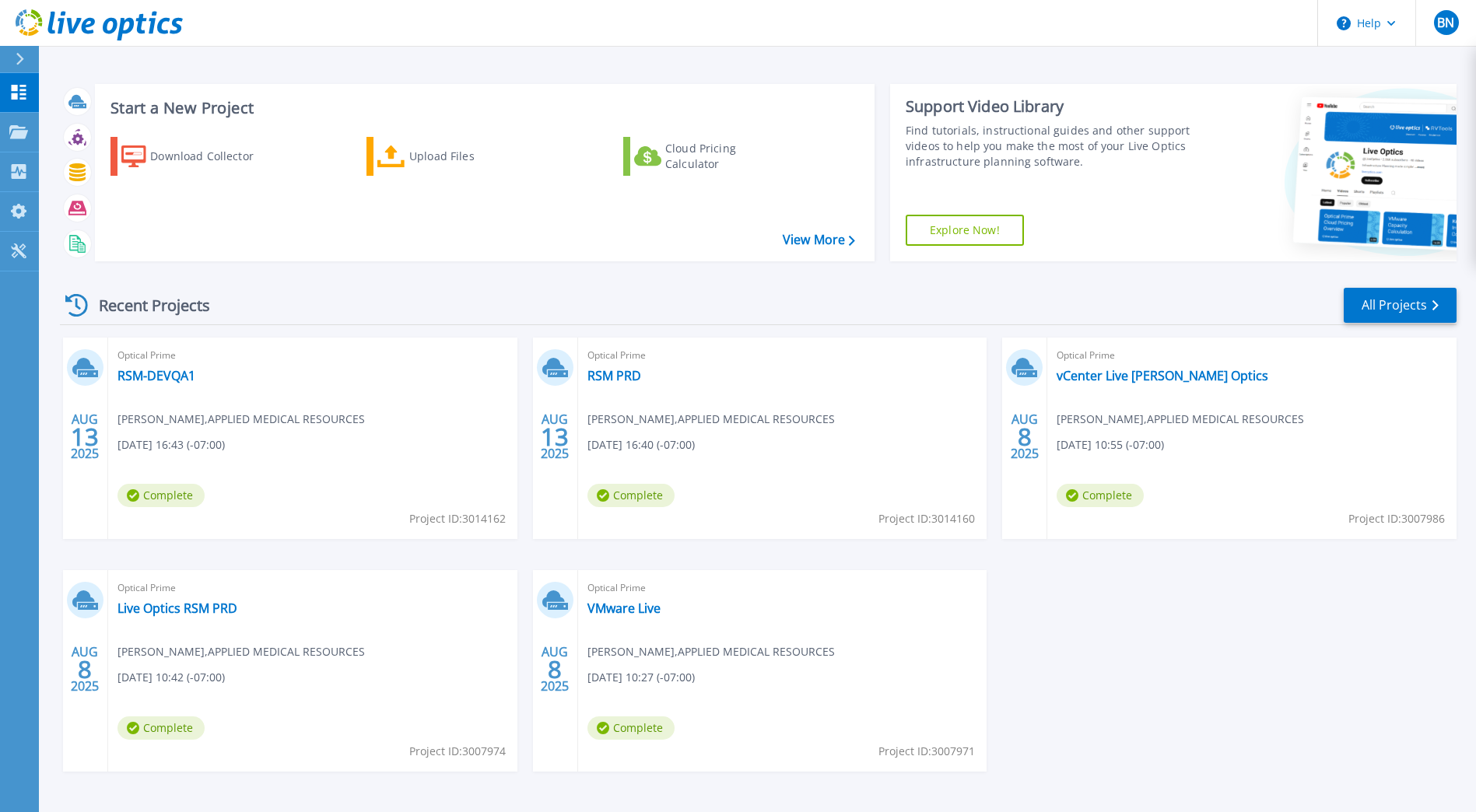
click at [1101, 675] on div "[DATE] Optical Prime RSM-DEVQA1 [PERSON_NAME] , APPLIED MEDICAL RESOURCES [DATE…" at bounding box center [752, 570] width 1409 height 465
click at [13, 57] on button at bounding box center [19, 59] width 39 height 27
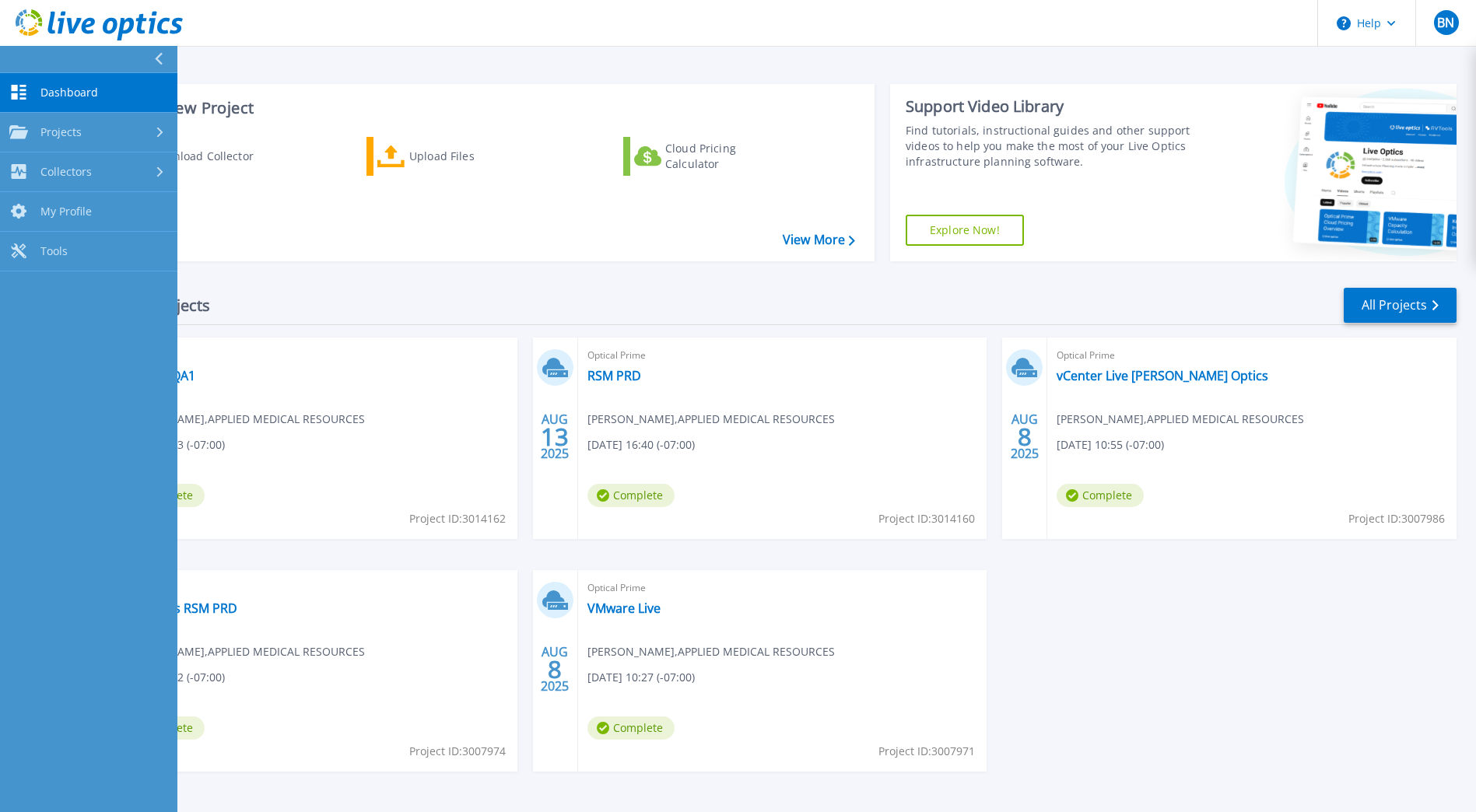
click at [246, 286] on div "Recent Projects All Projects" at bounding box center [758, 305] width 1396 height 39
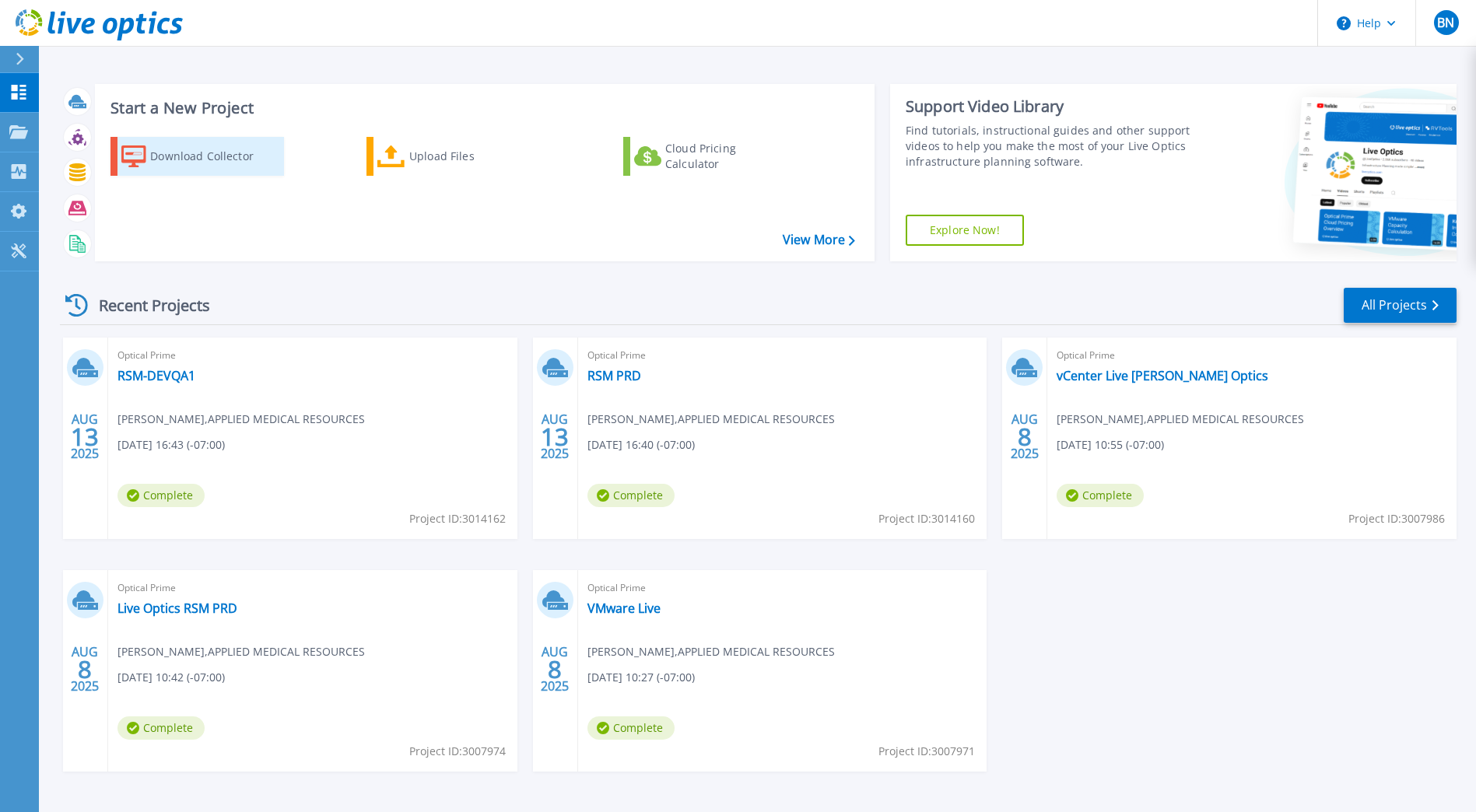
click at [167, 161] on div "Download Collector" at bounding box center [212, 156] width 125 height 31
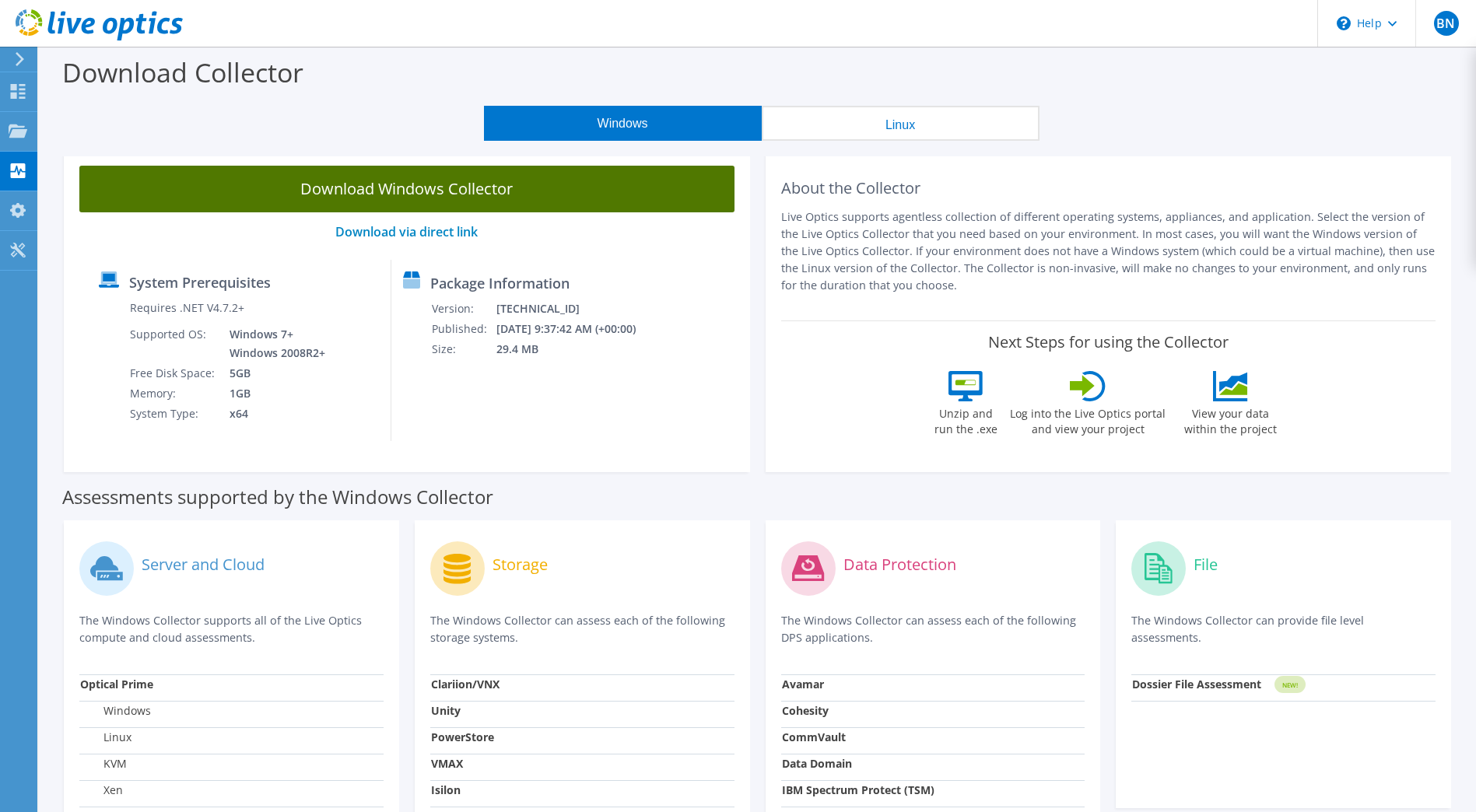
click at [436, 189] on link "Download Windows Collector" at bounding box center [406, 189] width 655 height 47
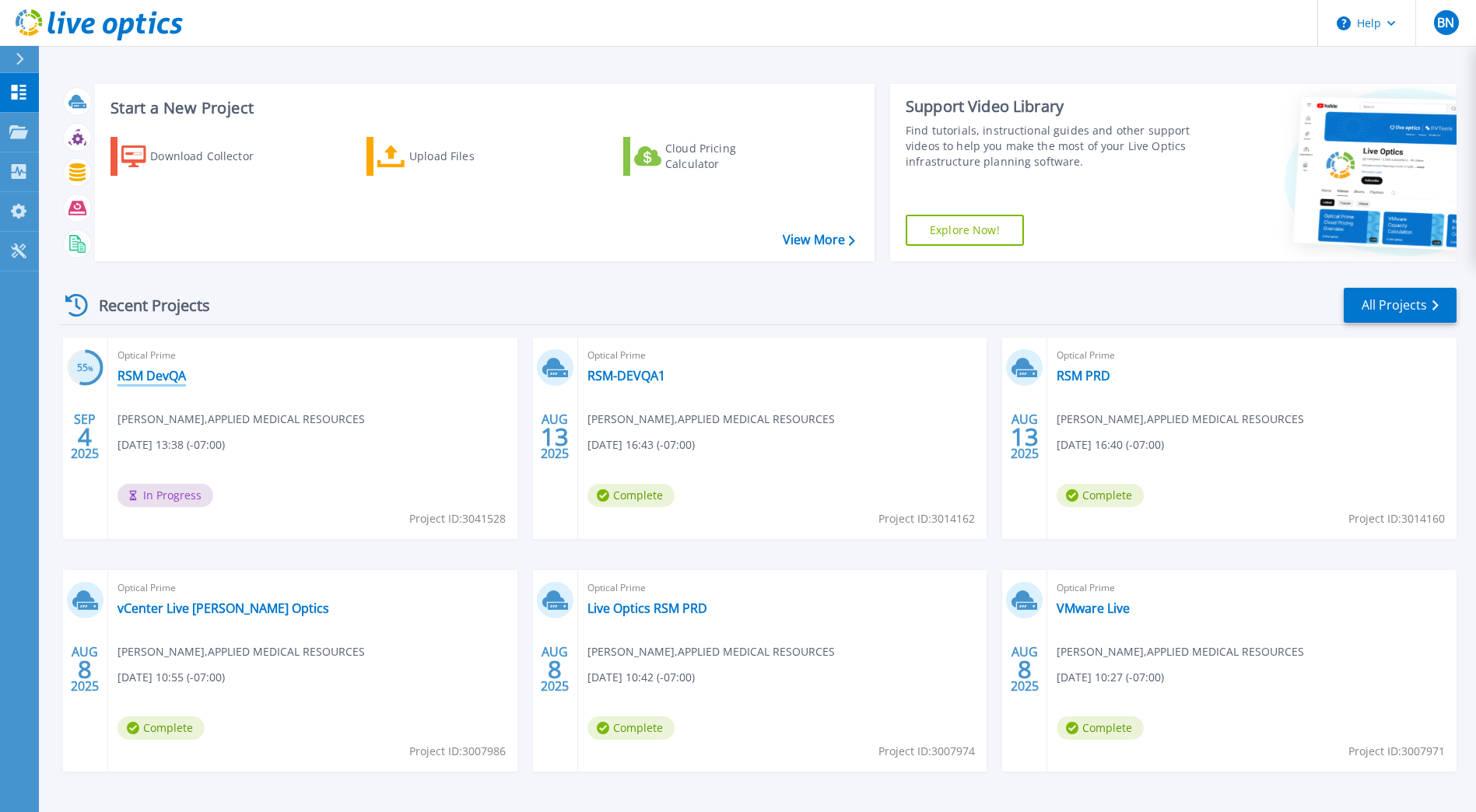
click at [170, 377] on link "RSM DevQA" at bounding box center [152, 375] width 68 height 15
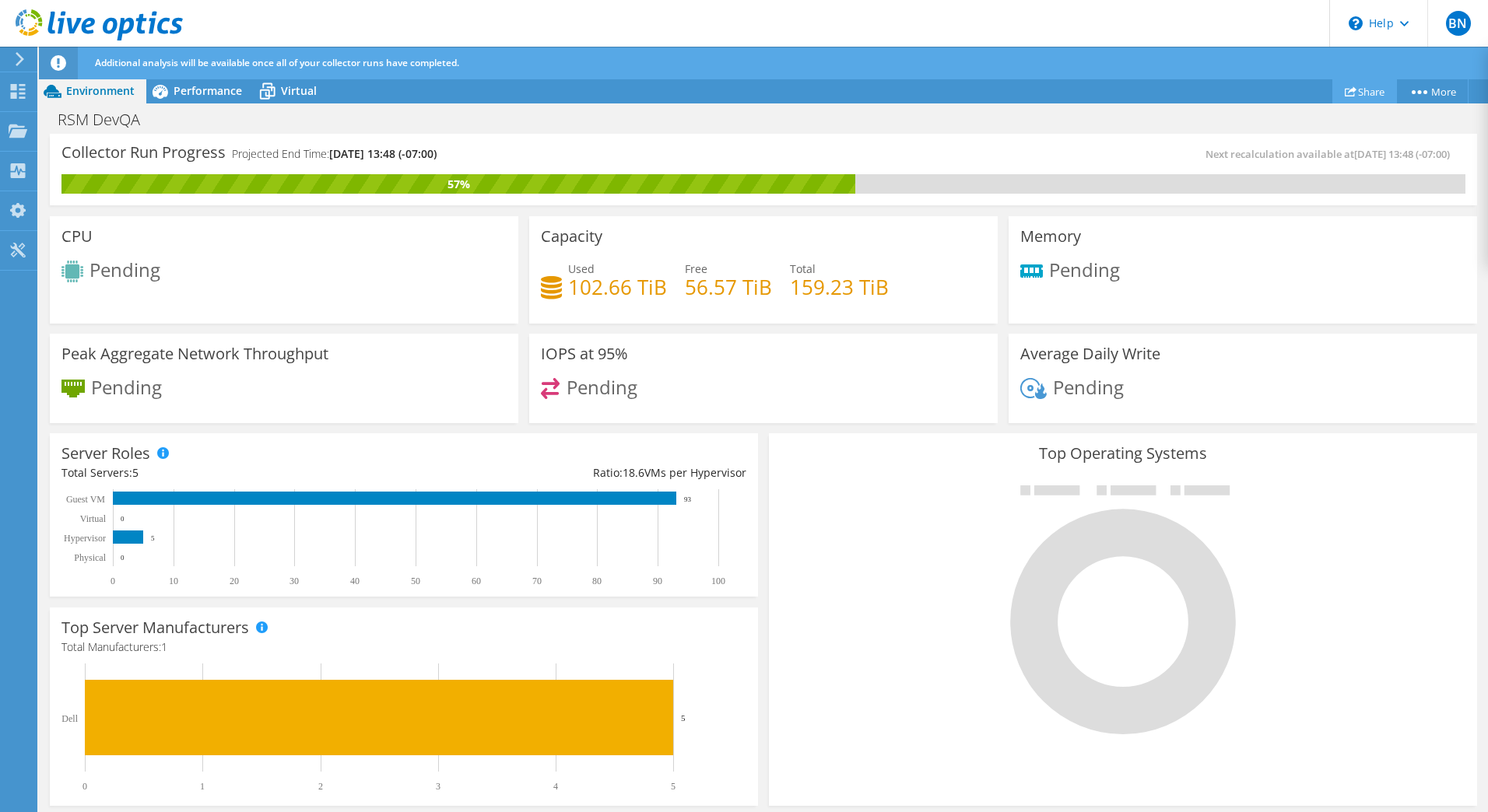
click at [1360, 95] on link "Share" at bounding box center [1364, 91] width 65 height 24
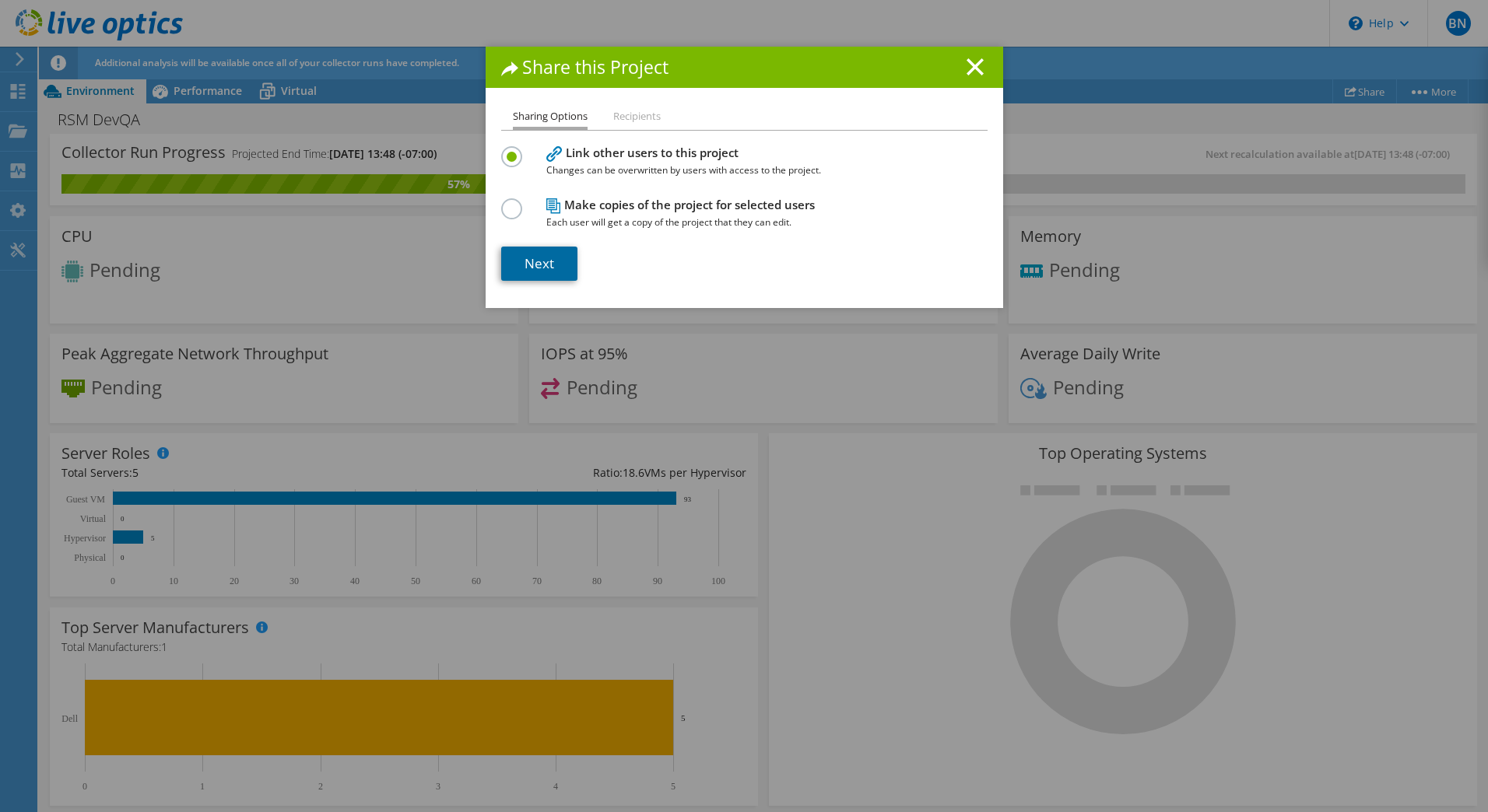
click at [546, 266] on link "Next" at bounding box center [538, 264] width 76 height 34
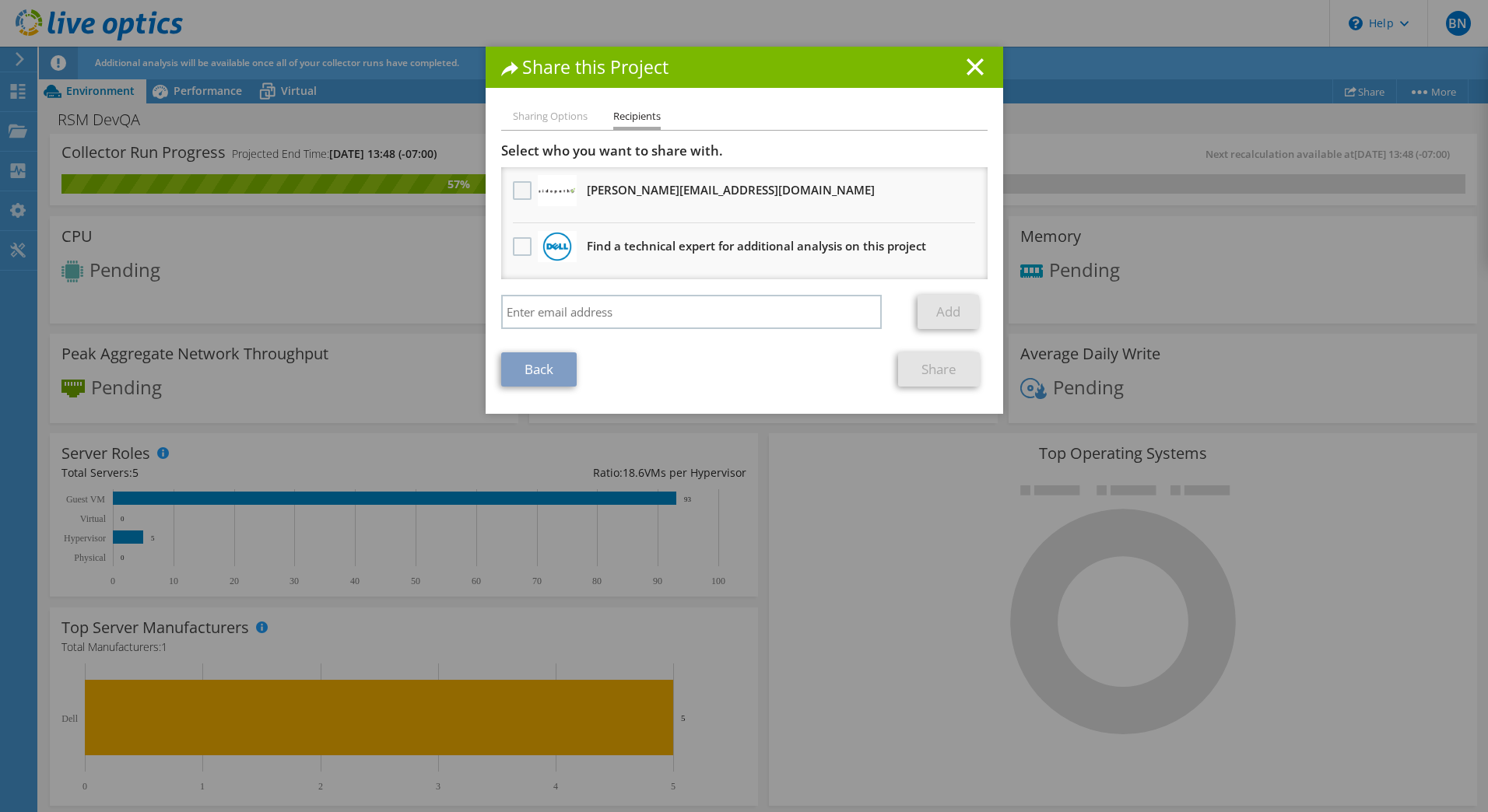
click at [512, 190] on label at bounding box center [523, 190] width 22 height 19
click at [0, 0] on input "checkbox" at bounding box center [0, 0] width 0 height 0
click at [929, 360] on link "Share" at bounding box center [938, 370] width 82 height 34
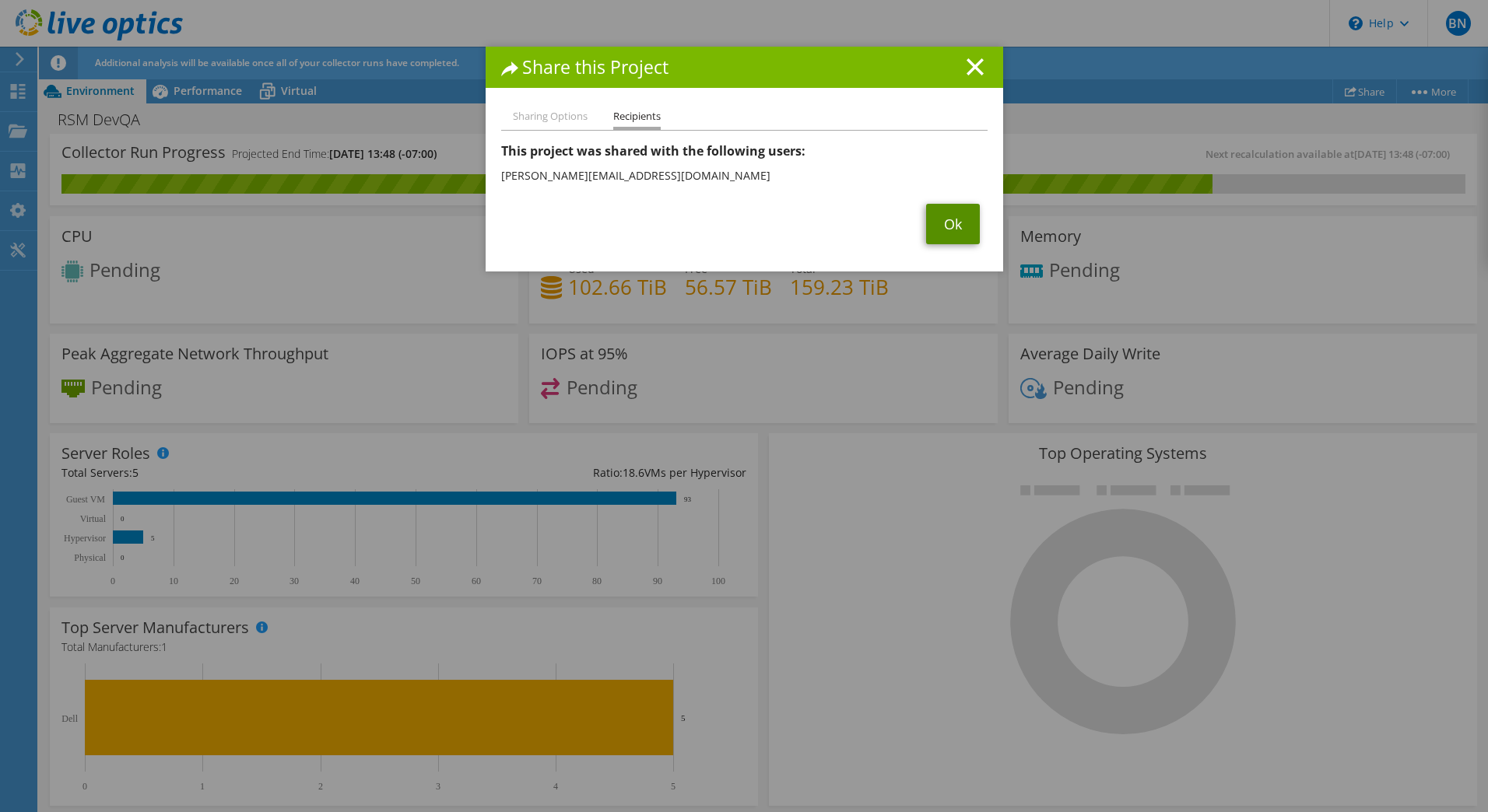
click at [941, 225] on link "Ok" at bounding box center [953, 223] width 54 height 40
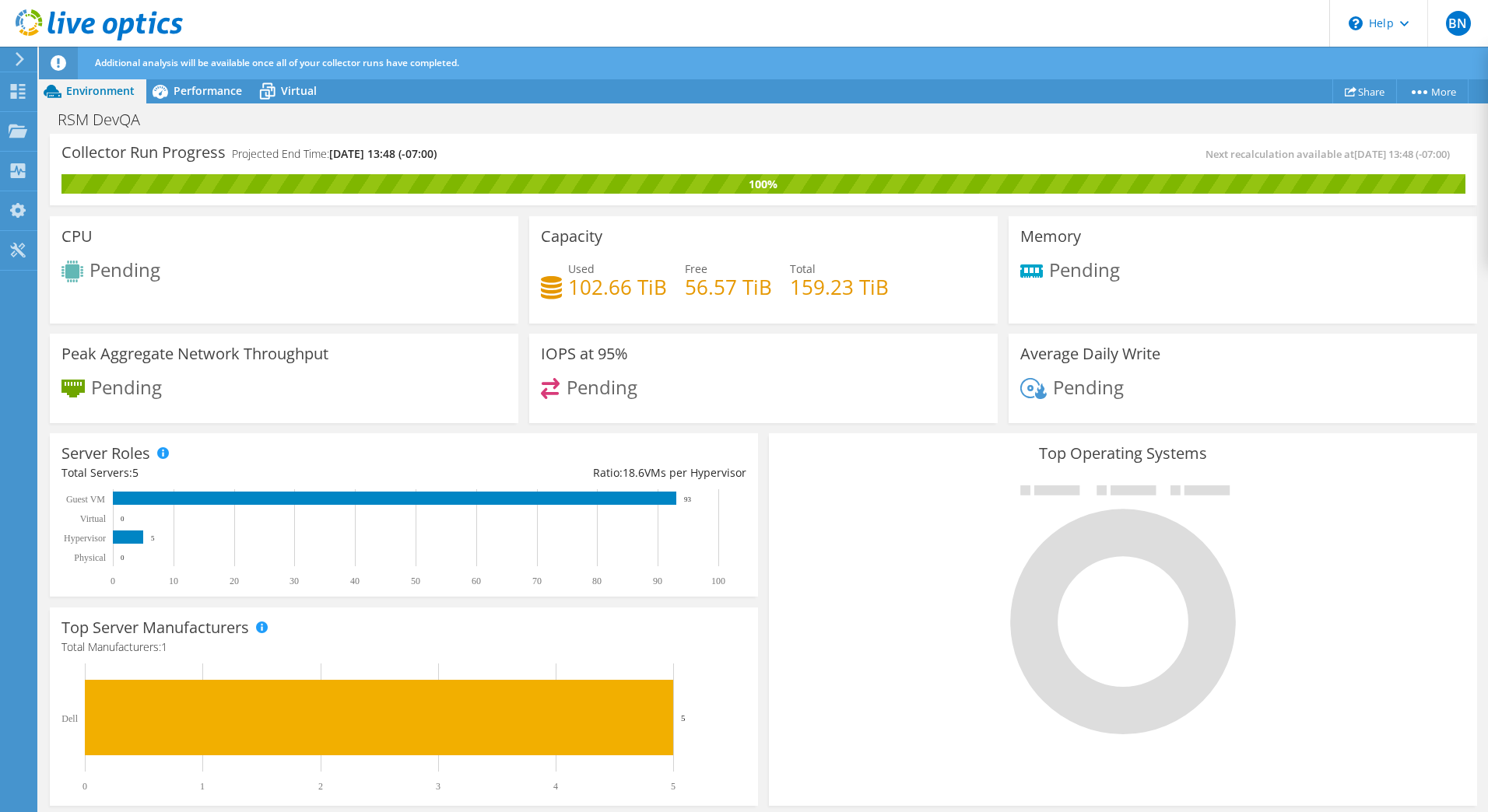
click at [945, 511] on div at bounding box center [1123, 608] width 685 height 262
click at [192, 86] on span "Performance" at bounding box center [207, 91] width 68 height 14
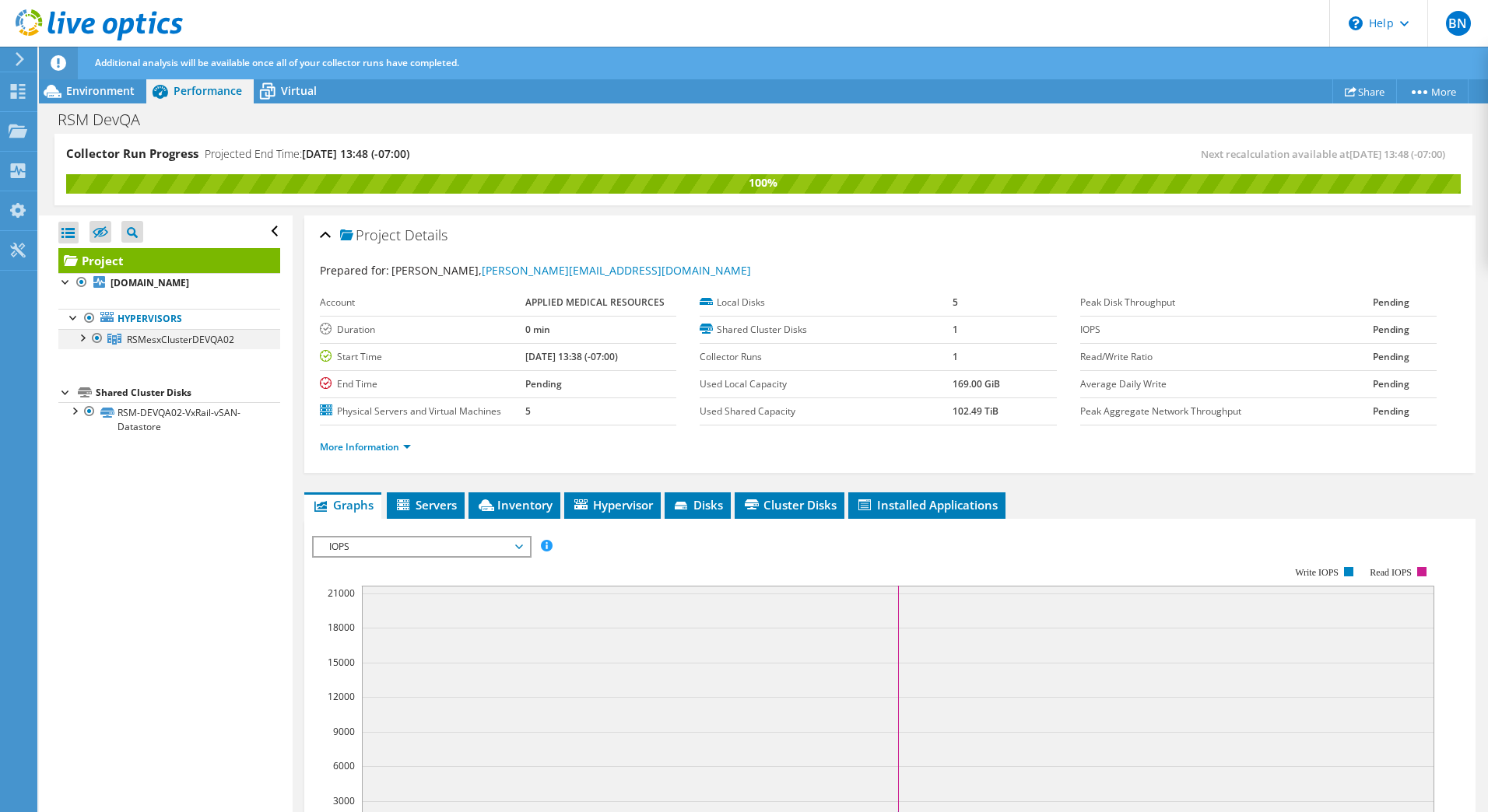
click at [83, 345] on div at bounding box center [81, 336] width 15 height 15
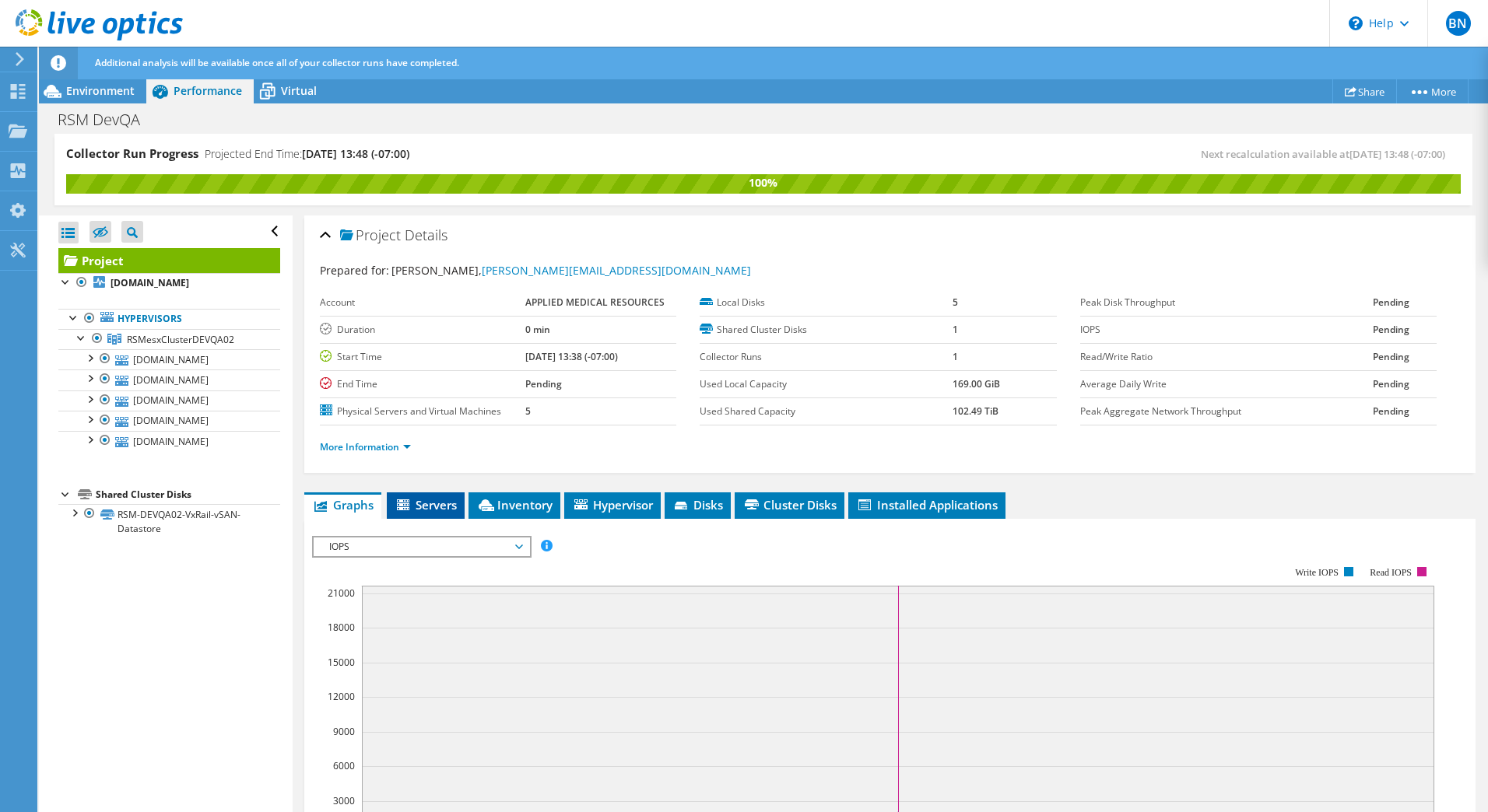
click at [413, 506] on icon at bounding box center [404, 506] width 15 height 13
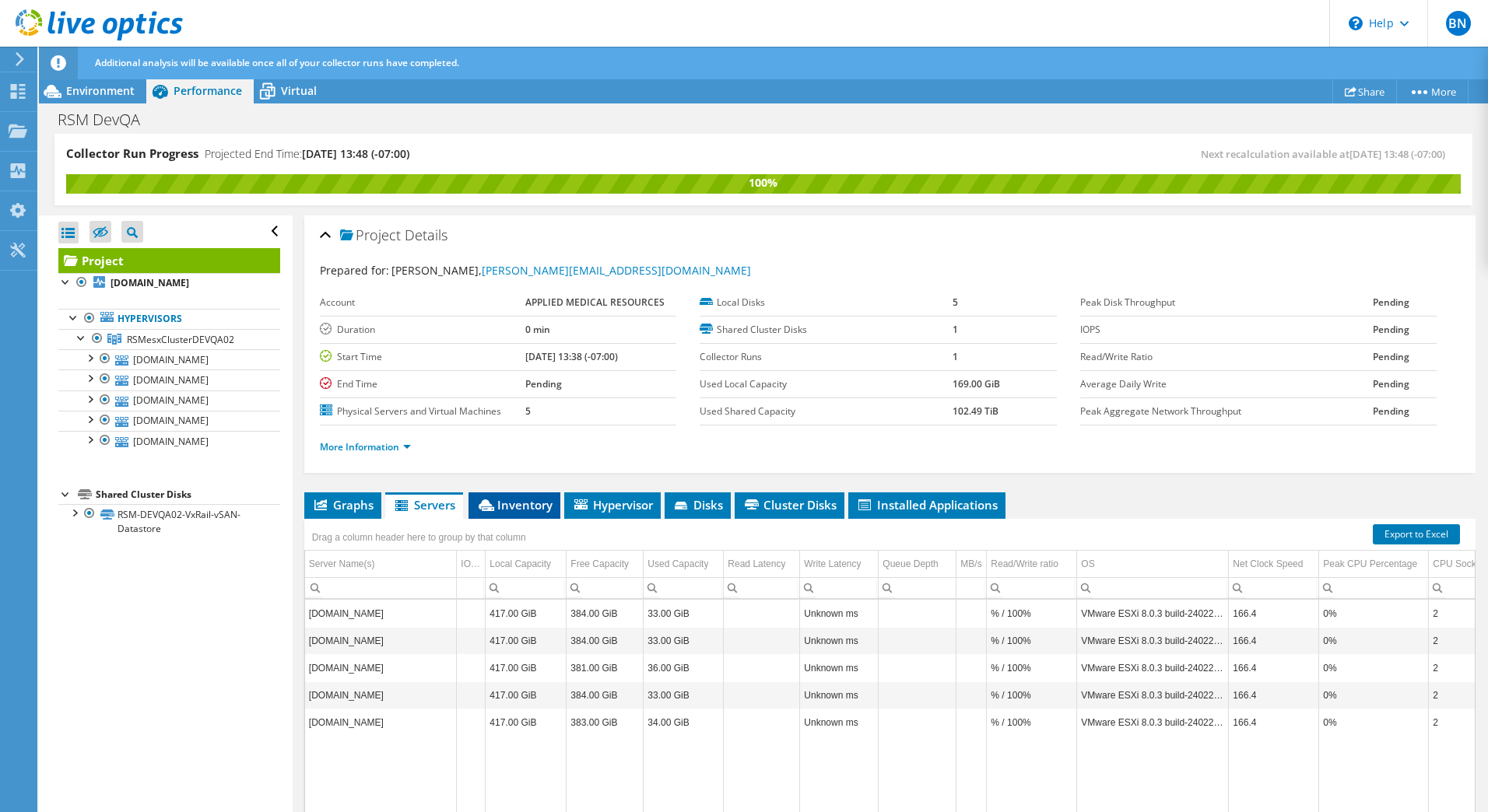
click at [538, 506] on span "Inventory" at bounding box center [514, 504] width 76 height 15
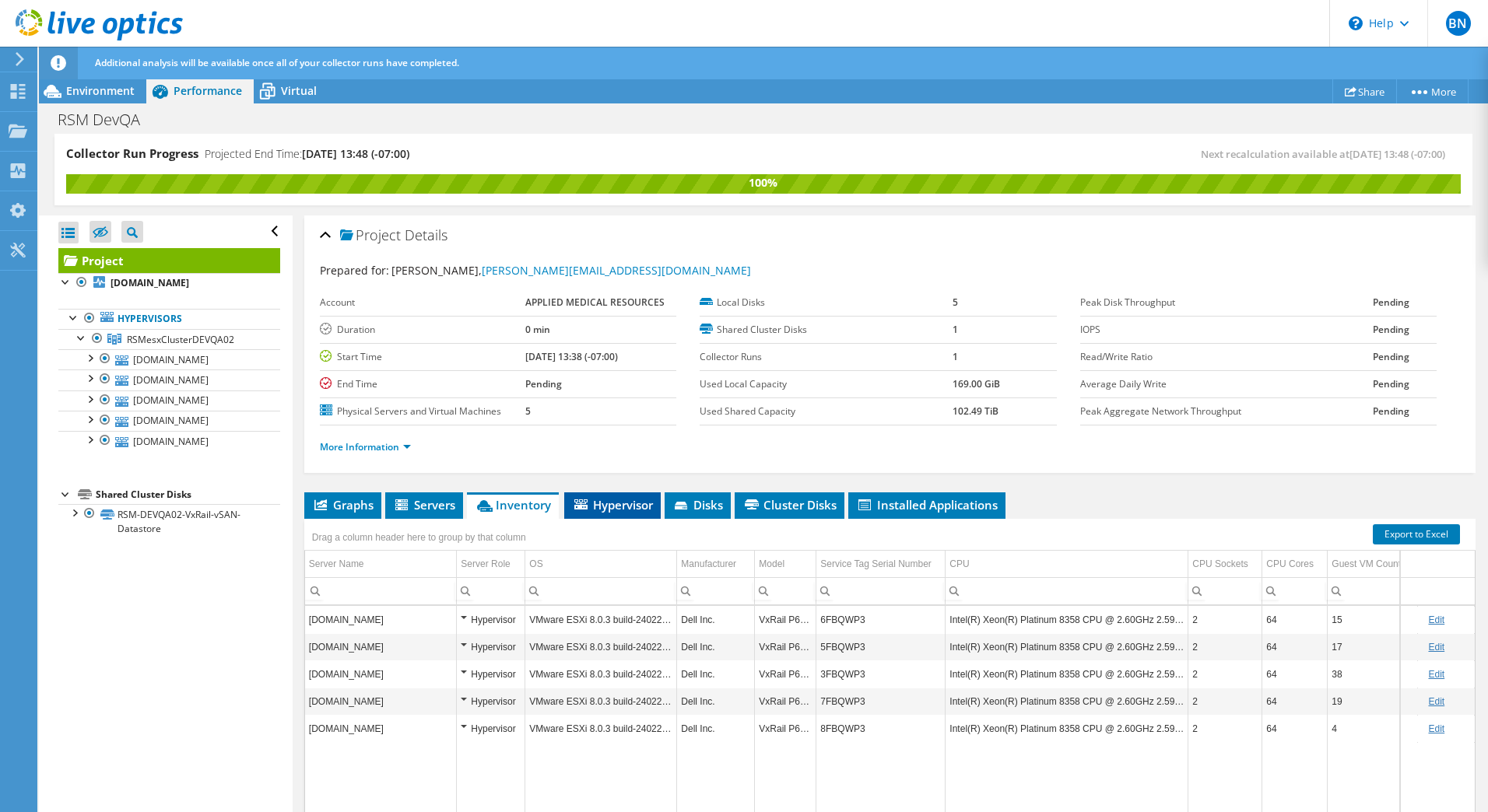
click at [621, 513] on li "Hypervisor" at bounding box center [613, 505] width 97 height 26
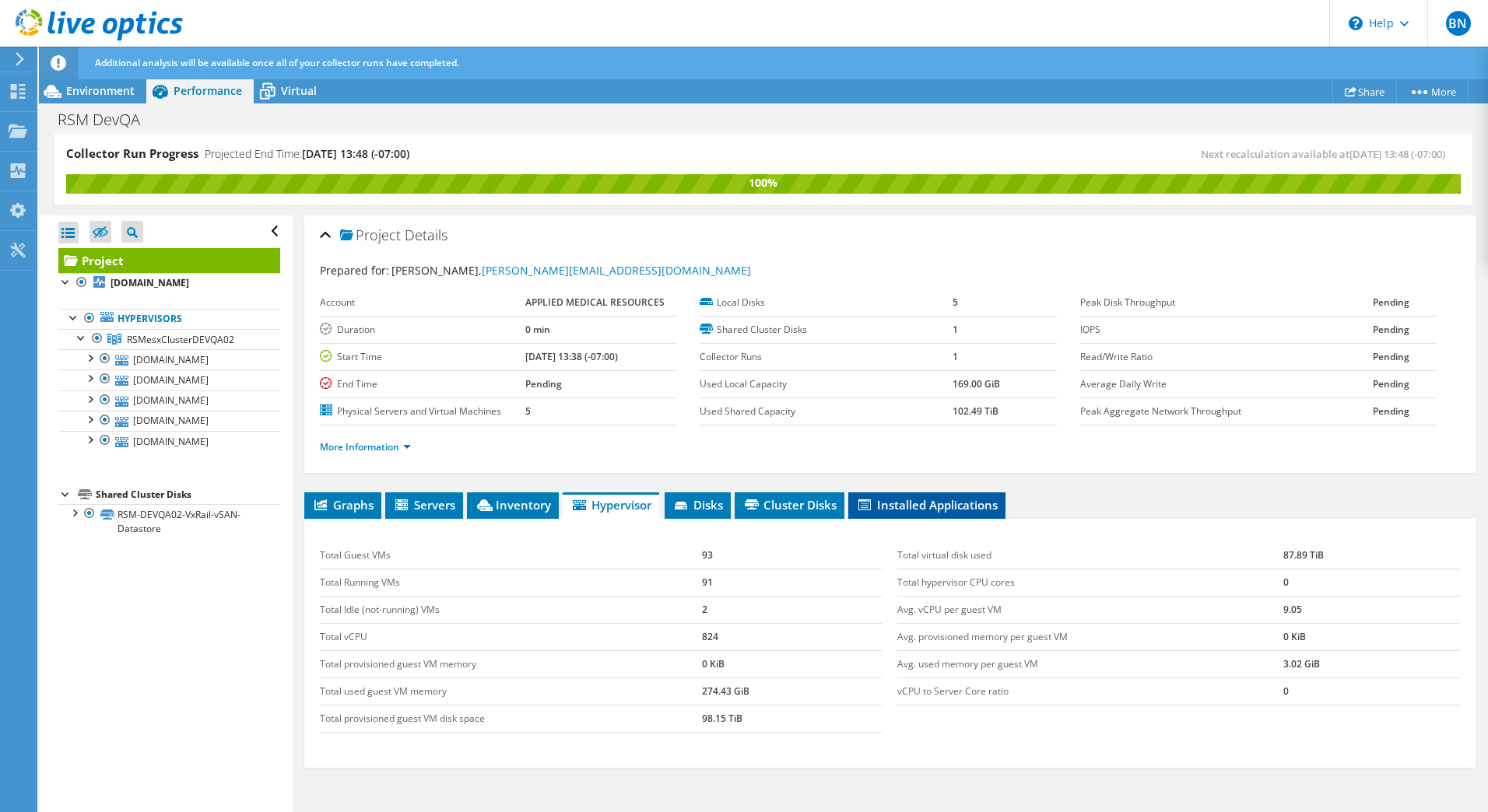
click at [947, 502] on span "Installed Applications" at bounding box center [927, 504] width 142 height 15
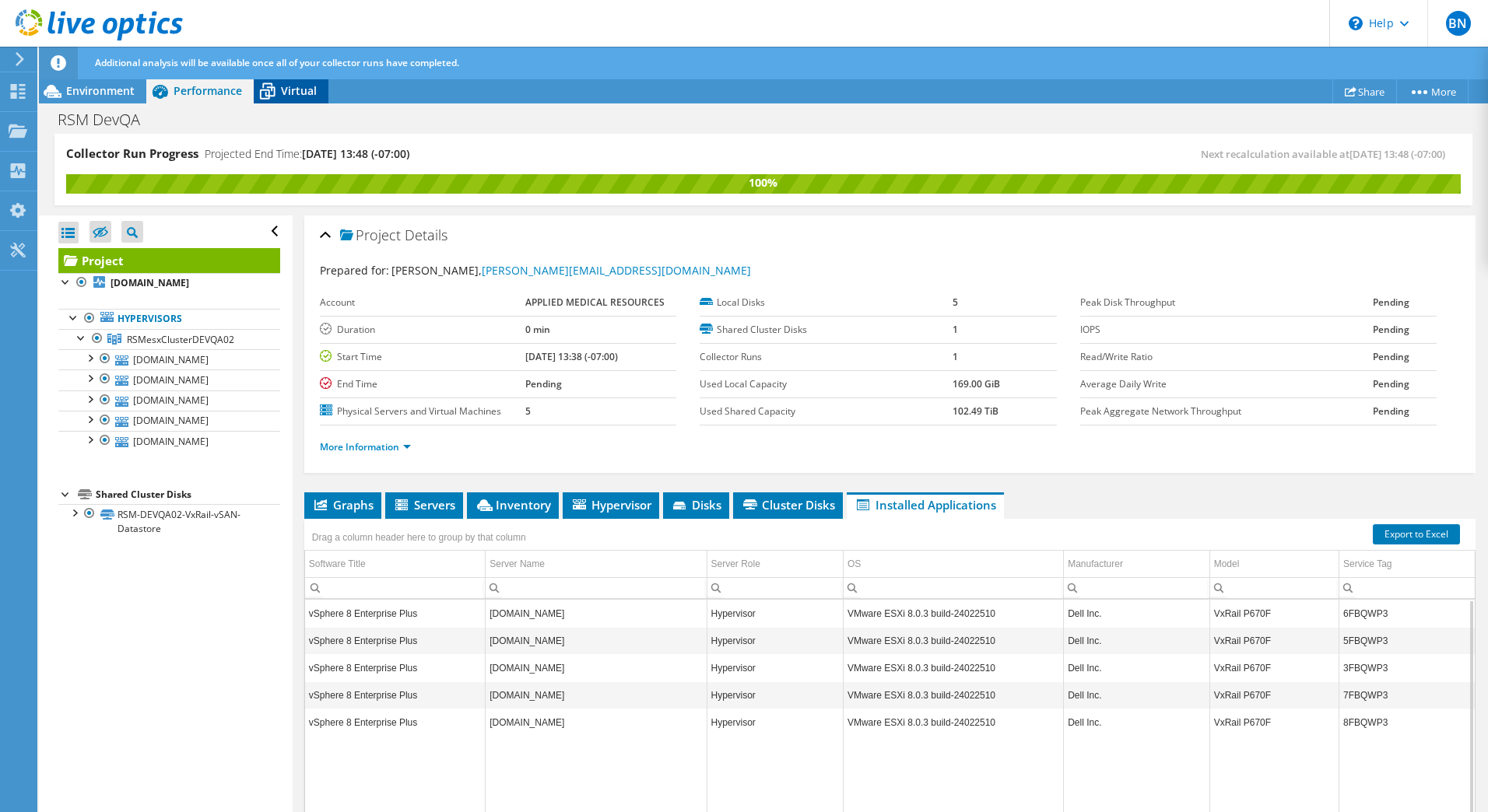
click at [314, 90] on span "Virtual" at bounding box center [299, 91] width 36 height 14
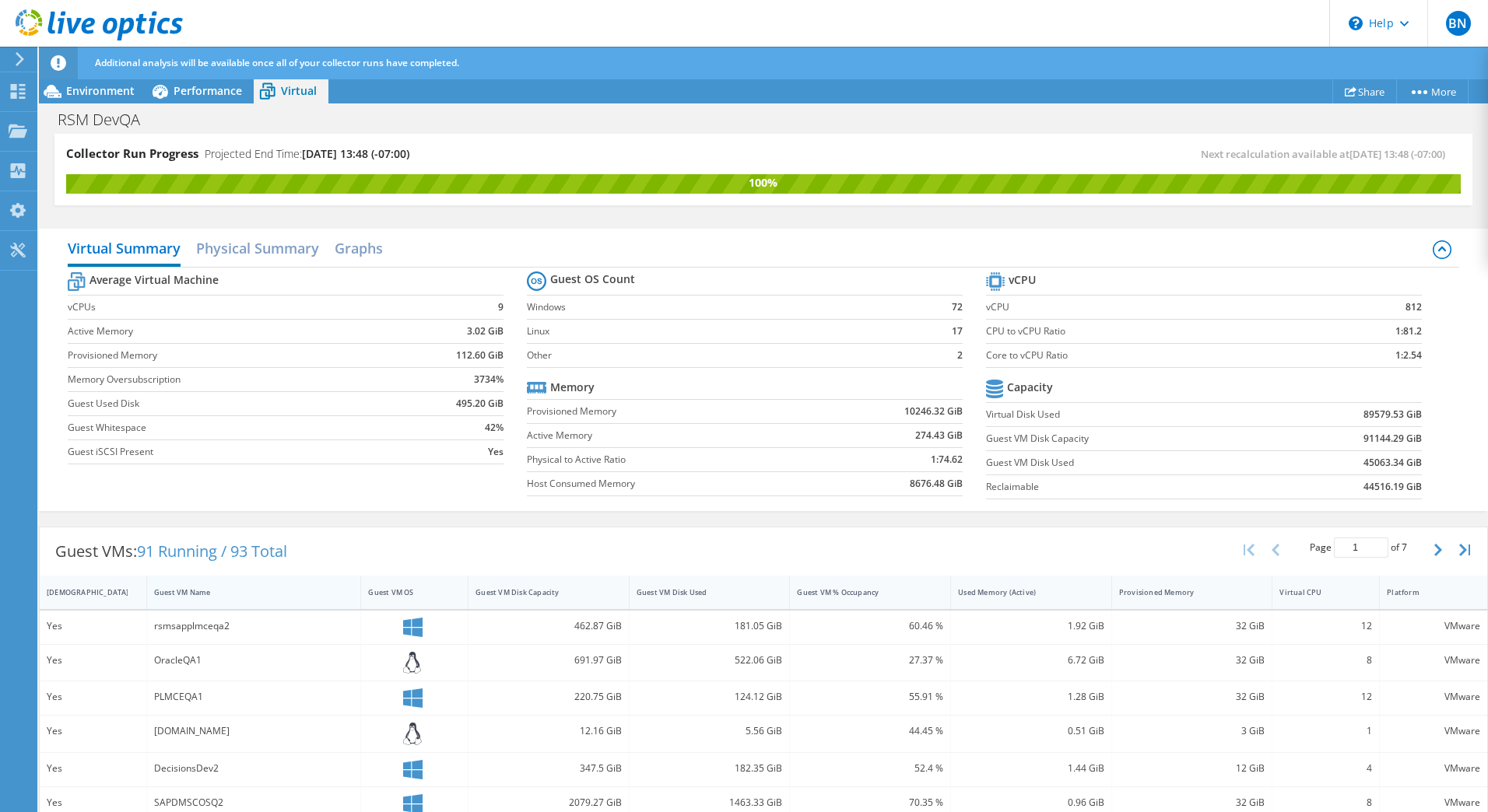
scroll to position [95, 0]
click at [228, 596] on div "Guest VM Name" at bounding box center [245, 592] width 181 height 10
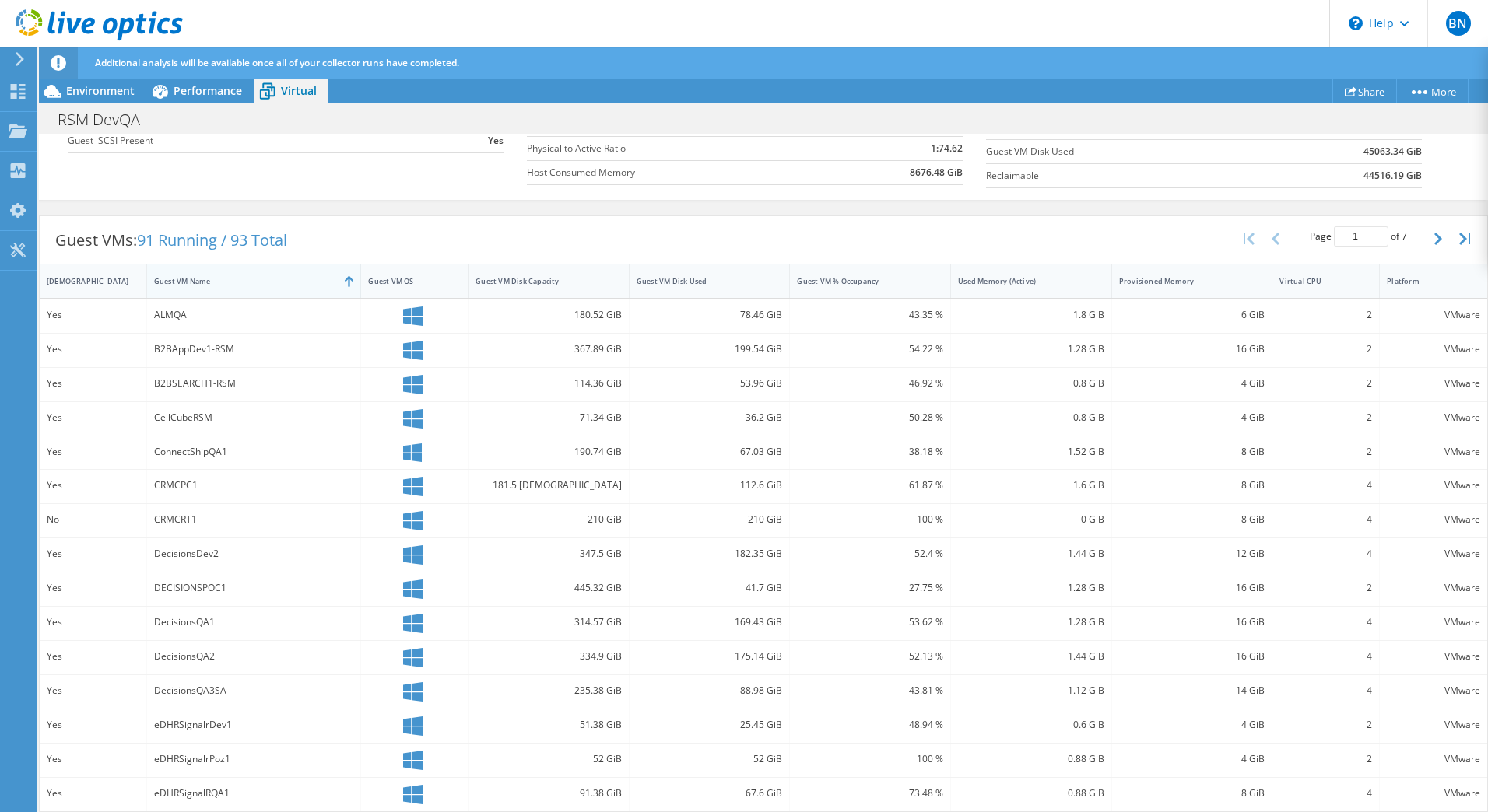
click at [348, 282] on div at bounding box center [360, 281] width 28 height 33
click at [243, 289] on div "Guest VM Name" at bounding box center [245, 281] width 196 height 24
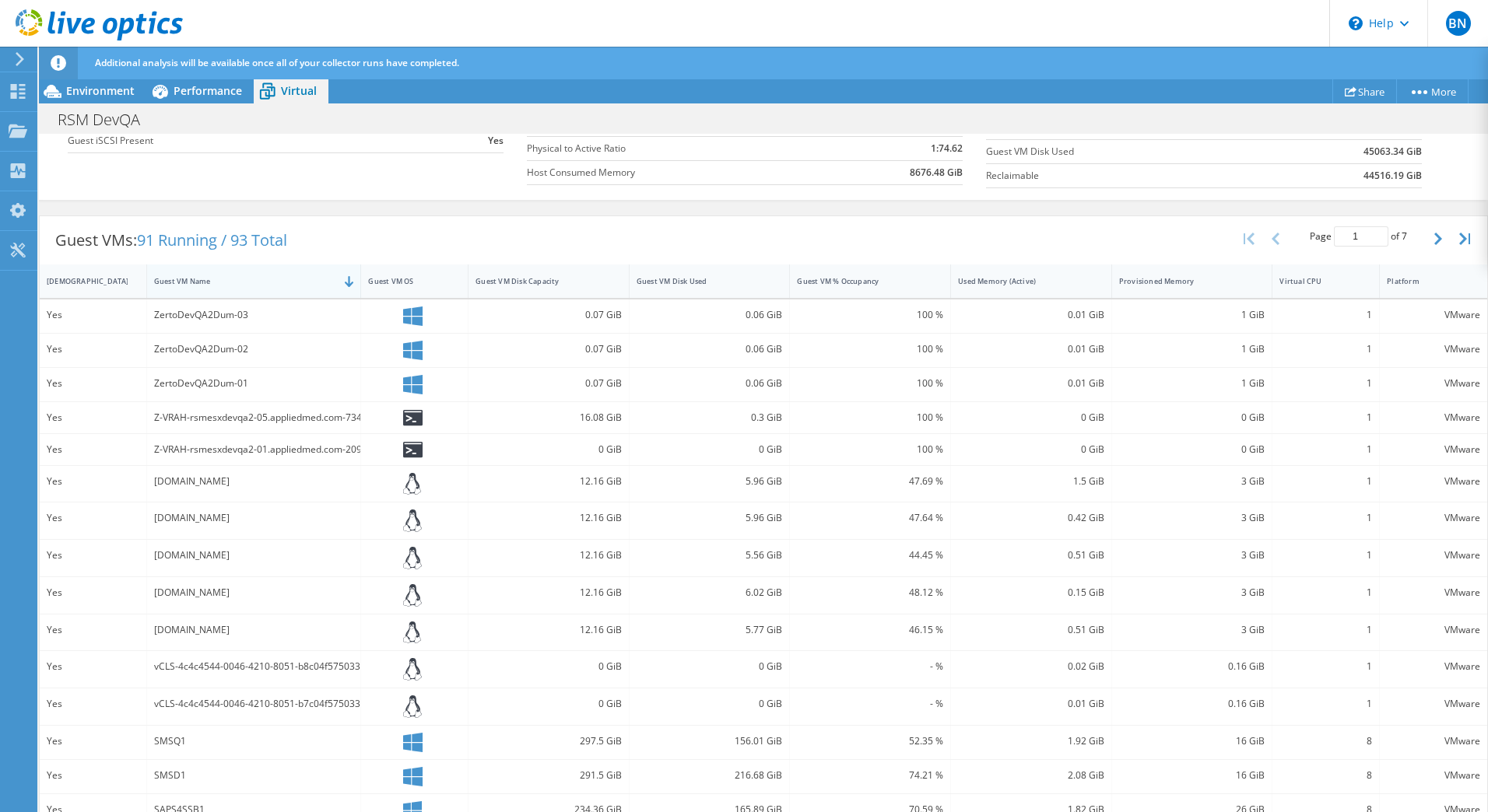
click at [245, 287] on div "Guest VM Name" at bounding box center [245, 281] width 196 height 24
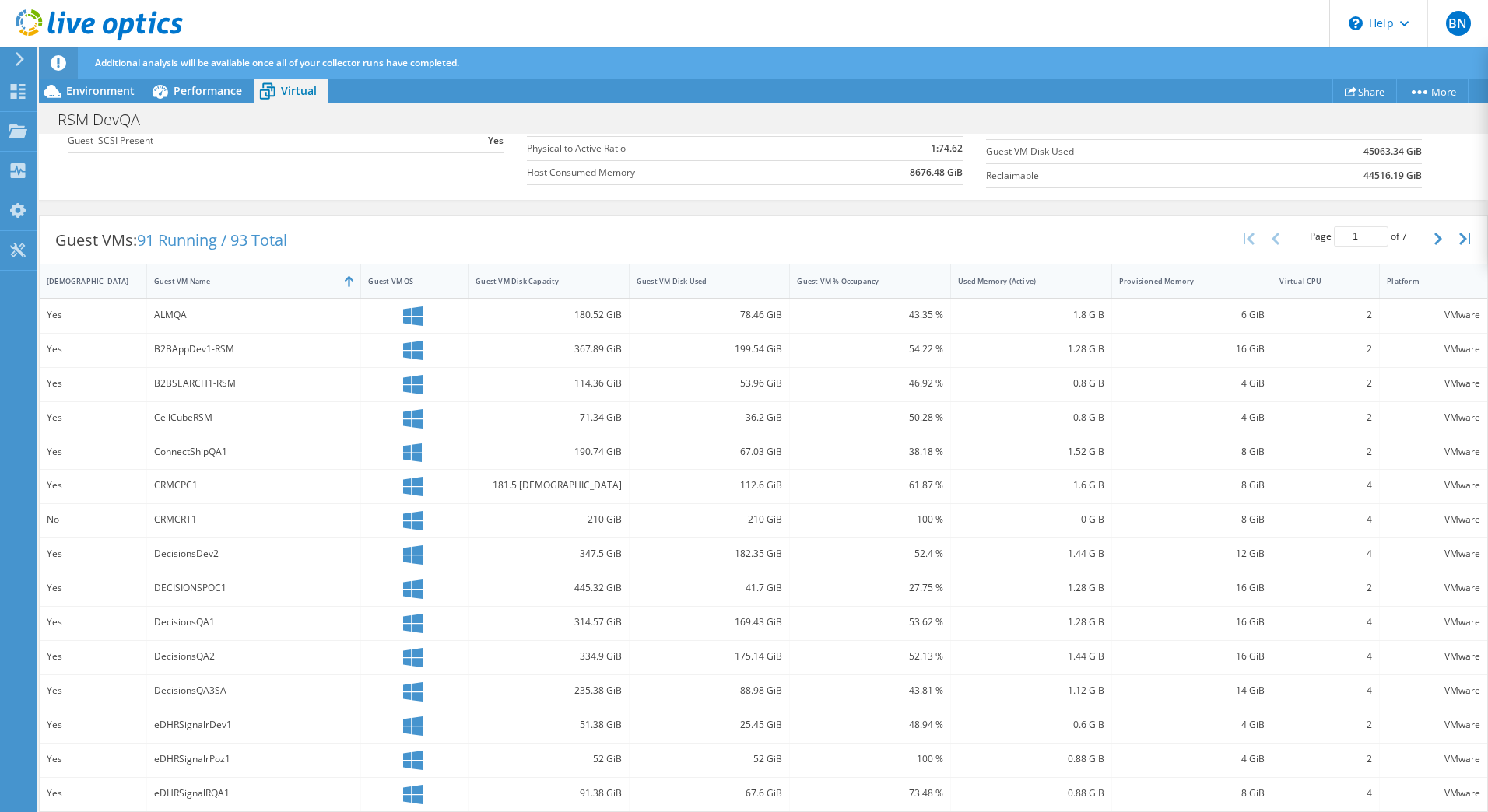
scroll to position [318, 0]
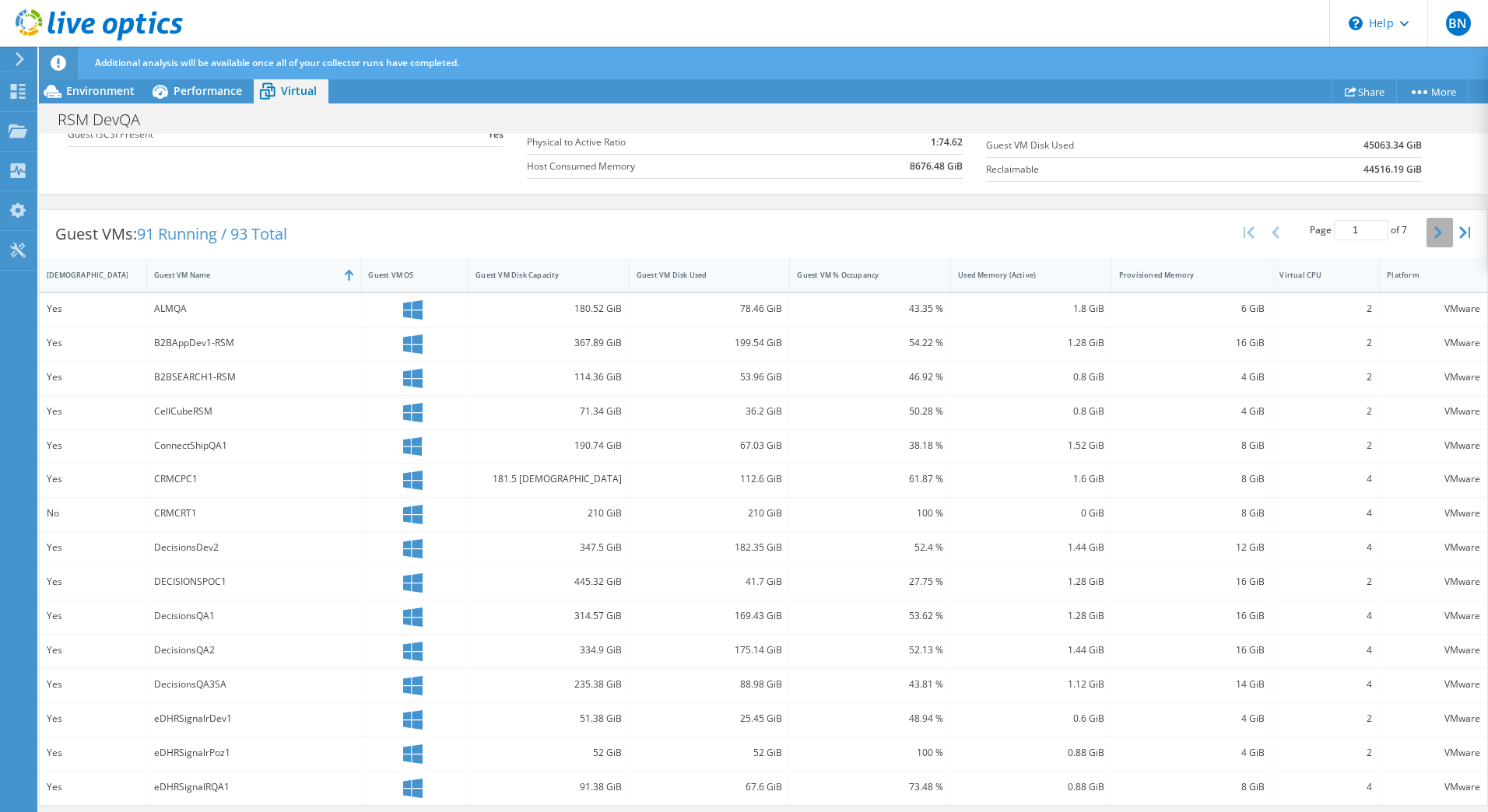
click at [1434, 235] on icon "button" at bounding box center [1438, 232] width 8 height 13
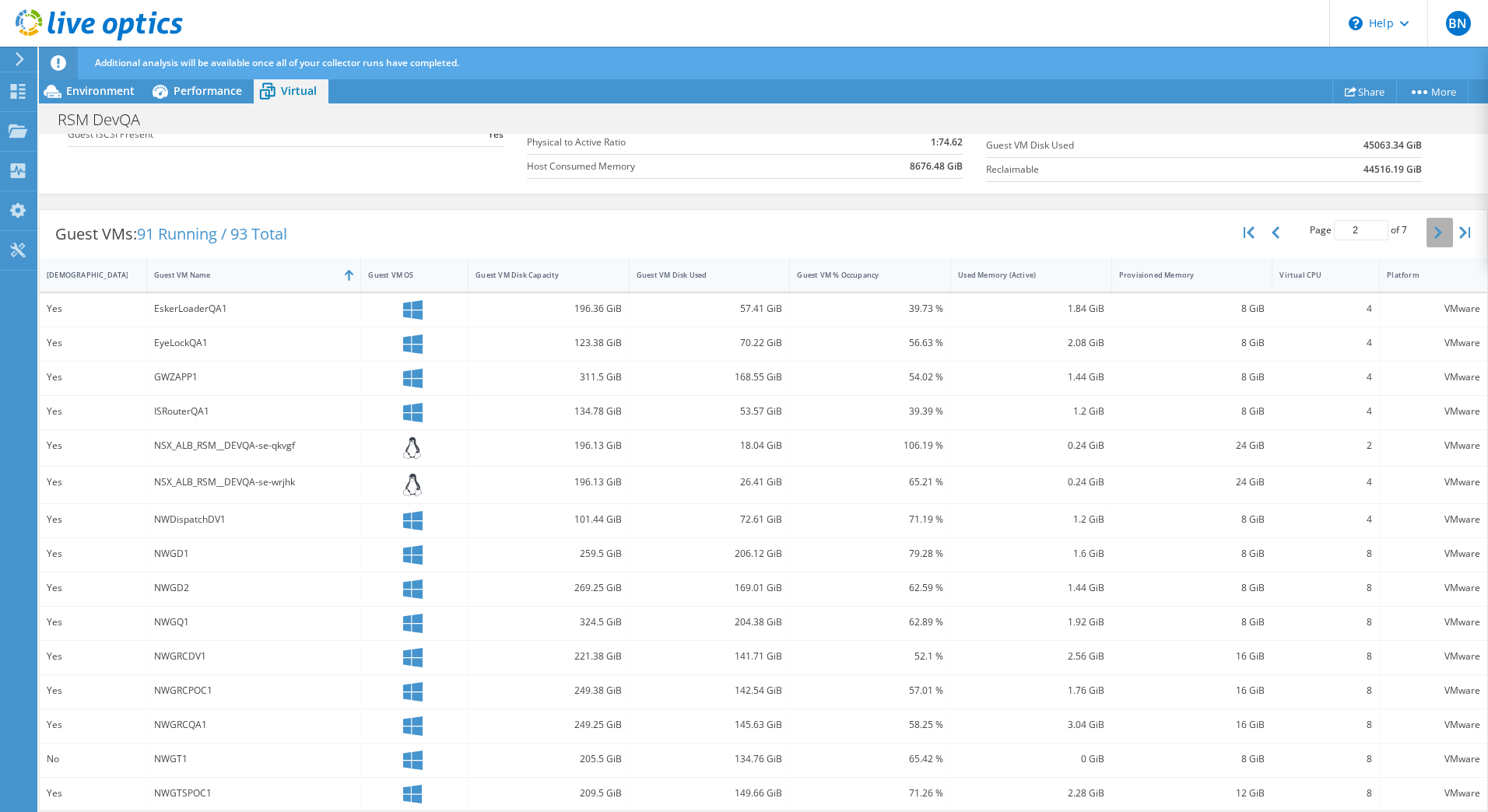
click at [1434, 235] on icon "button" at bounding box center [1438, 232] width 8 height 13
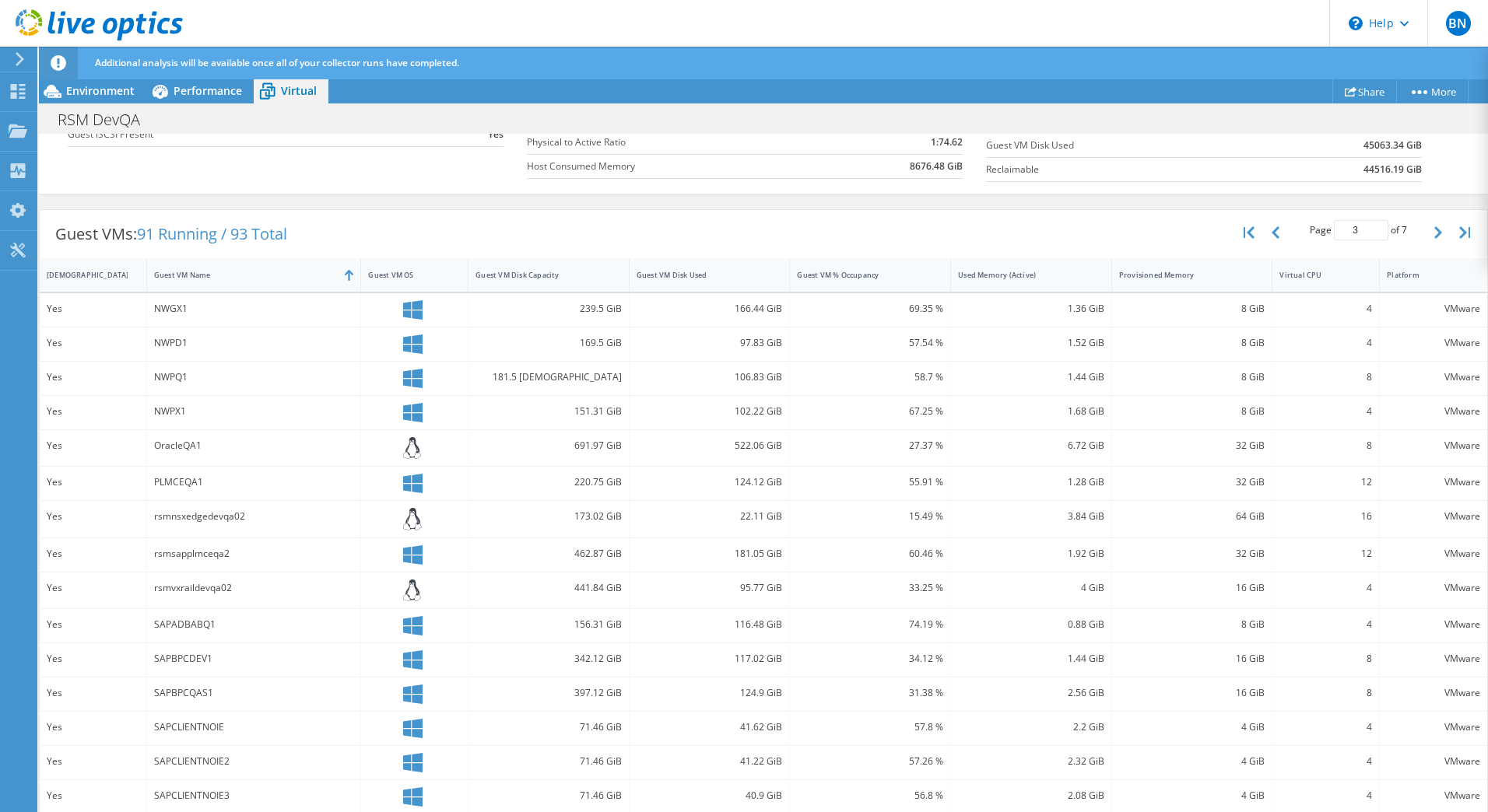
click at [167, 342] on div "NWPD1" at bounding box center [254, 343] width 200 height 17
click at [175, 441] on div "OracleQA1" at bounding box center [254, 445] width 200 height 17
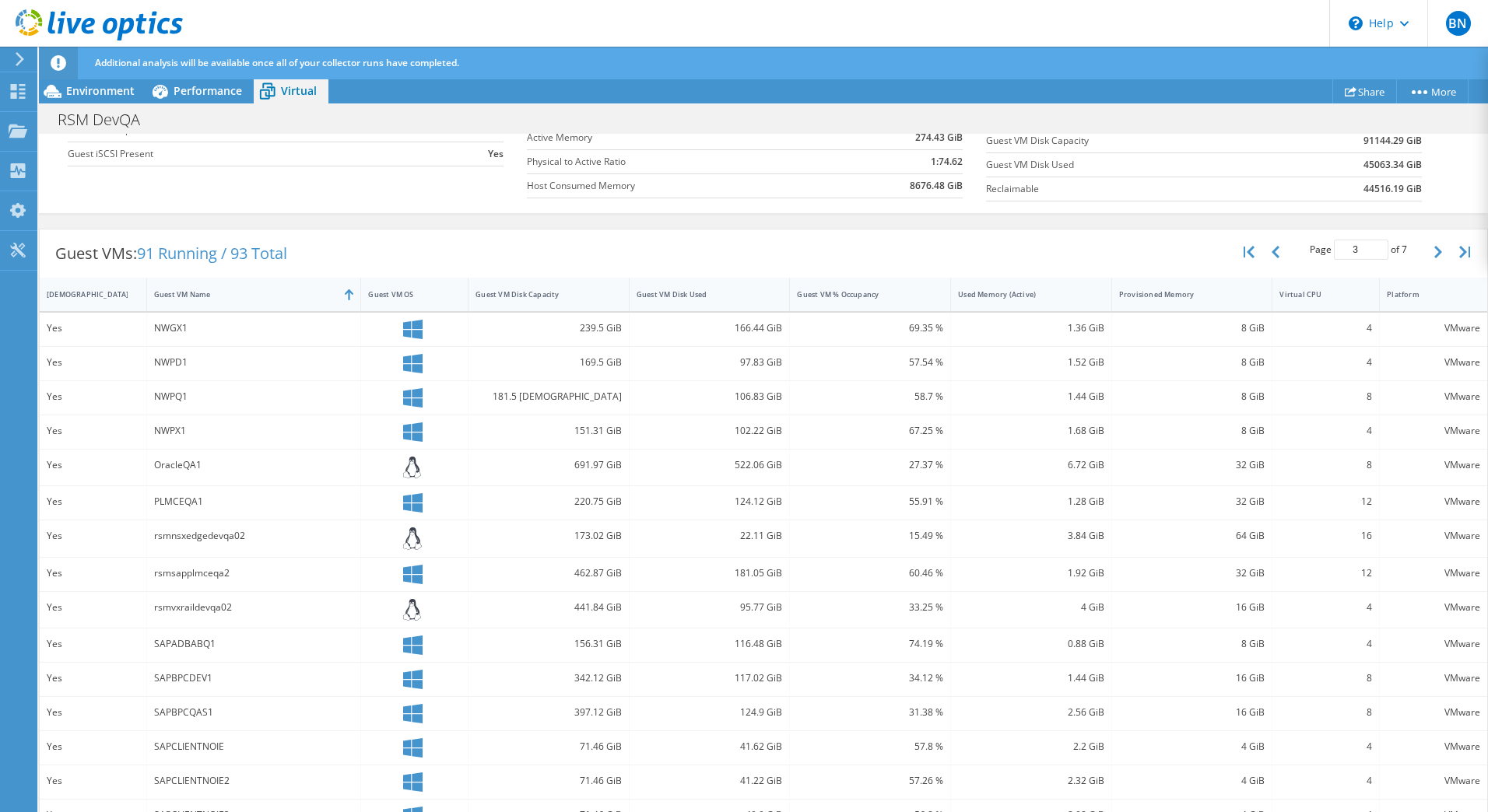
click at [177, 511] on div "PLMCEQA1" at bounding box center [254, 502] width 214 height 33
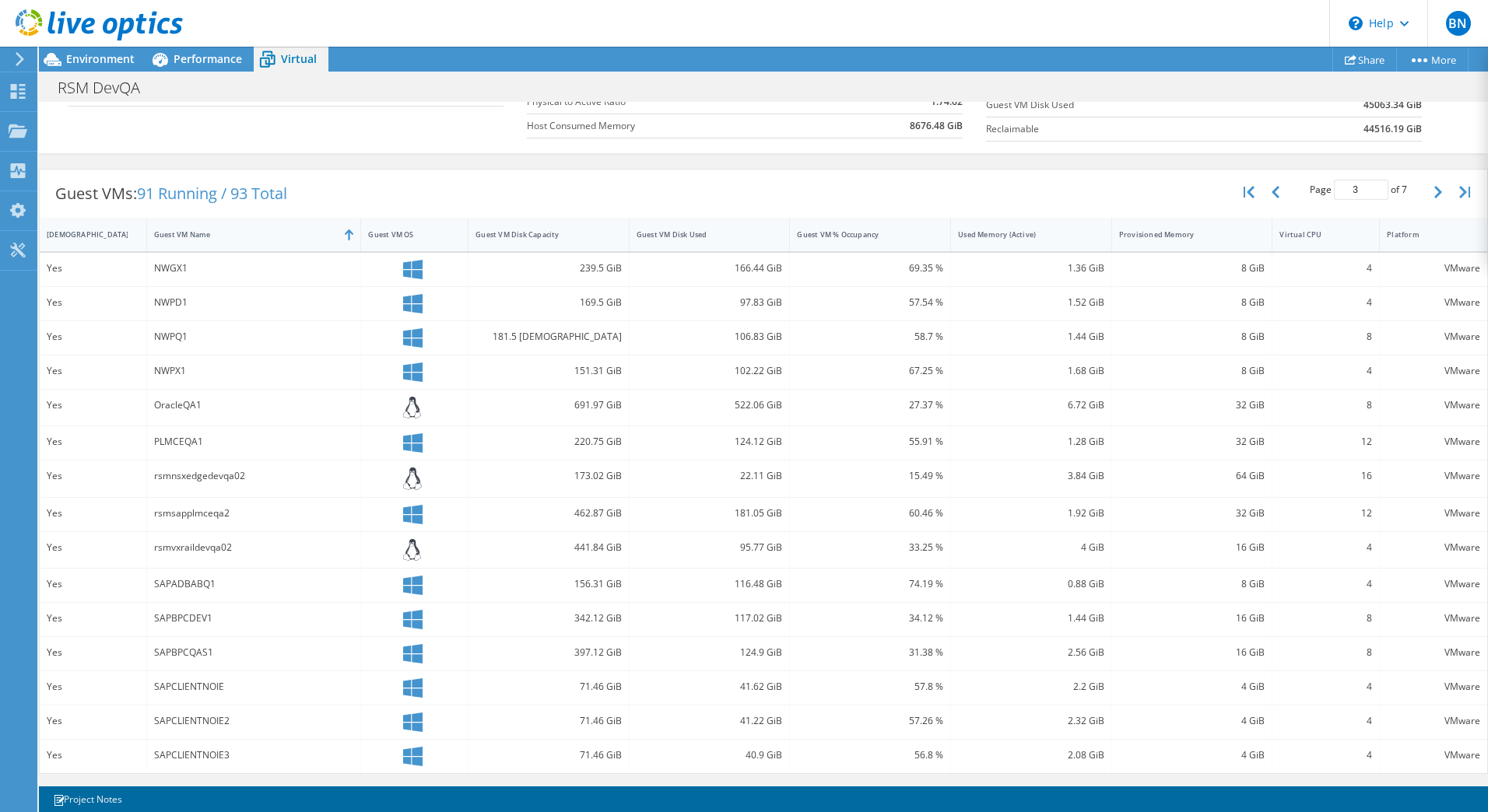
scroll to position [325, 0]
click at [212, 551] on div "rsmvxraildevqa02" at bounding box center [254, 548] width 200 height 17
click at [220, 604] on div "SAPBPCDEV1" at bounding box center [254, 620] width 214 height 33
drag, startPoint x: 1353, startPoint y: 598, endPoint x: 1353, endPoint y: 611, distance: 13.0
click at [1353, 607] on div "Yes NWGX1 239.5 GiB 166.44 GiB 69.35 % 1.36 GiB 8 GiB 4 VMware Yes NWPD1 169.5 …" at bounding box center [763, 514] width 1448 height 521
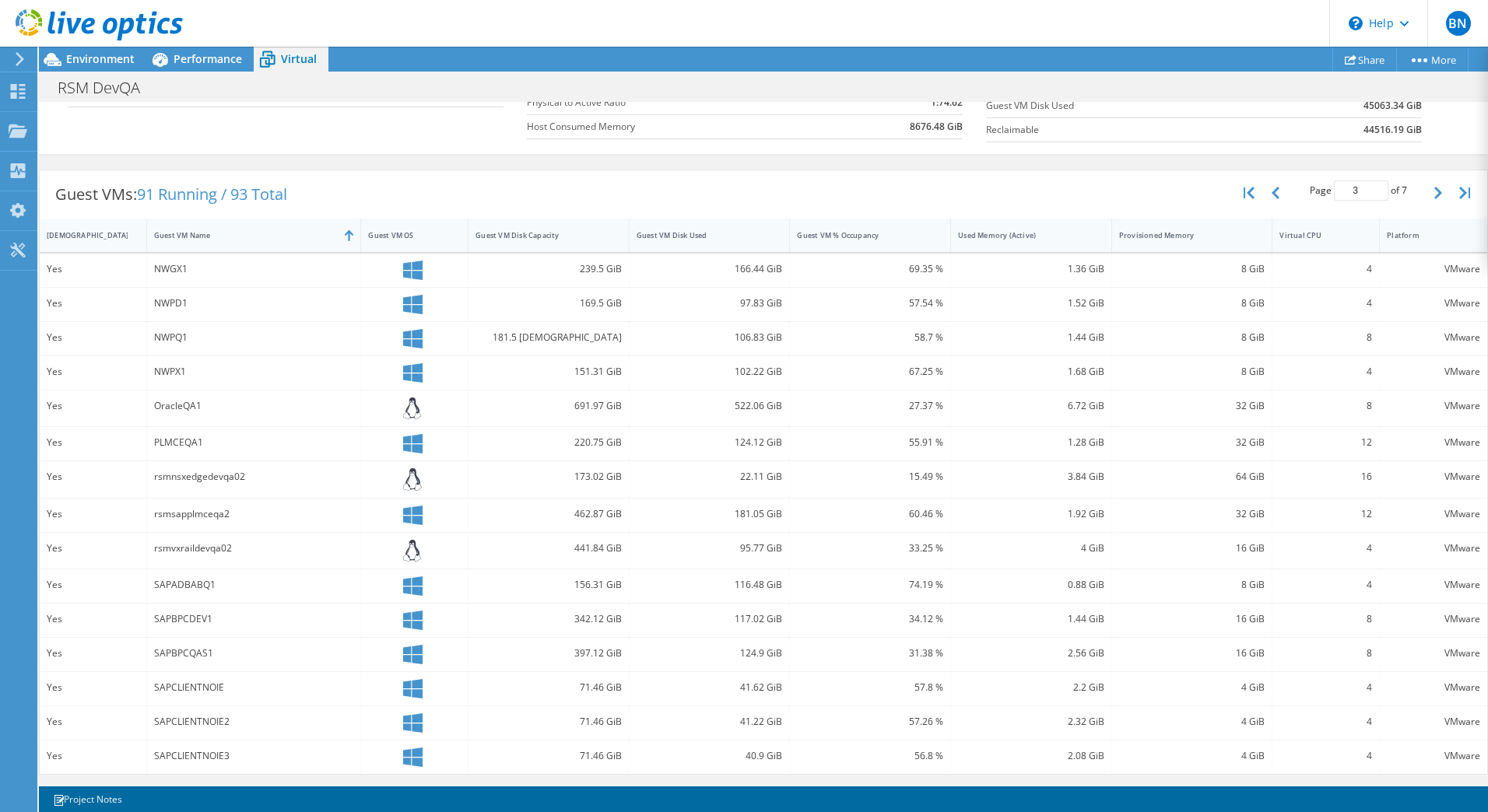
drag, startPoint x: 1353, startPoint y: 611, endPoint x: 1367, endPoint y: 677, distance: 67.5
click at [1367, 676] on div "Yes NWGX1 239.5 GiB 166.44 GiB 69.35 % 1.36 GiB 8 GiB 4 VMware Yes NWPD1 169.5 …" at bounding box center [763, 514] width 1448 height 521
click at [1345, 568] on div "4" at bounding box center [1326, 551] width 108 height 37
click at [1434, 192] on icon "button" at bounding box center [1438, 193] width 8 height 13
type input "4"
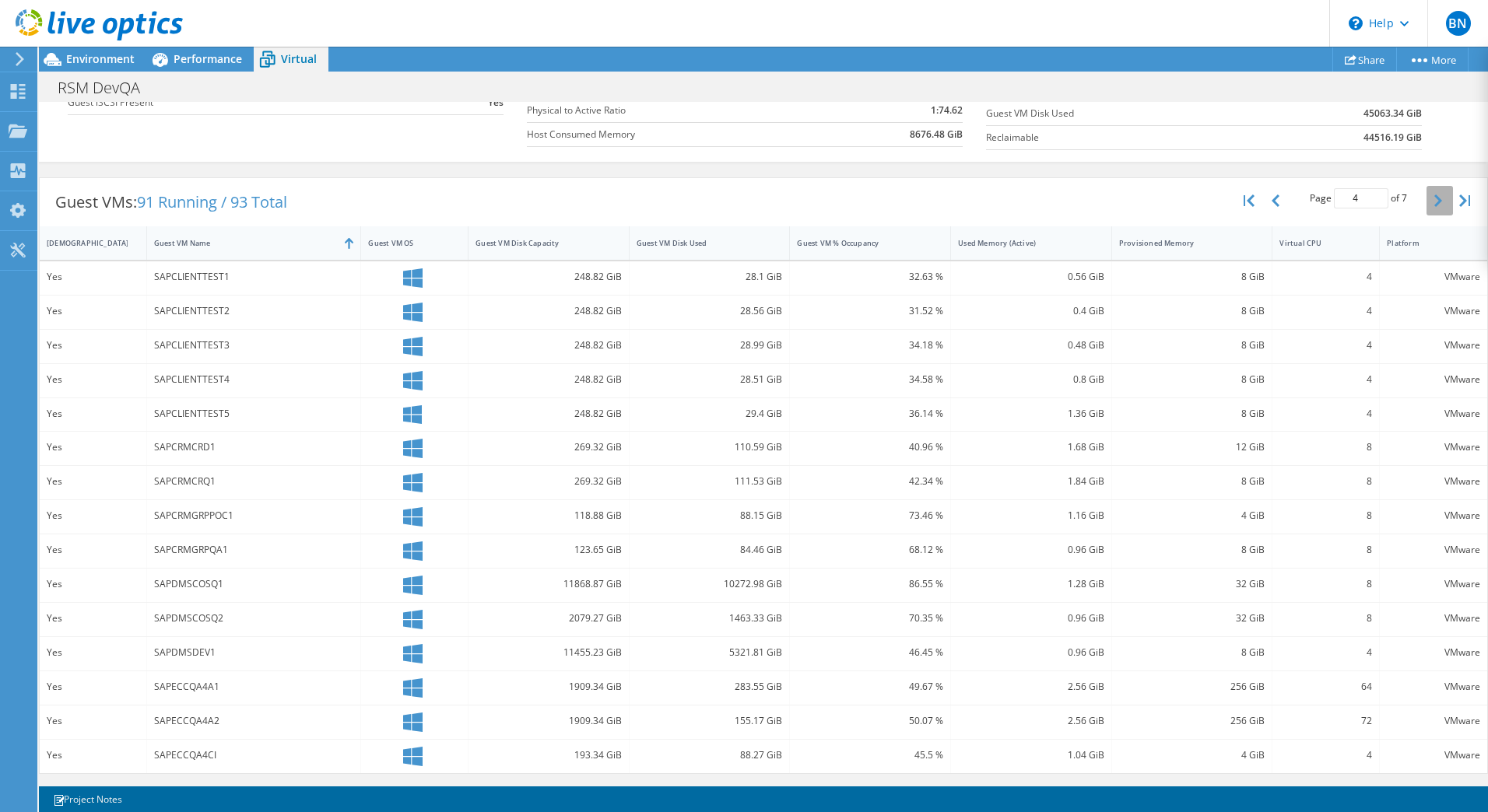
scroll to position [318, 0]
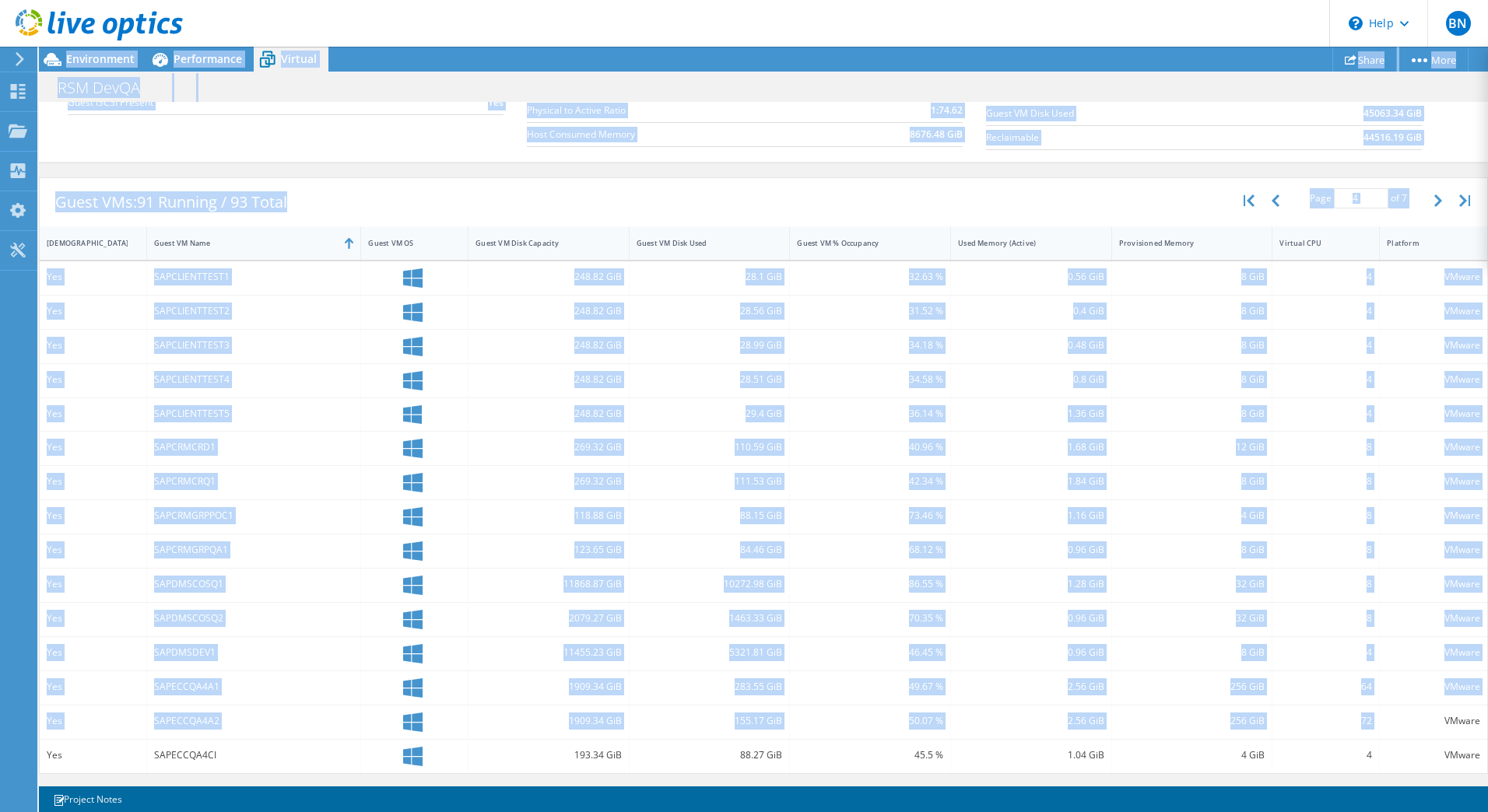
drag, startPoint x: 1378, startPoint y: 717, endPoint x: 3, endPoint y: 681, distance: 1375.5
click at [3, 681] on div "BN End User [PERSON_NAME] [PERSON_NAME][EMAIL_ADDRESS][DOMAIN_NAME] APPLIED MED…" at bounding box center [744, 406] width 1488 height 812
drag, startPoint x: 3, startPoint y: 681, endPoint x: 232, endPoint y: 703, distance: 230.1
click at [232, 703] on div "SAPECCQA4A1" at bounding box center [254, 687] width 214 height 33
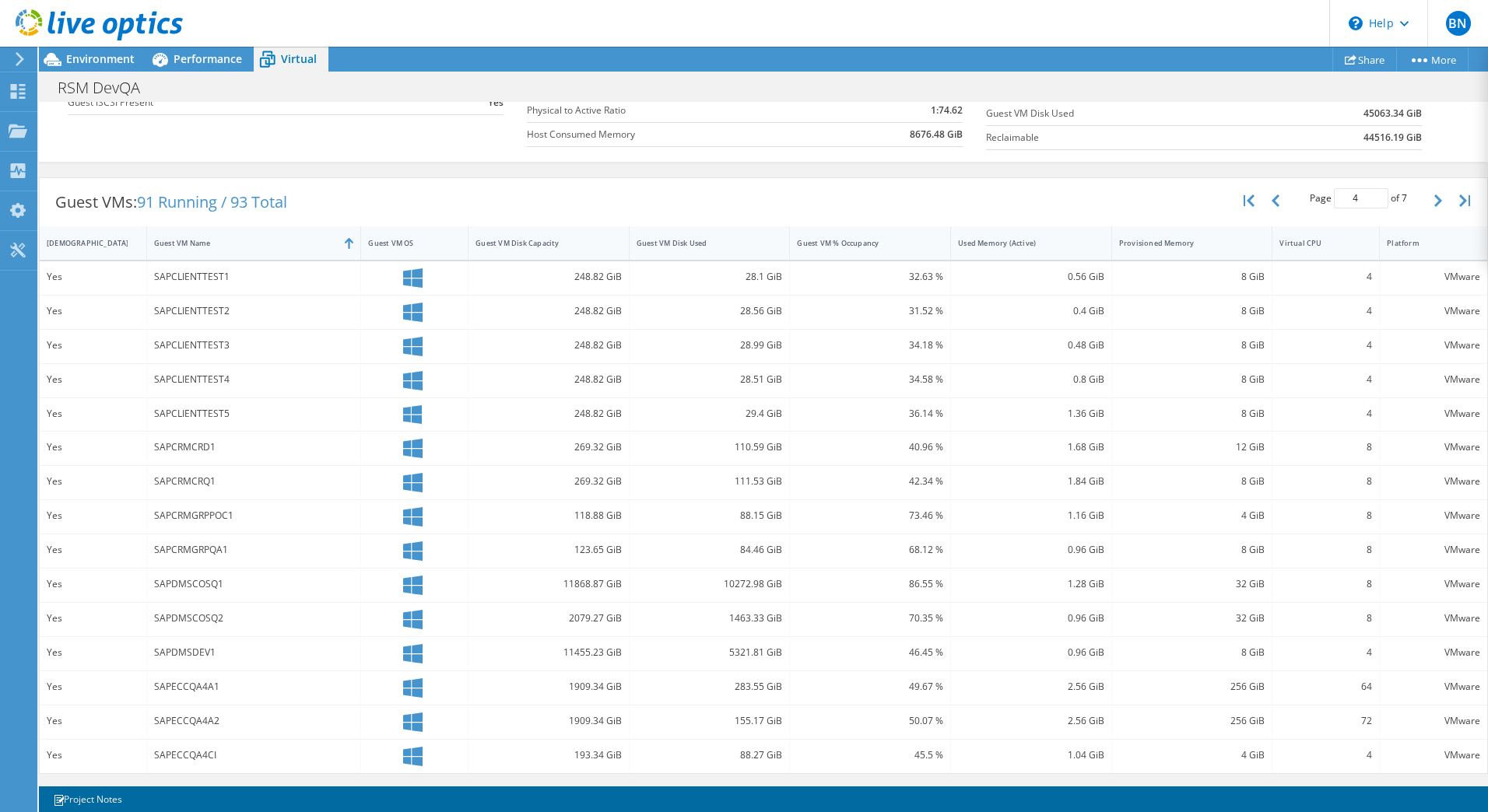
click at [739, 196] on div "Guest VMs: 91 Running / 93 Total Page 4 of 7 5 rows 10 rows 20 rows 25 rows 50 …" at bounding box center [763, 203] width 1448 height 48
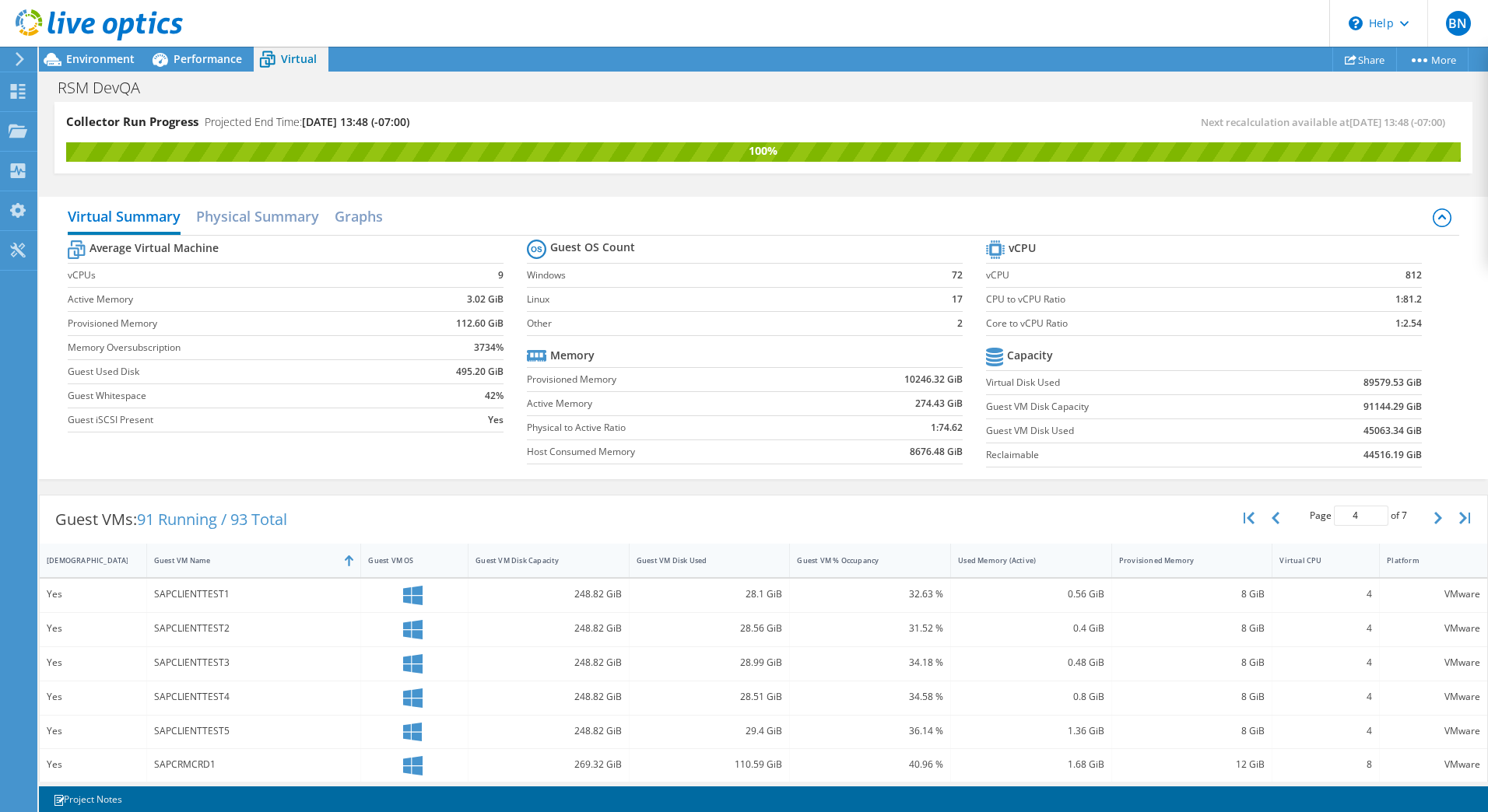
scroll to position [95, 0]
